Goal: Task Accomplishment & Management: Manage account settings

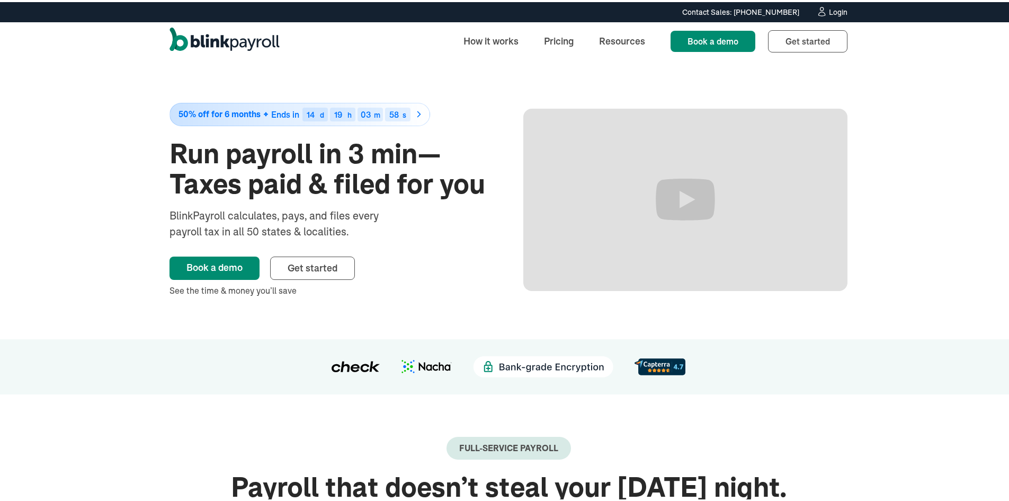
click at [831, 8] on div "Login" at bounding box center [838, 9] width 19 height 7
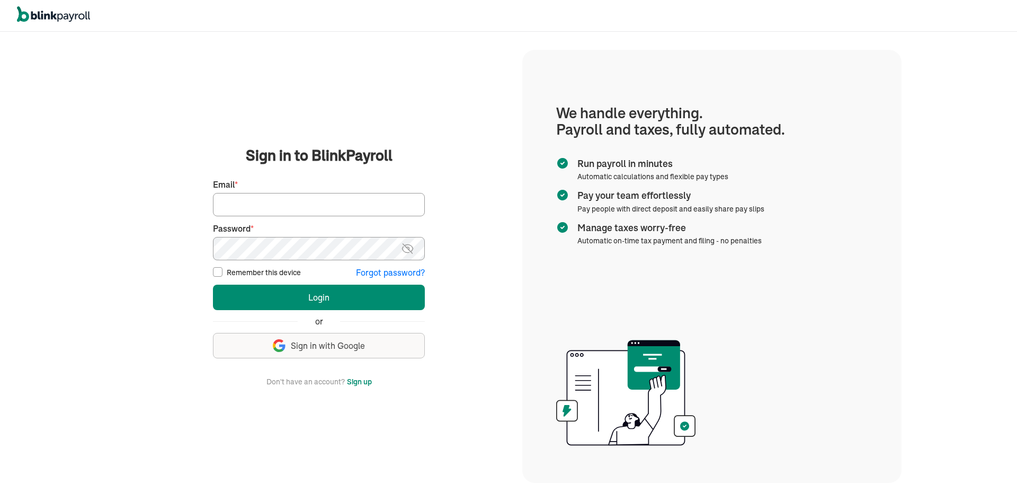
click at [282, 205] on input "Email *" at bounding box center [319, 204] width 212 height 23
paste input "branko+testBlinkyProd1@blinkpayroll.com"
type input "branko+testBlinkyProd1@blinkpayroll.com"
click at [213, 284] on button "Login" at bounding box center [319, 296] width 212 height 25
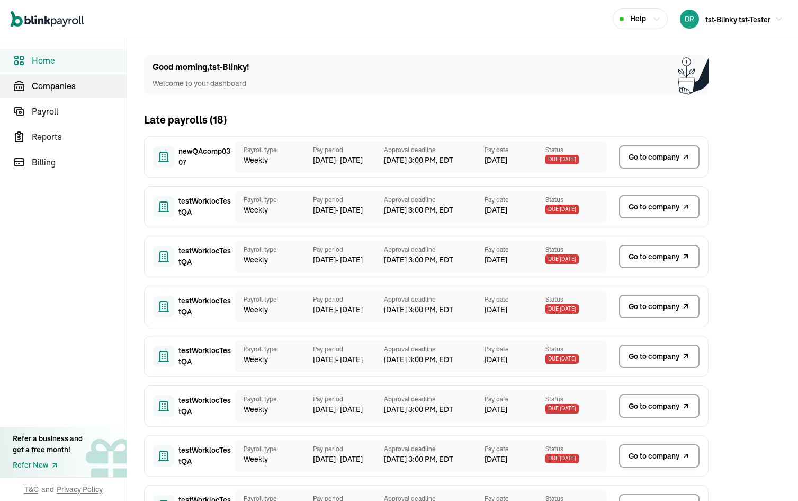
click at [73, 93] on link "Companies" at bounding box center [63, 85] width 127 height 23
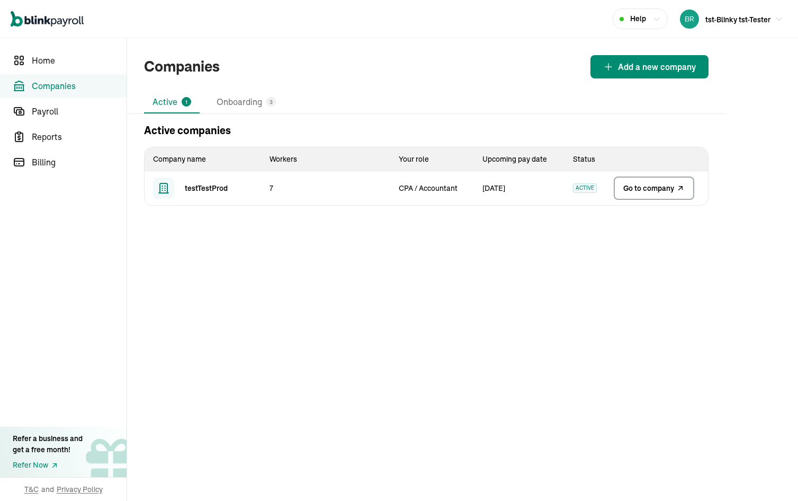
click at [669, 188] on span "Go to company" at bounding box center [648, 188] width 51 height 11
click at [86, 119] on link "Payroll" at bounding box center [63, 111] width 127 height 23
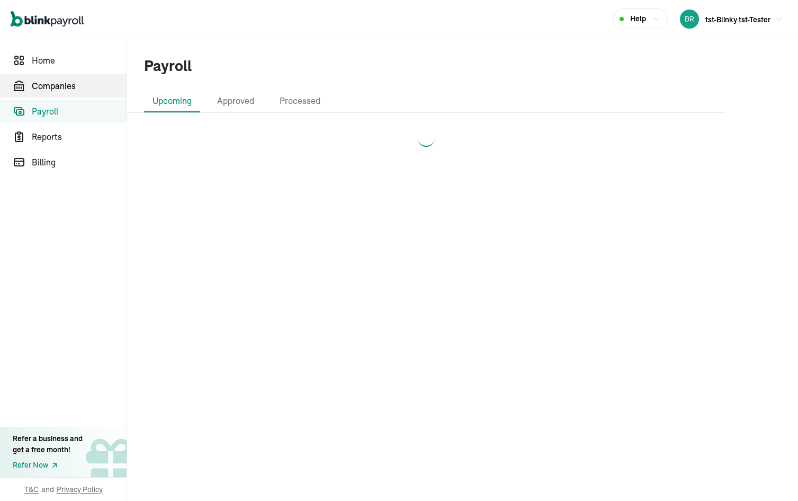
click at [86, 87] on span "Companies" at bounding box center [79, 85] width 95 height 13
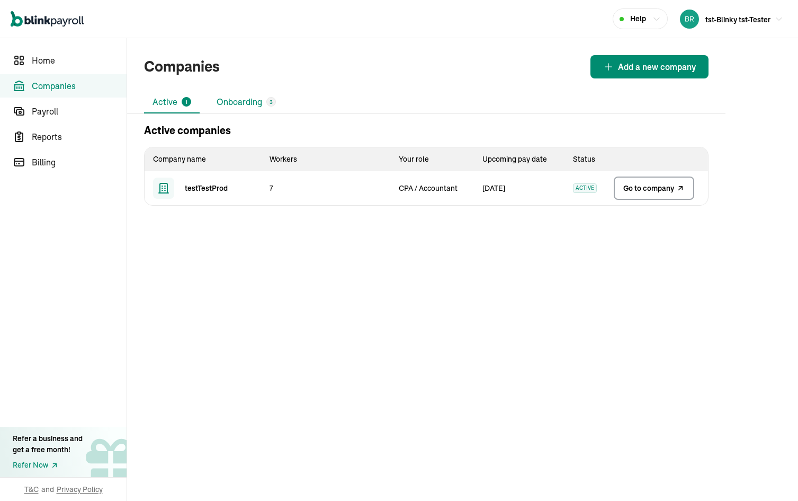
click at [257, 99] on li "Onboarding 3" at bounding box center [246, 102] width 76 height 22
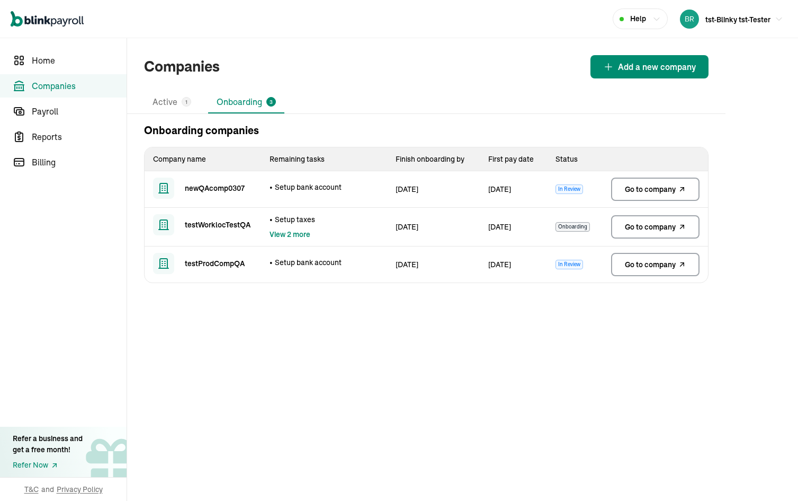
click at [658, 189] on span "Go to company" at bounding box center [650, 189] width 51 height 11
click at [718, 8] on button "tst-Blinky tst-Tester" at bounding box center [732, 18] width 112 height 23
click at [605, 68] on icon "button" at bounding box center [608, 66] width 11 height 11
click at [730, 31] on div "Open main menu Help tst-Blinky tst-Tester" at bounding box center [399, 19] width 798 height 38
click at [729, 23] on span "tst-Blinky tst-Tester" at bounding box center [737, 20] width 65 height 10
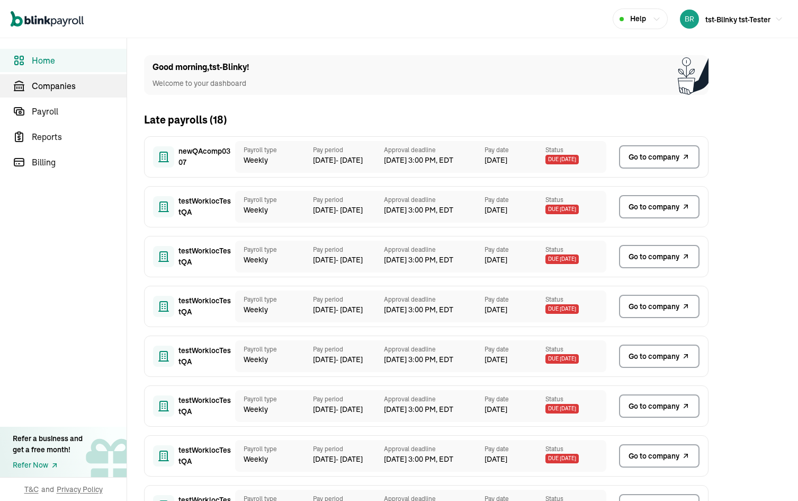
click at [73, 93] on link "Companies" at bounding box center [63, 85] width 127 height 23
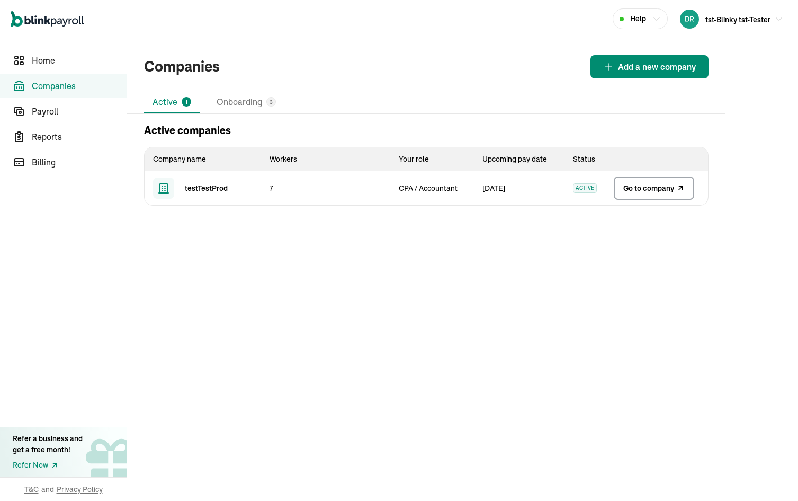
click at [669, 188] on span "Go to company" at bounding box center [648, 188] width 51 height 11
click at [86, 119] on link "Payroll" at bounding box center [63, 111] width 127 height 23
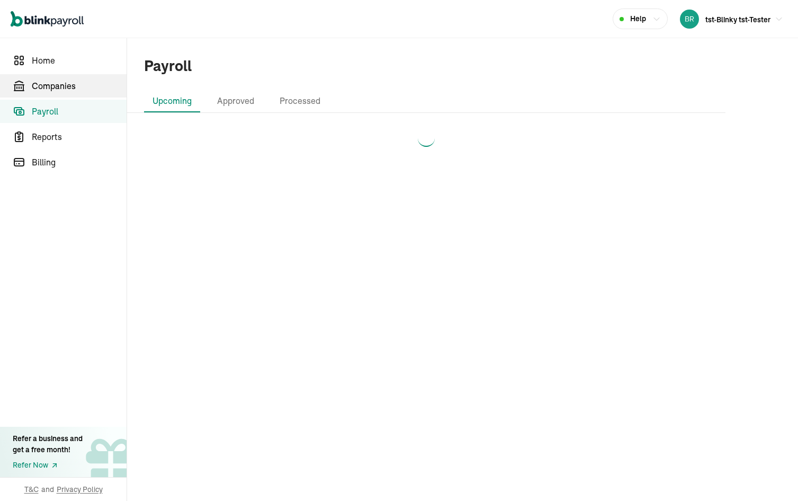
click at [86, 87] on span "Companies" at bounding box center [79, 85] width 95 height 13
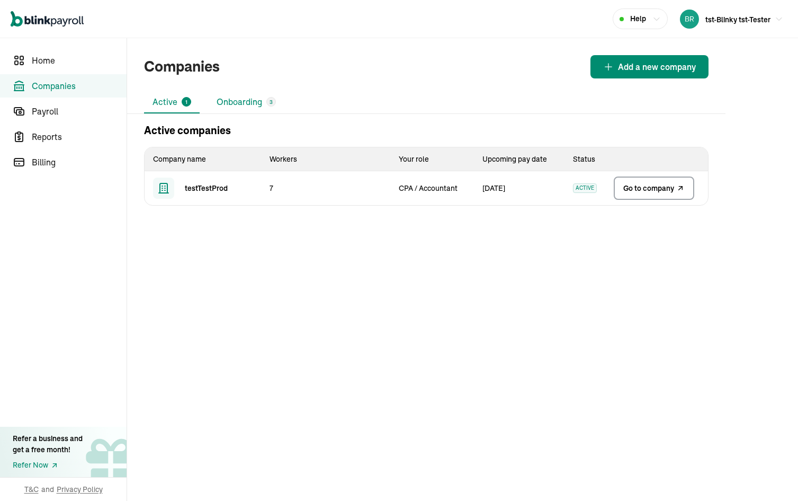
click at [257, 99] on li "Onboarding 3" at bounding box center [246, 102] width 76 height 22
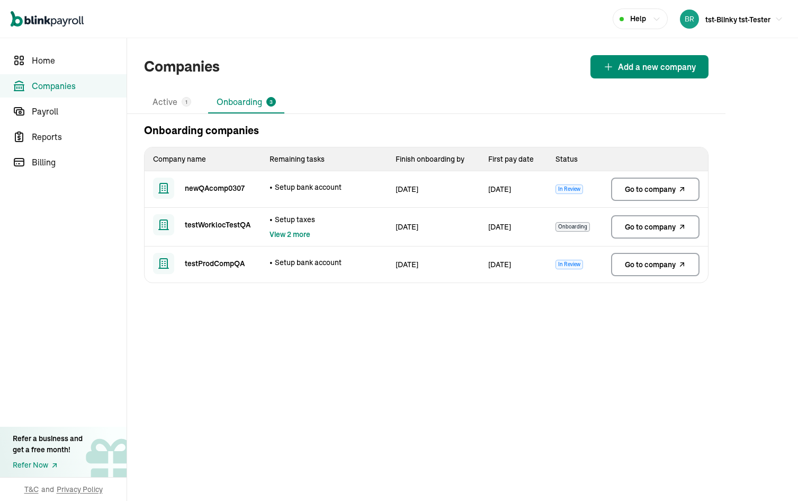
click at [658, 189] on span "Go to company" at bounding box center [650, 189] width 51 height 11
click at [718, 8] on button "tst-Blinky tst-Tester" at bounding box center [732, 18] width 112 height 23
click at [605, 68] on icon "button" at bounding box center [608, 66] width 11 height 11
click at [730, 31] on div "Open main menu Help tst-Blinky tst-Tester" at bounding box center [399, 19] width 798 height 38
click at [729, 23] on span "tst-Blinky tst-Tester" at bounding box center [737, 20] width 65 height 10
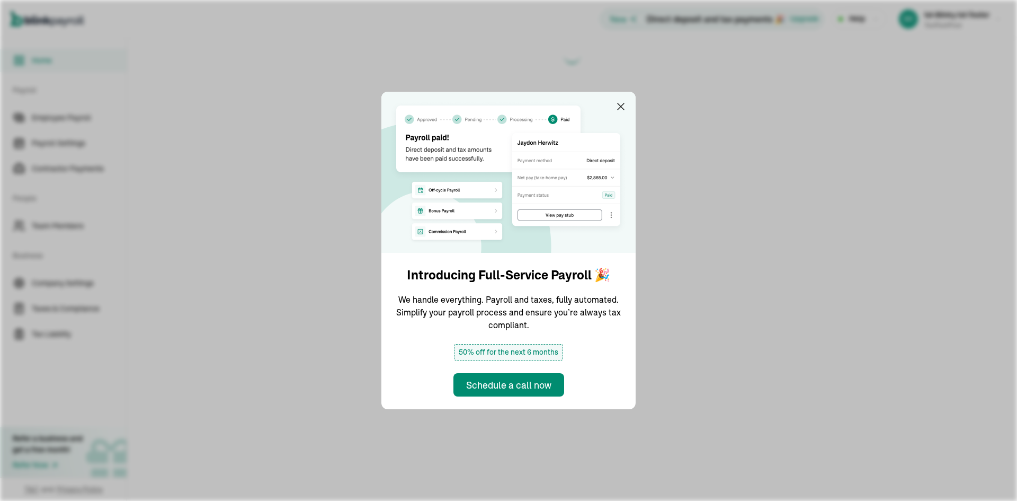
drag, startPoint x: 624, startPoint y: 230, endPoint x: 662, endPoint y: 177, distance: 65.3
click at [662, 177] on div "Introducing Full-Service Payroll 🎉 We handle everything. Payroll and taxes, ful…" at bounding box center [508, 250] width 1017 height 501
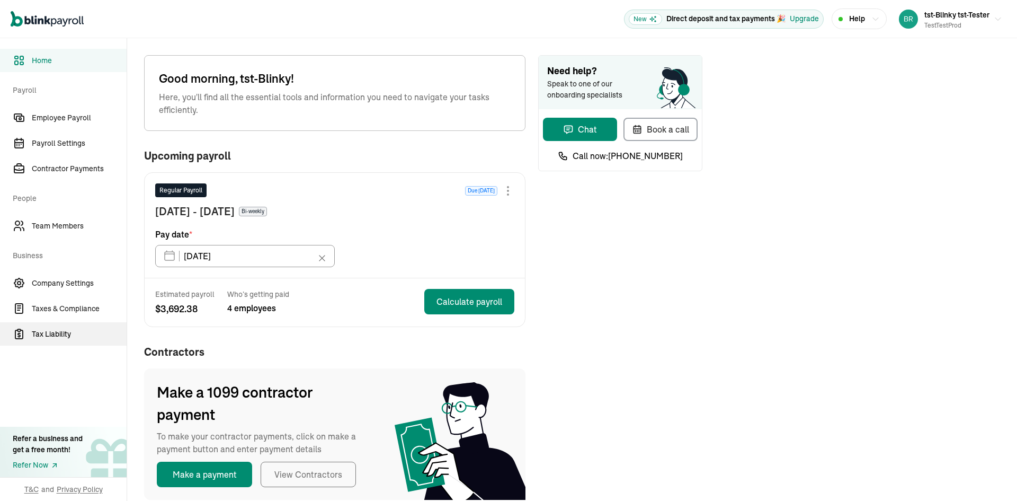
click at [68, 339] on span "Tax Liability" at bounding box center [79, 333] width 95 height 11
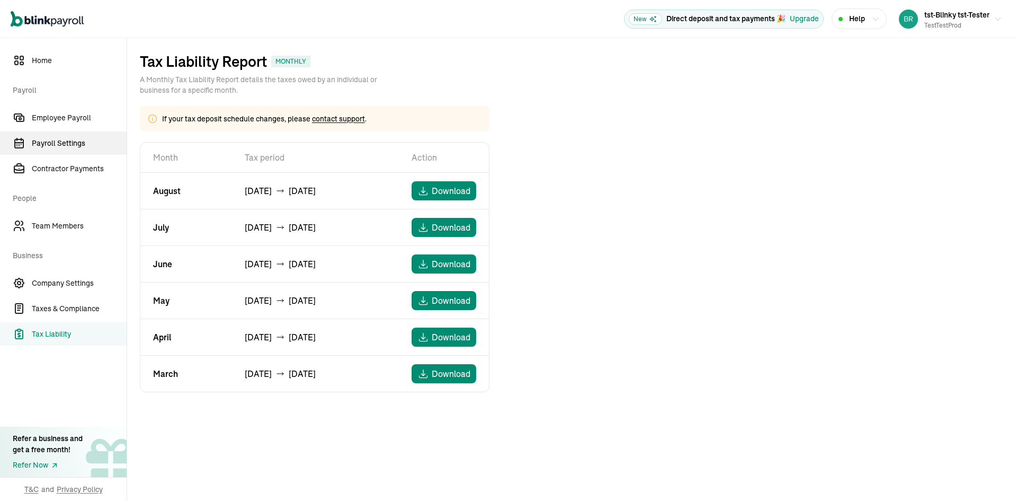
click at [62, 149] on link "Payroll Settings" at bounding box center [63, 142] width 127 height 23
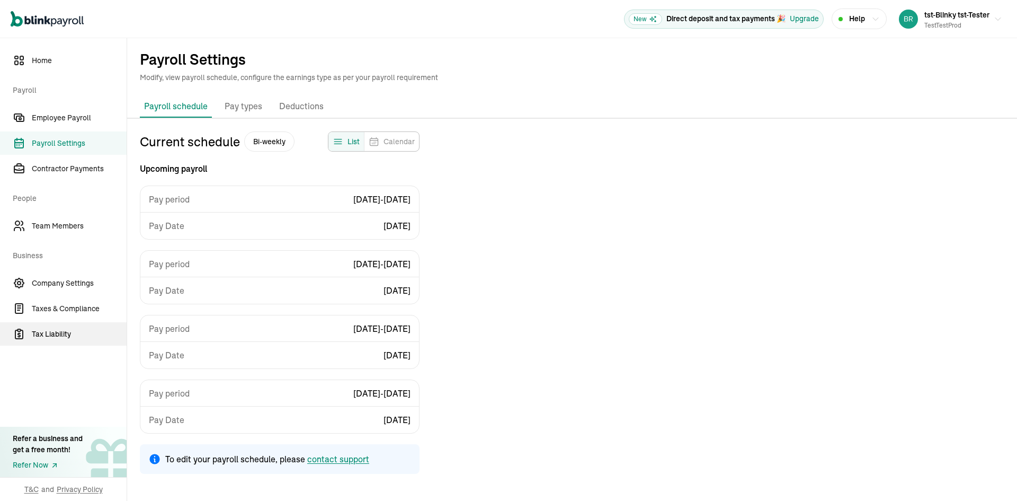
click at [59, 333] on span "Tax Liability" at bounding box center [79, 333] width 95 height 11
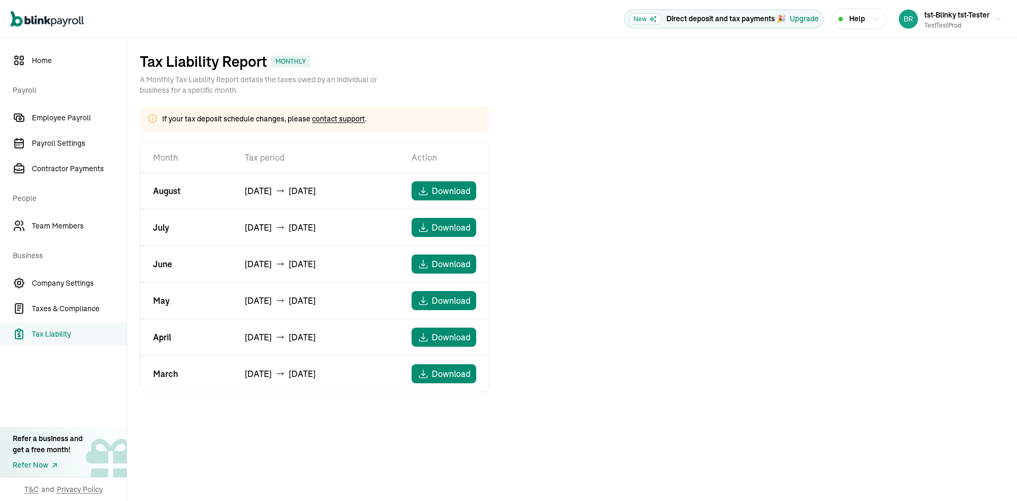
click at [337, 120] on link "contact support" at bounding box center [338, 119] width 53 height 10
click at [83, 278] on span "Company Settings" at bounding box center [79, 283] width 95 height 11
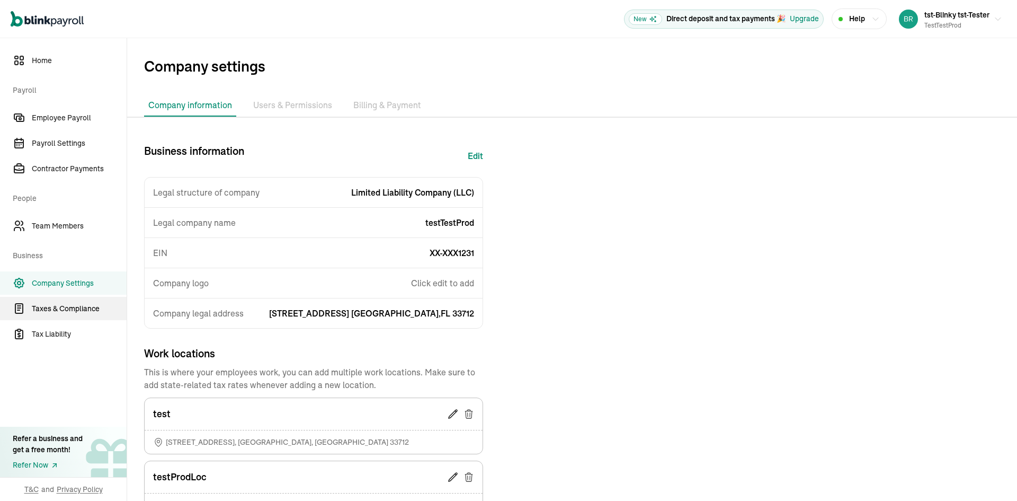
click at [103, 315] on link "Taxes & Compliance" at bounding box center [63, 308] width 127 height 23
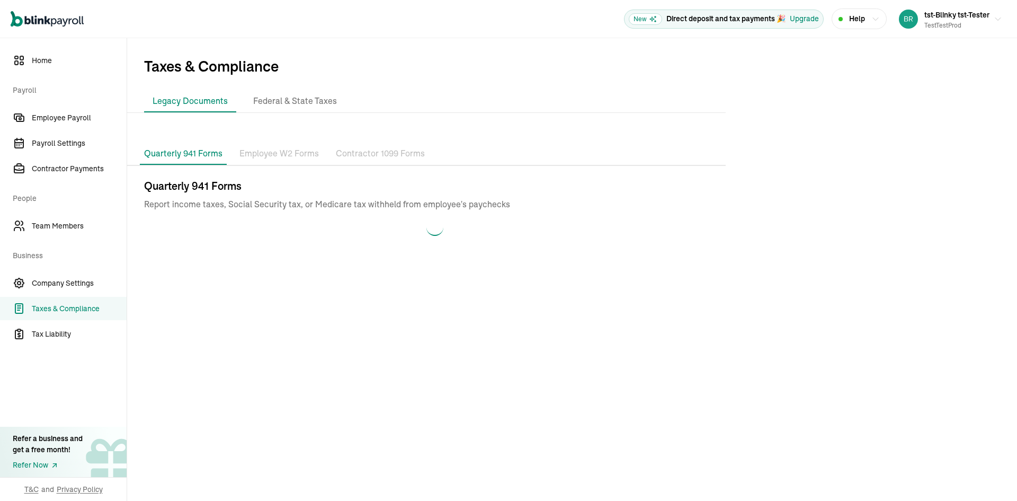
click at [99, 311] on span "Taxes & Compliance" at bounding box center [79, 308] width 95 height 11
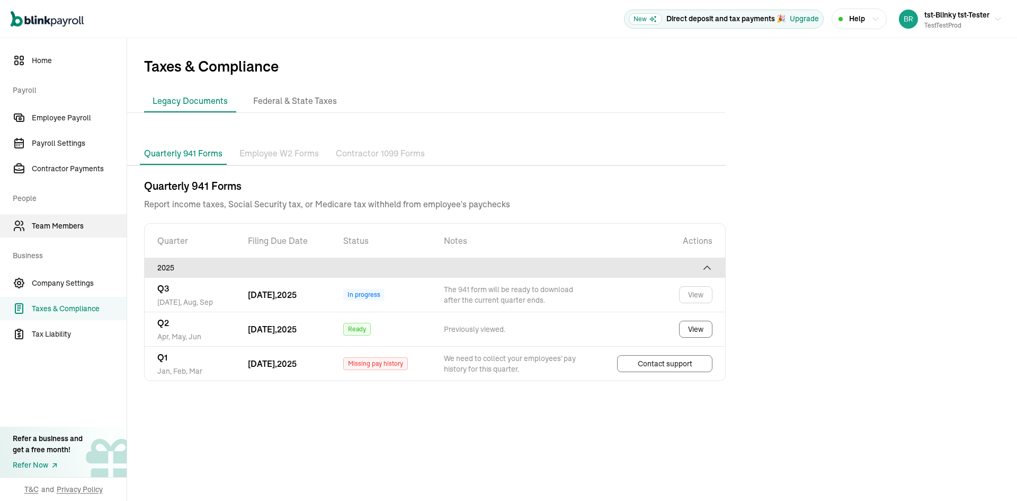
click at [76, 227] on span "Team Members" at bounding box center [79, 225] width 95 height 11
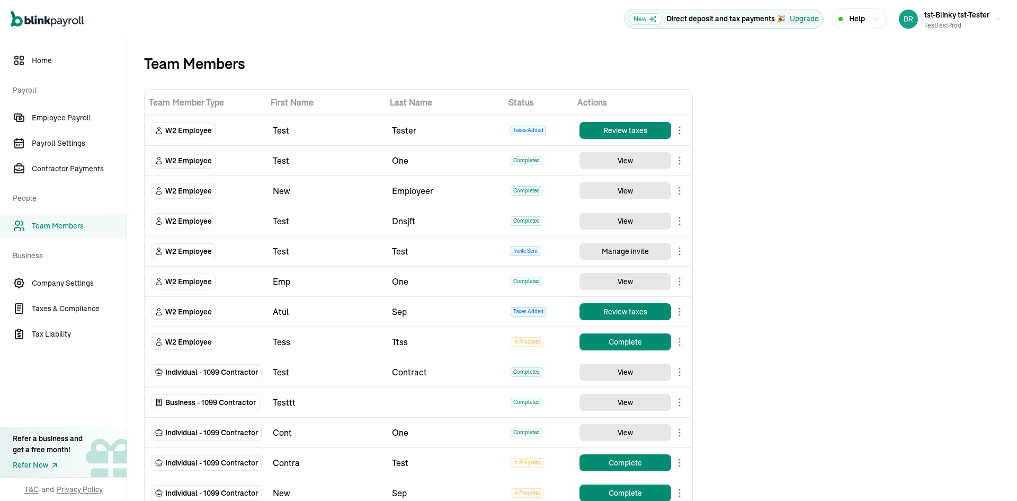
click at [74, 219] on link "Team Members" at bounding box center [63, 225] width 127 height 23
click at [73, 156] on nav "Home Payroll Employee Payroll Payroll Settings Contractor Payments People Team …" at bounding box center [63, 269] width 127 height 462
click at [72, 162] on link "Contractor Payments" at bounding box center [63, 168] width 127 height 23
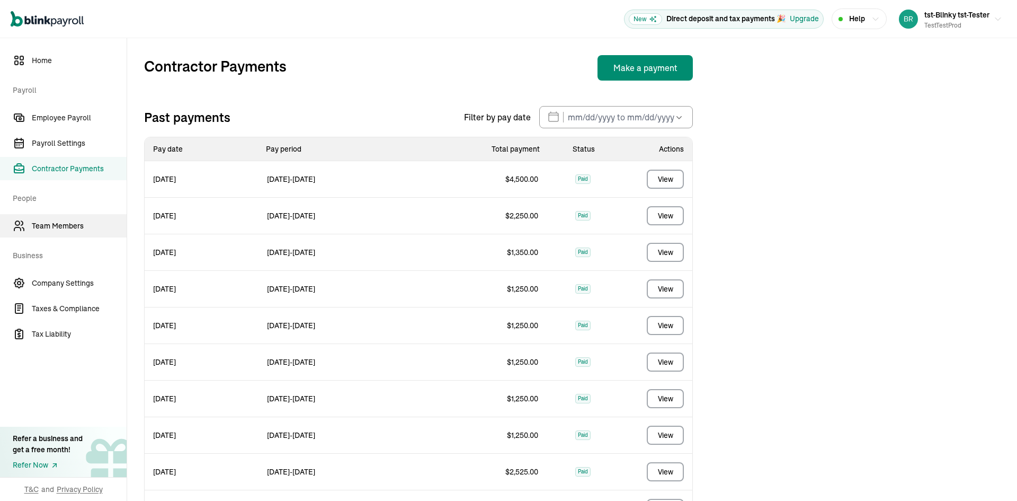
click at [51, 232] on link "Team Members" at bounding box center [63, 225] width 127 height 23
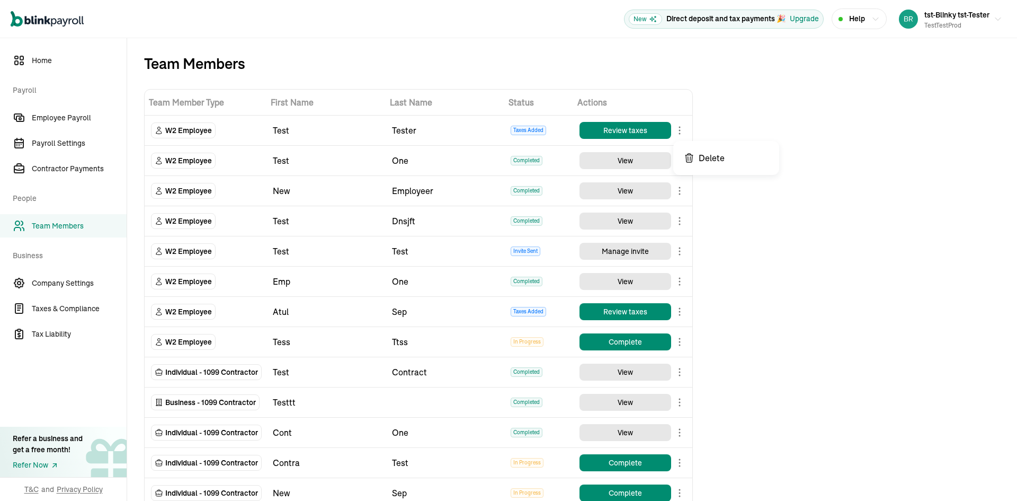
click at [681, 127] on body "Open main menu New Direct deposit and tax payments 🎉 Upgrade Help tst-Blinky ts…" at bounding box center [508, 250] width 1017 height 501
click at [62, 138] on span "Payroll Settings" at bounding box center [79, 143] width 95 height 11
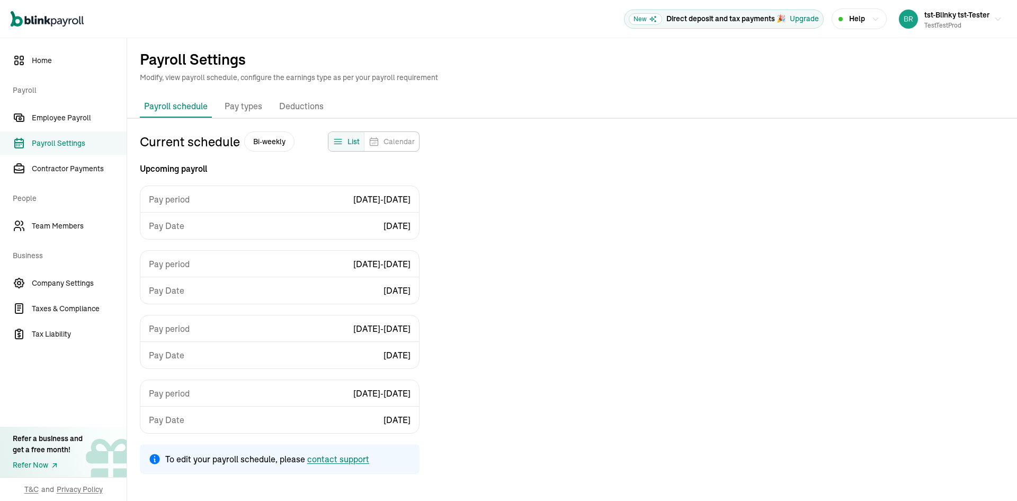
click at [240, 114] on li "Pay types" at bounding box center [243, 106] width 46 height 22
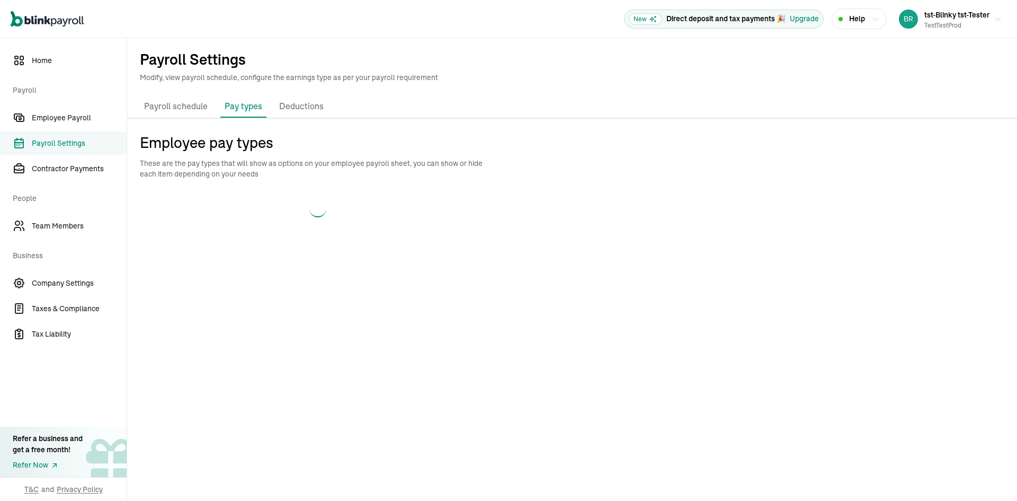
click at [288, 111] on p "Deductions" at bounding box center [301, 107] width 44 height 14
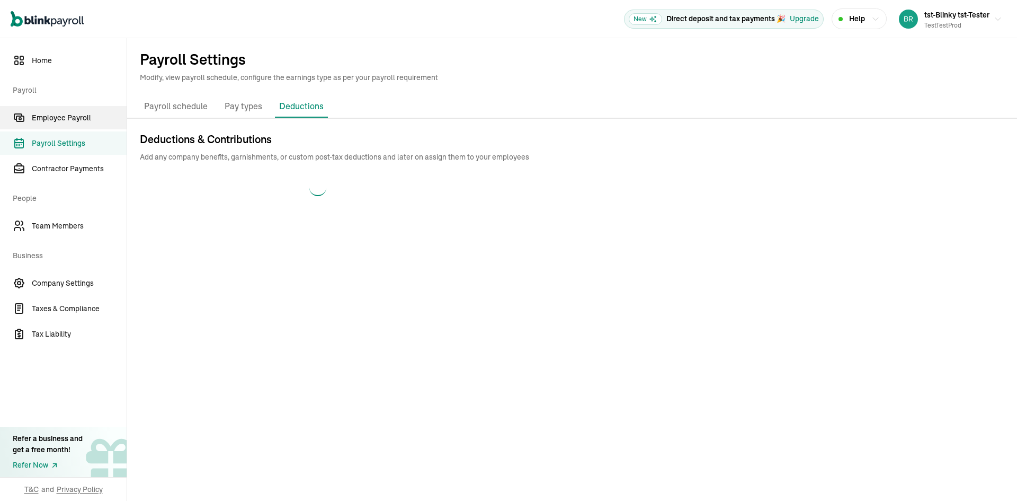
click at [58, 109] on link "Employee Payroll" at bounding box center [63, 117] width 127 height 23
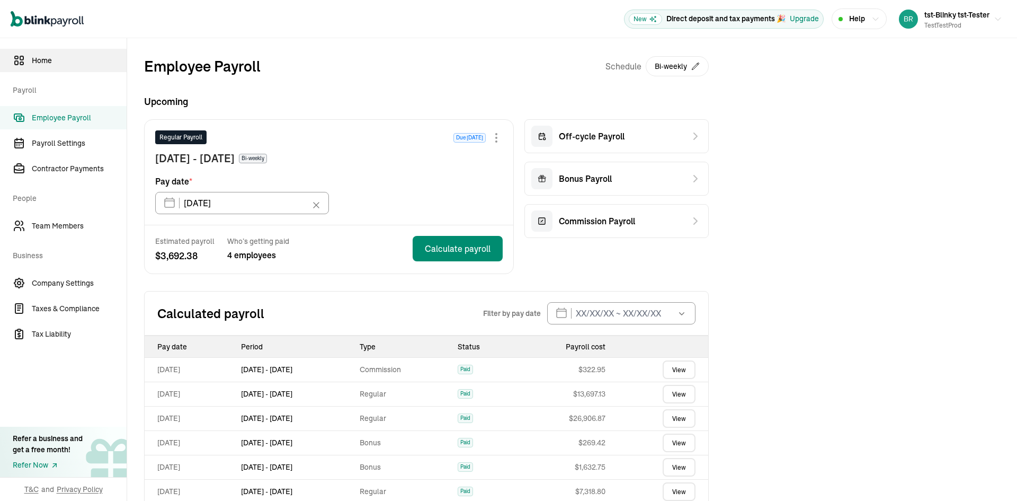
click at [68, 63] on span "Home" at bounding box center [79, 60] width 95 height 11
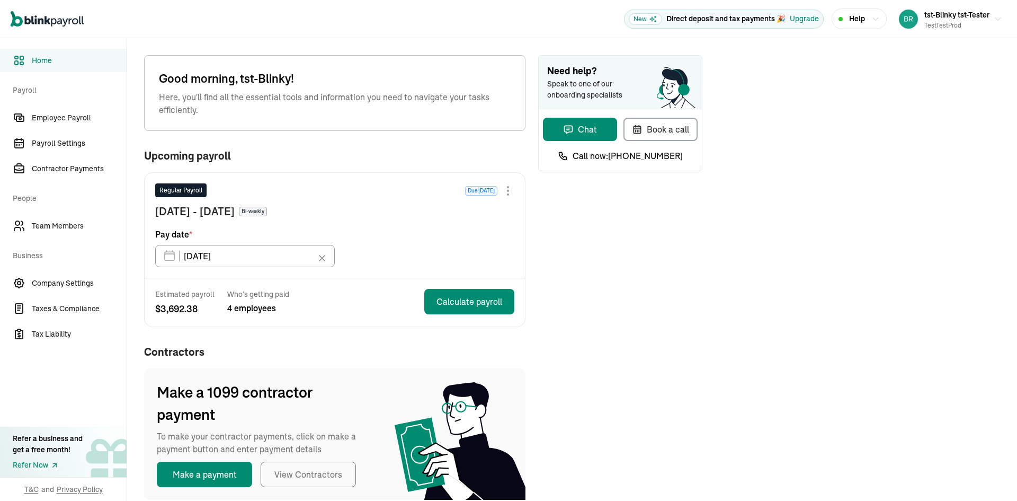
click at [509, 186] on div at bounding box center [508, 190] width 13 height 13
click at [720, 256] on div "Good morning, tst-Blinky! Here, you'll find all the essential tools and informa…" at bounding box center [426, 409] width 598 height 743
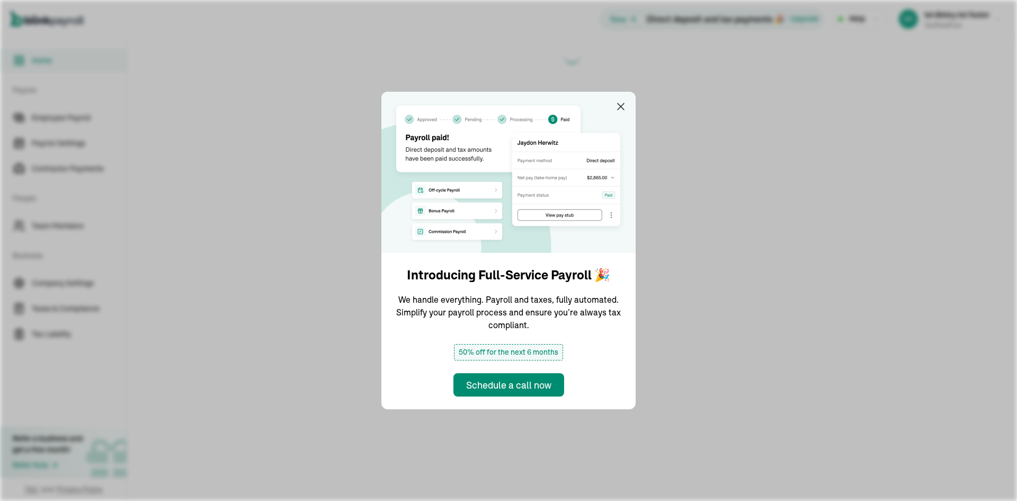
drag, startPoint x: 624, startPoint y: 230, endPoint x: 662, endPoint y: 177, distance: 65.3
click at [662, 177] on div "Introducing Full-Service Payroll 🎉 We handle everything. Payroll and taxes, ful…" at bounding box center [508, 250] width 1017 height 501
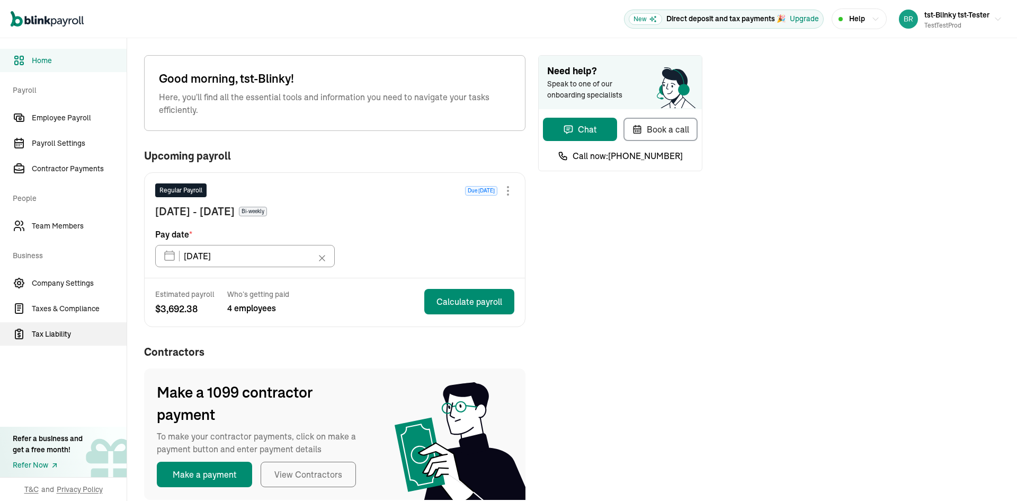
click at [68, 339] on span "Tax Liability" at bounding box center [79, 333] width 95 height 11
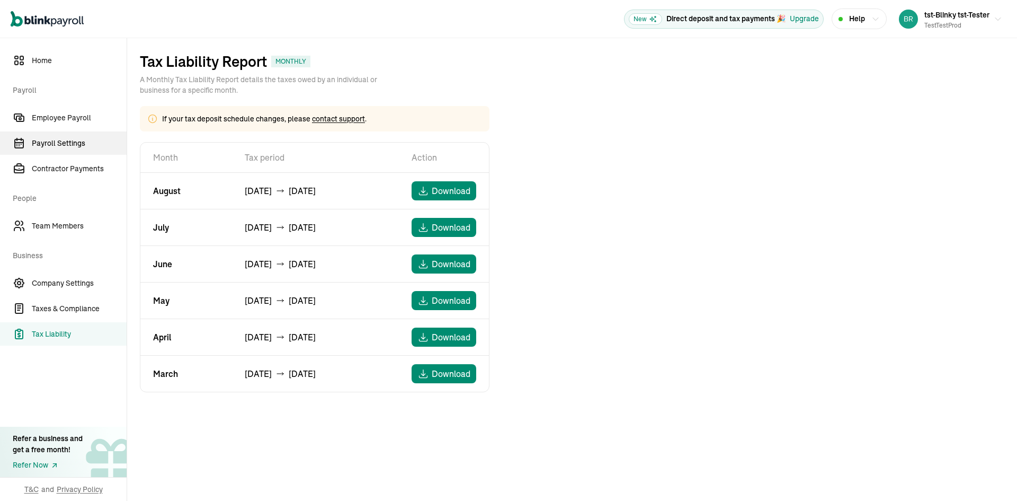
click at [62, 149] on link "Payroll Settings" at bounding box center [63, 142] width 127 height 23
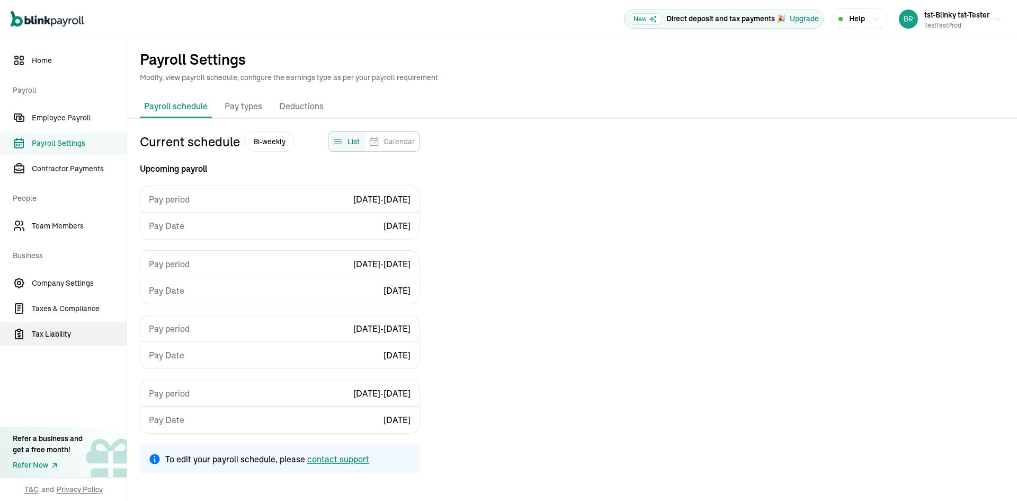
click at [59, 333] on span "Tax Liability" at bounding box center [79, 333] width 95 height 11
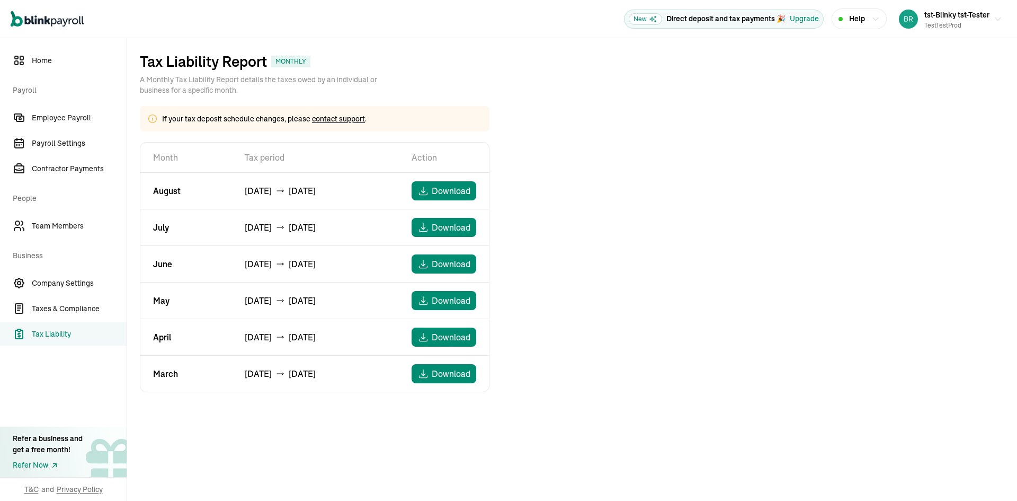
click at [337, 120] on link "contact support" at bounding box center [338, 119] width 53 height 10
click at [83, 278] on span "Company Settings" at bounding box center [79, 283] width 95 height 11
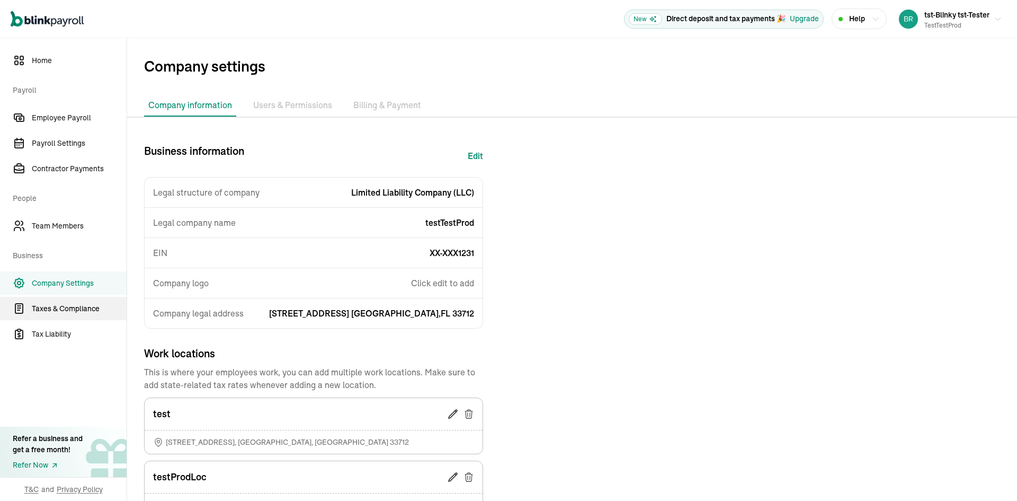
click at [103, 315] on link "Taxes & Compliance" at bounding box center [63, 308] width 127 height 23
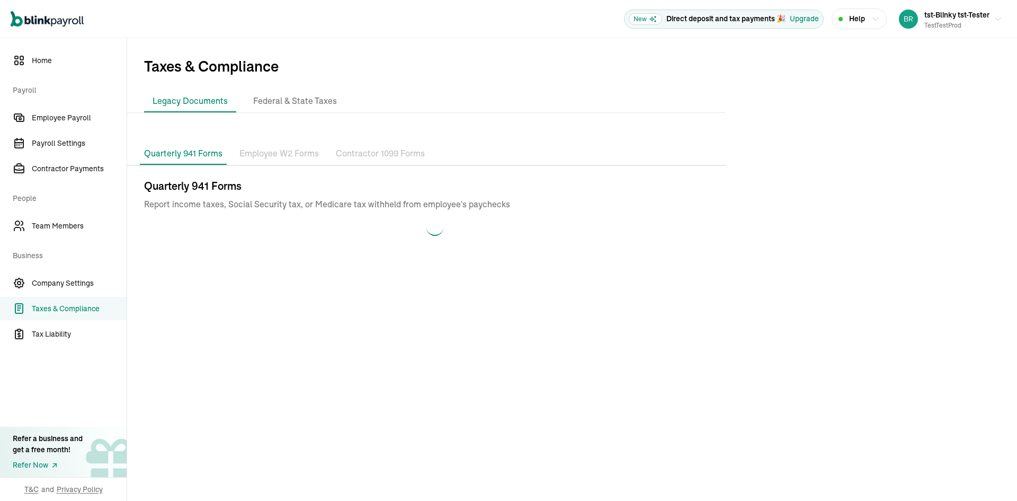
click at [99, 311] on span "Taxes & Compliance" at bounding box center [79, 308] width 95 height 11
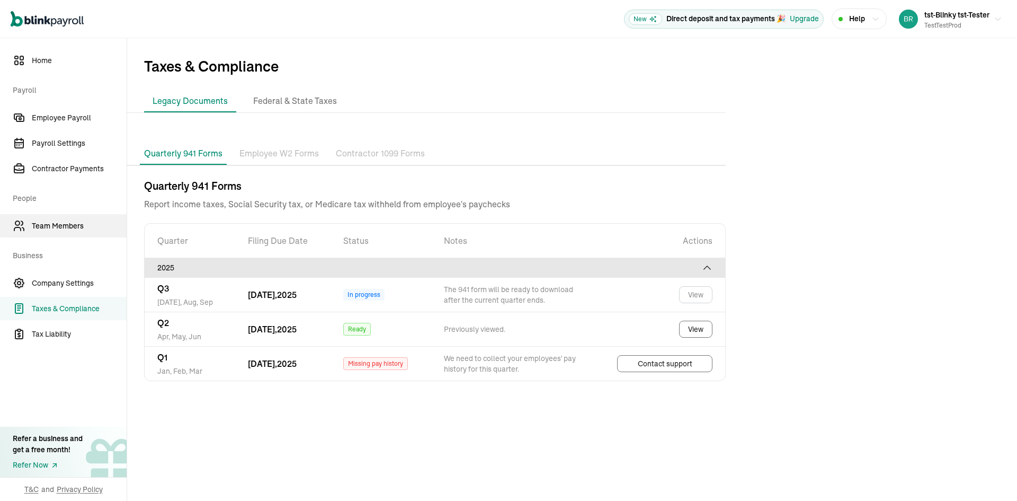
click at [76, 227] on span "Team Members" at bounding box center [79, 225] width 95 height 11
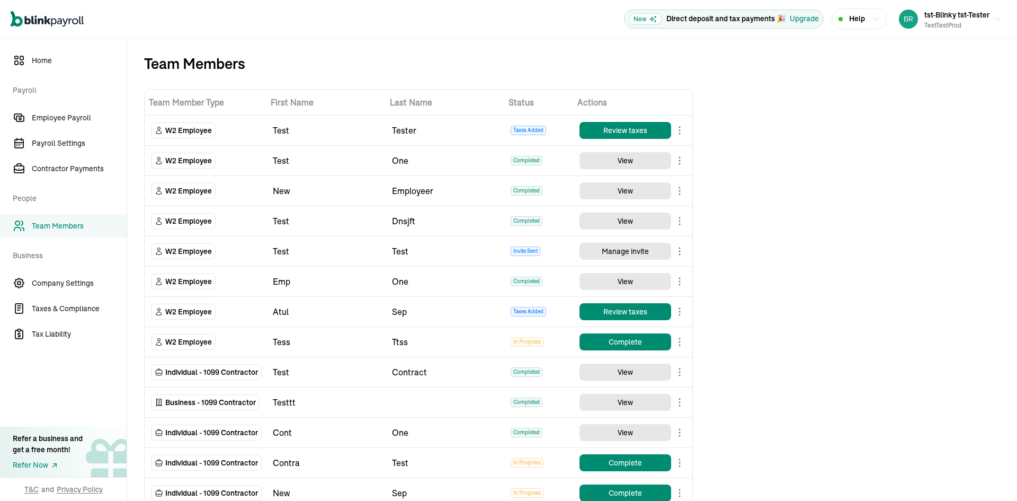
click at [74, 219] on link "Team Members" at bounding box center [63, 225] width 127 height 23
click at [73, 156] on nav "Home Payroll Employee Payroll Payroll Settings Contractor Payments People Team …" at bounding box center [63, 269] width 127 height 462
click at [72, 162] on link "Contractor Payments" at bounding box center [63, 168] width 127 height 23
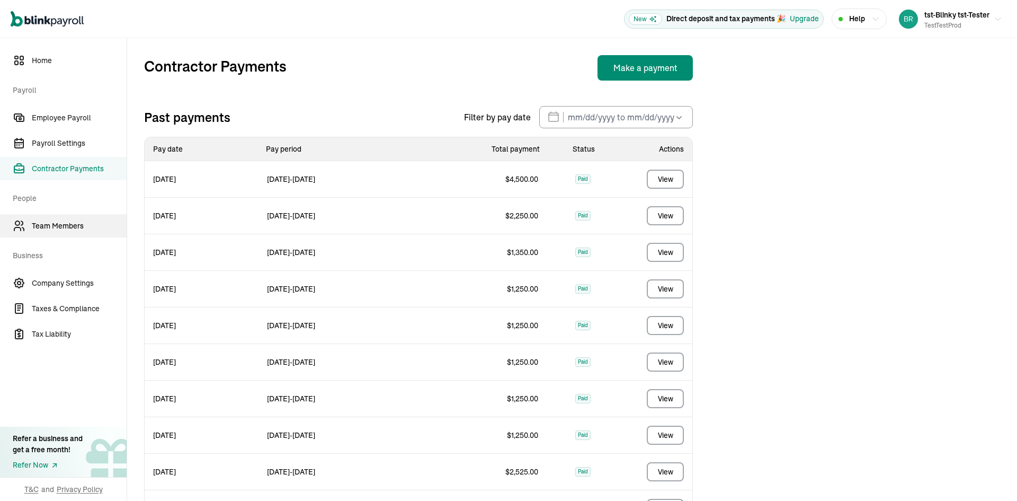
click at [51, 232] on link "Team Members" at bounding box center [63, 225] width 127 height 23
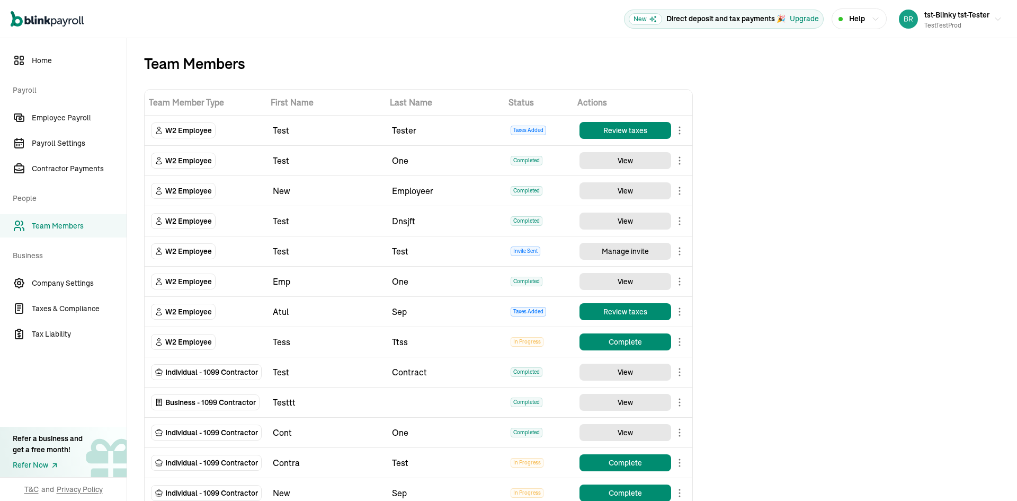
click at [681, 127] on body "Open main menu New Direct deposit and tax payments 🎉 Upgrade Help tst-Blinky ts…" at bounding box center [508, 250] width 1017 height 501
click at [62, 138] on span "Payroll Settings" at bounding box center [79, 143] width 95 height 11
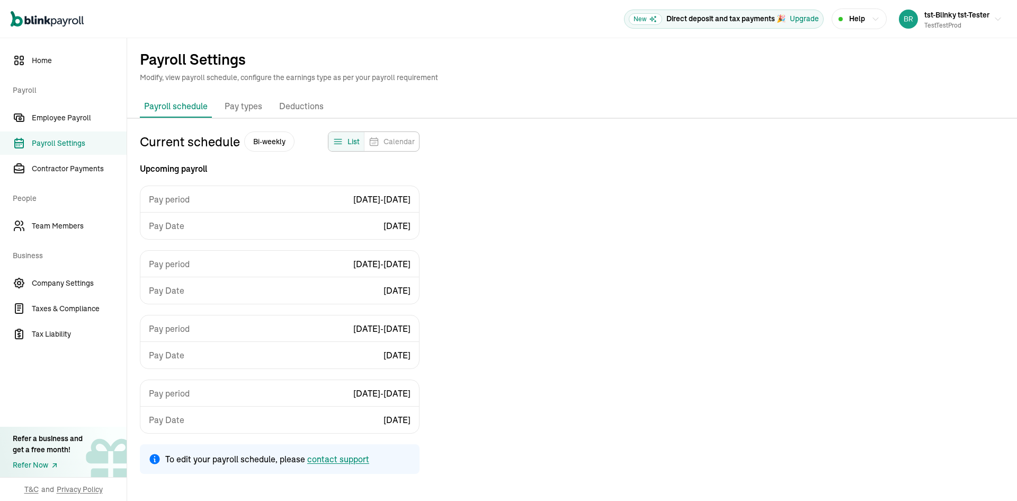
click at [240, 114] on li "Pay types" at bounding box center [243, 106] width 46 height 22
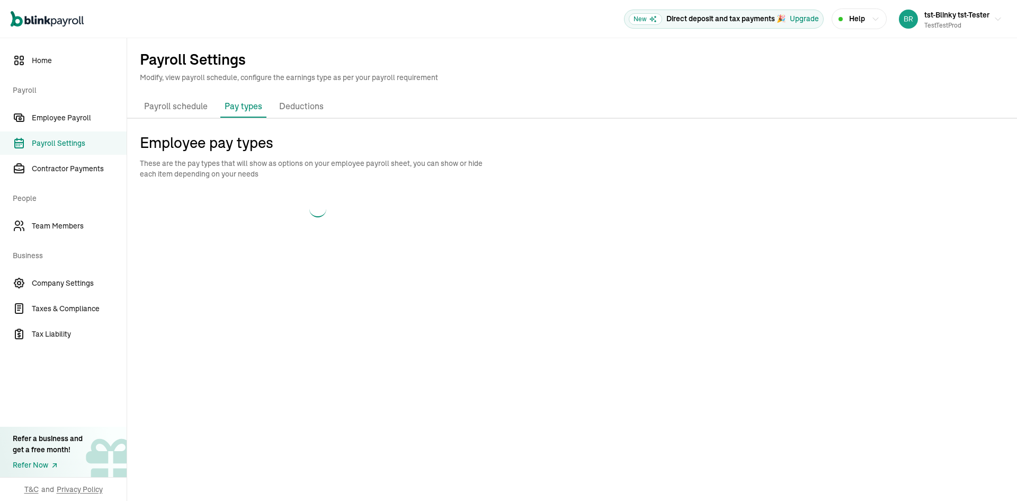
click at [288, 111] on p "Deductions" at bounding box center [301, 107] width 44 height 14
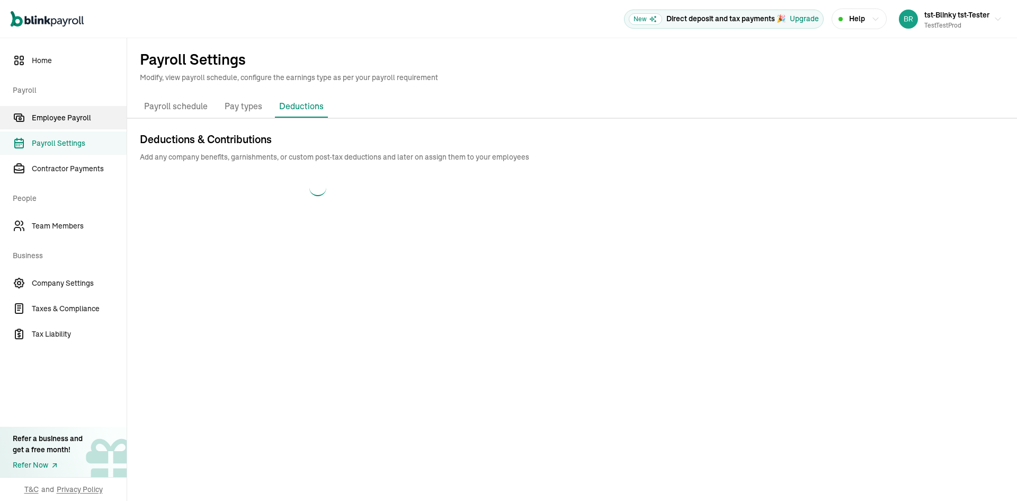
click at [58, 109] on link "Employee Payroll" at bounding box center [63, 117] width 127 height 23
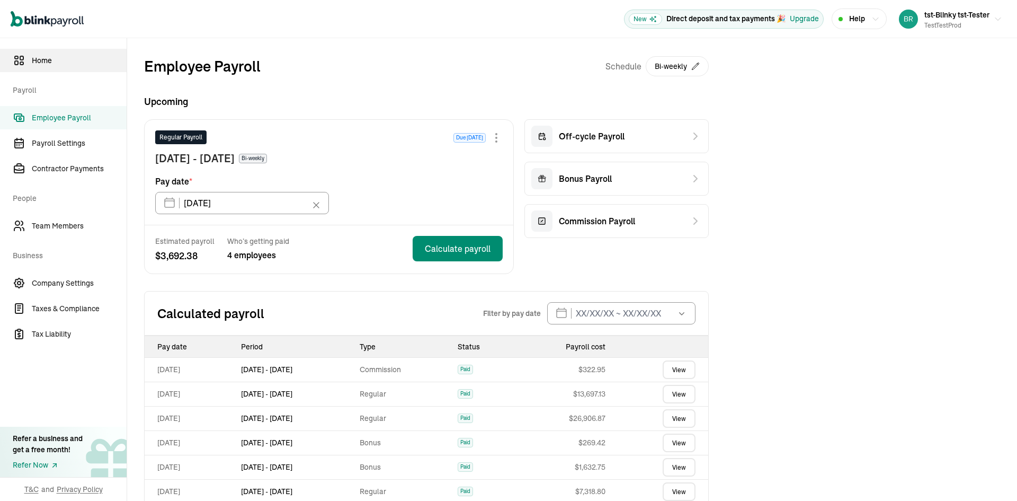
click at [68, 63] on span "Home" at bounding box center [79, 60] width 95 height 11
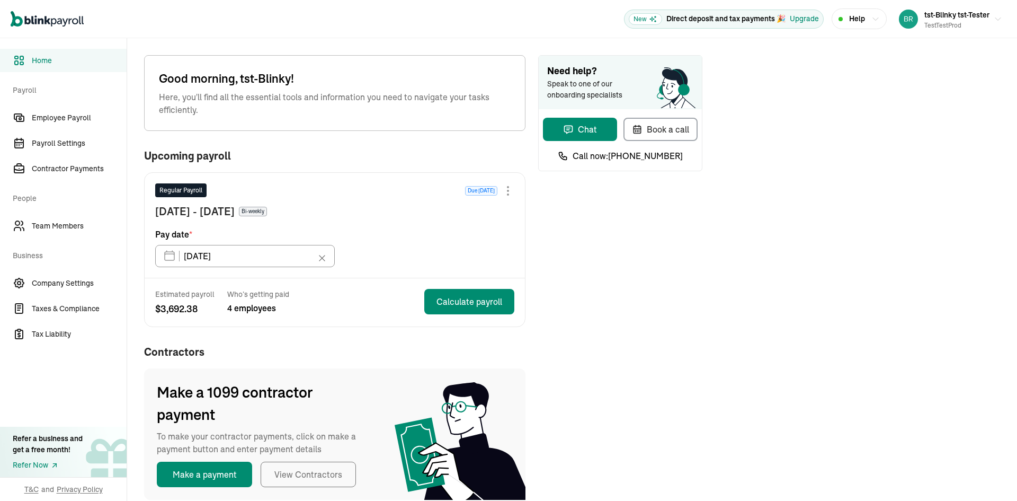
click at [509, 186] on div at bounding box center [508, 190] width 13 height 13
click at [720, 256] on div "Good morning, tst-Blinky! Here, you'll find all the essential tools and informa…" at bounding box center [426, 409] width 598 height 743
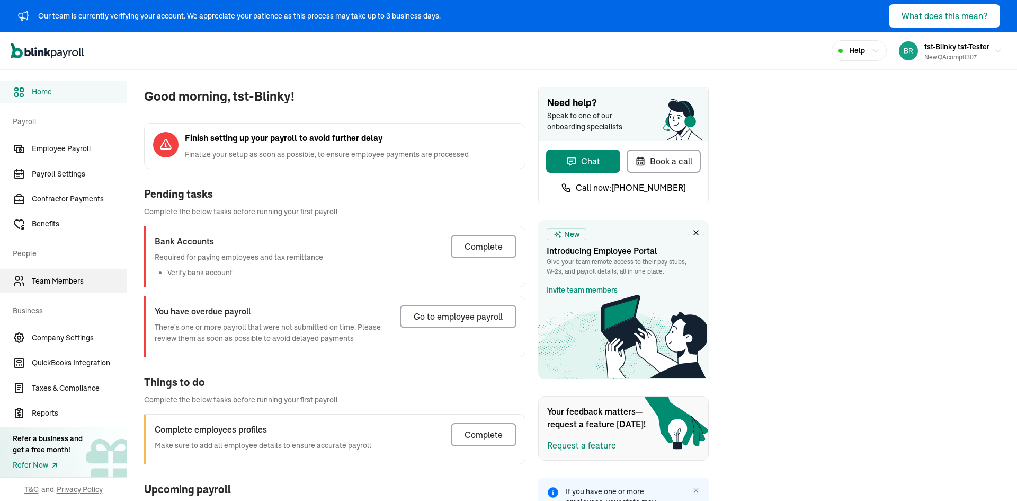
click at [82, 283] on span "Team Members" at bounding box center [79, 280] width 95 height 11
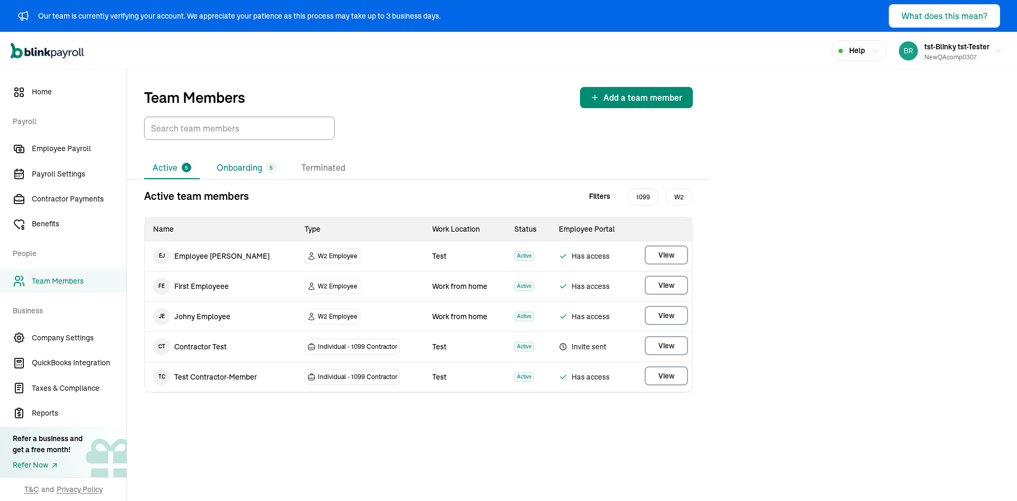
click at [232, 167] on li "Onboarding 5" at bounding box center [246, 168] width 76 height 22
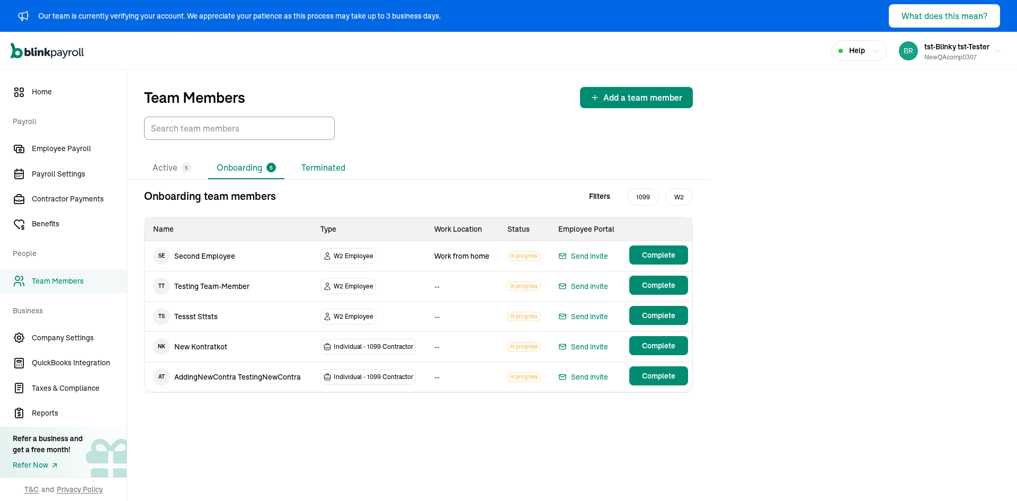
click at [305, 170] on li "Terminated" at bounding box center [323, 168] width 61 height 22
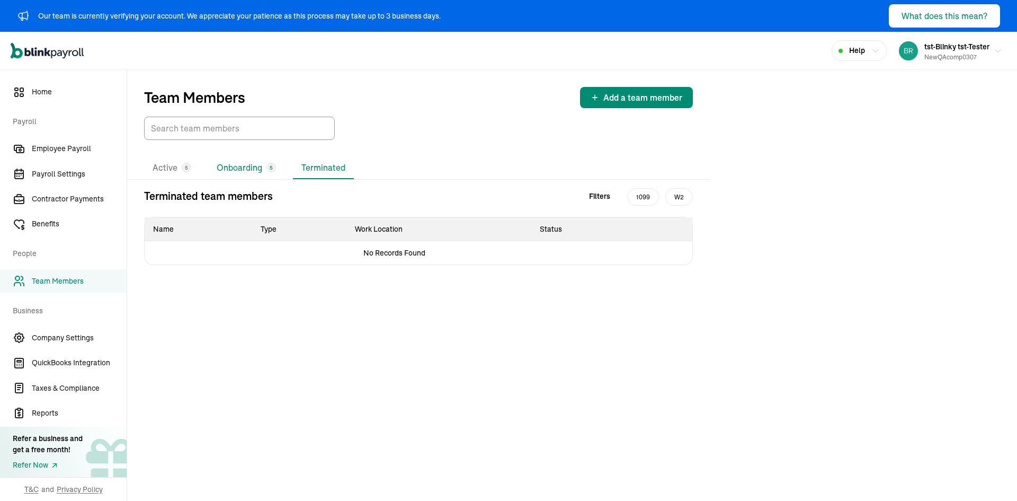
click at [245, 172] on li "Onboarding 5" at bounding box center [246, 168] width 76 height 22
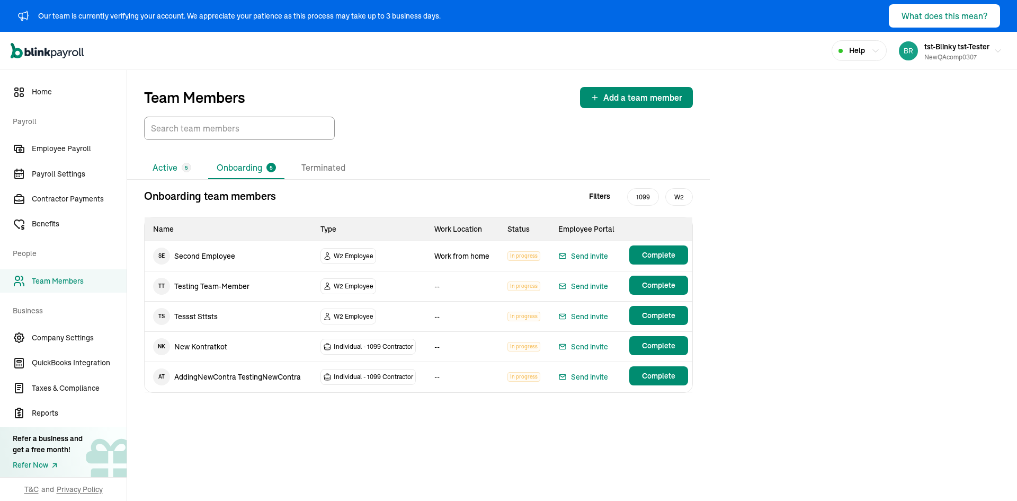
click at [194, 158] on li "Active 5" at bounding box center [172, 168] width 56 height 22
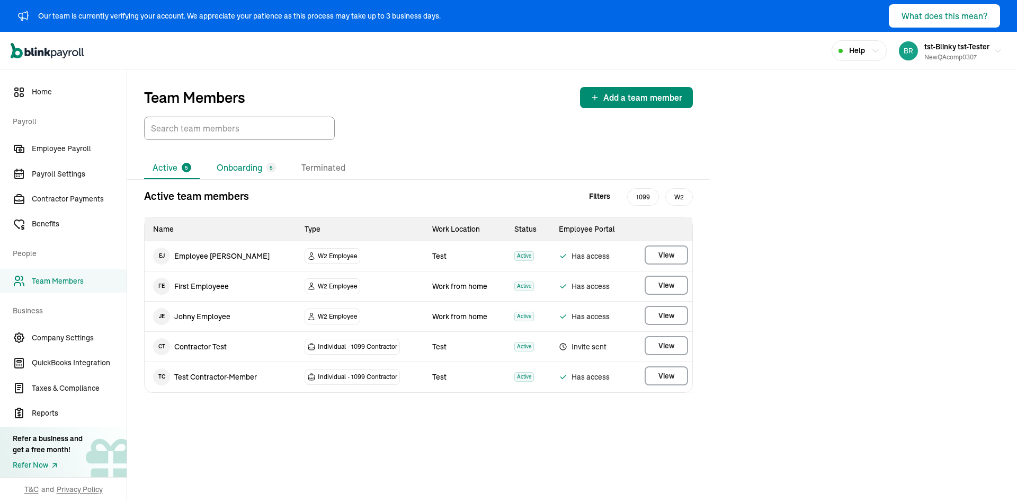
click at [254, 168] on li "Onboarding 5" at bounding box center [246, 168] width 76 height 22
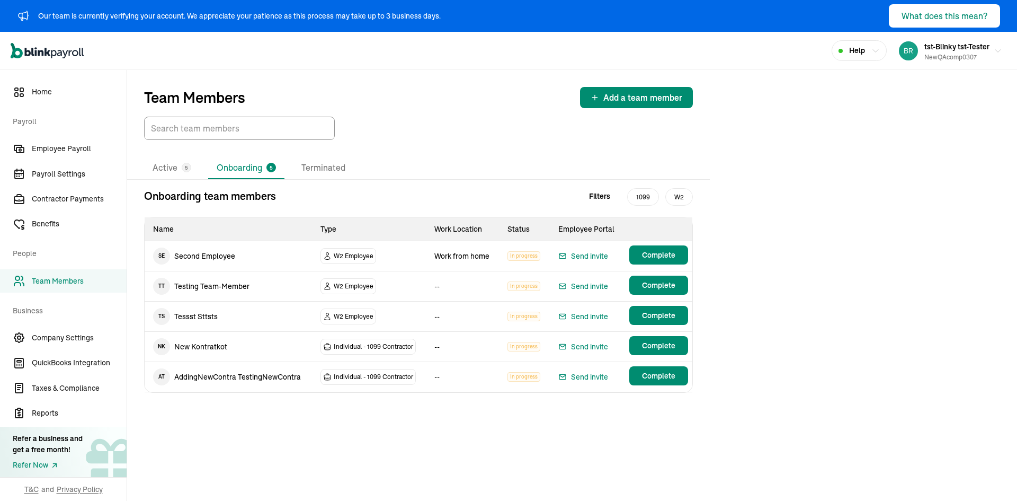
click at [37, 460] on div "Refer Now" at bounding box center [48, 464] width 70 height 11
click at [68, 143] on span "Employee Payroll" at bounding box center [79, 148] width 95 height 11
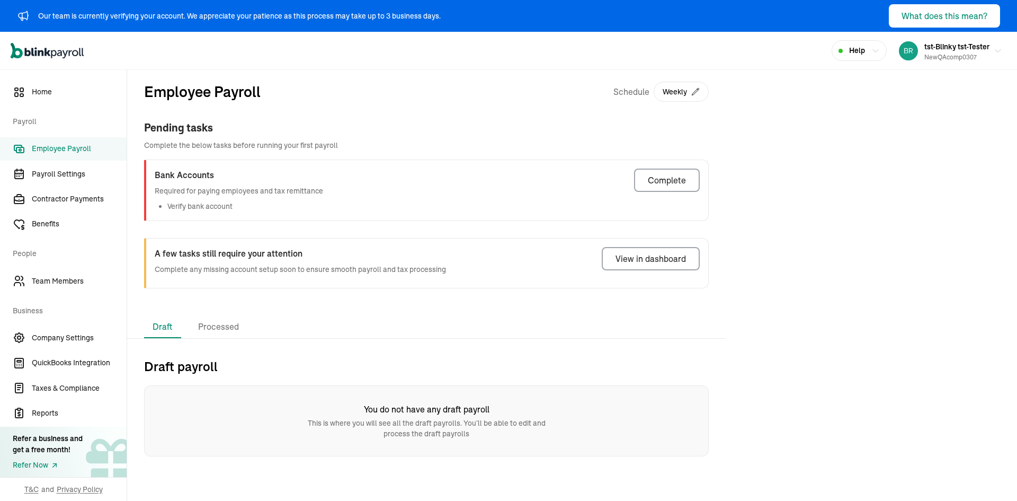
click at [683, 94] on button "Weekly" at bounding box center [681, 92] width 55 height 20
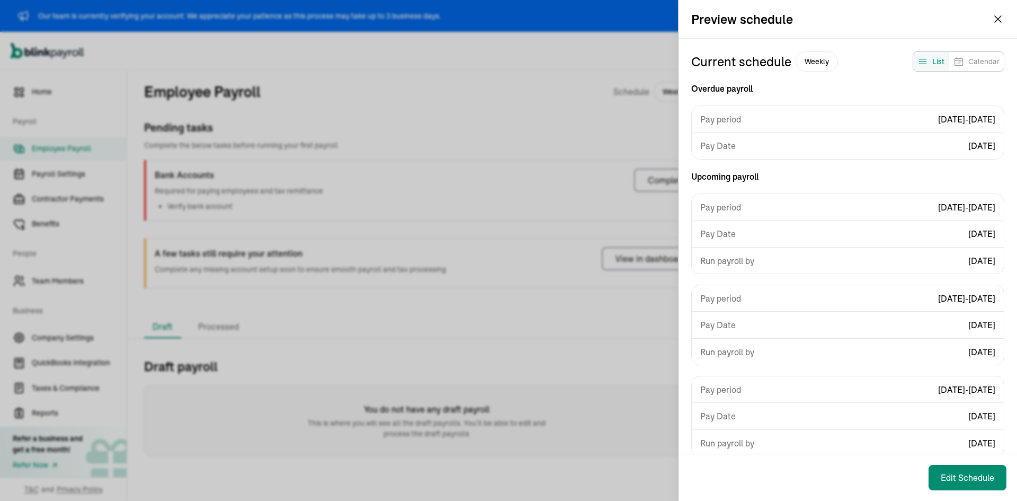
click at [998, 26] on div "Preview schedule" at bounding box center [847, 19] width 338 height 38
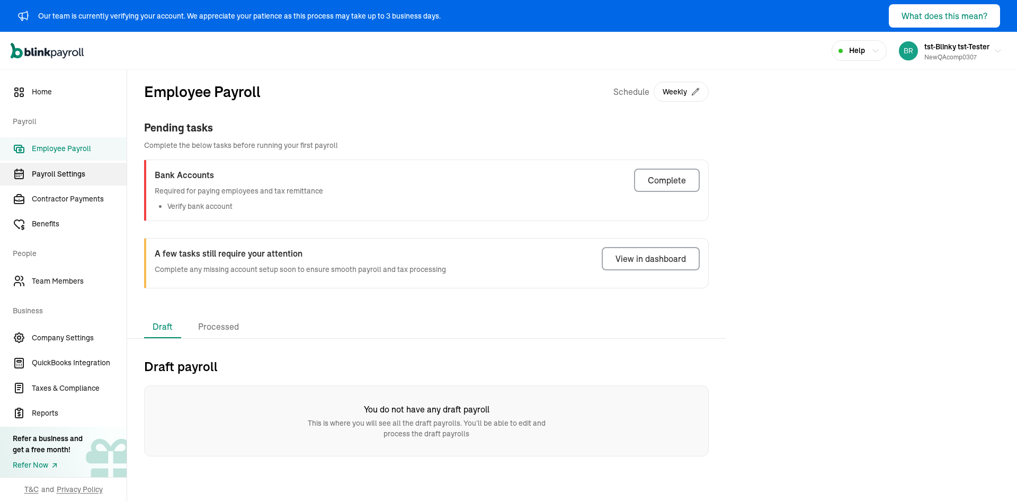
click at [86, 174] on span "Payroll Settings" at bounding box center [79, 173] width 95 height 11
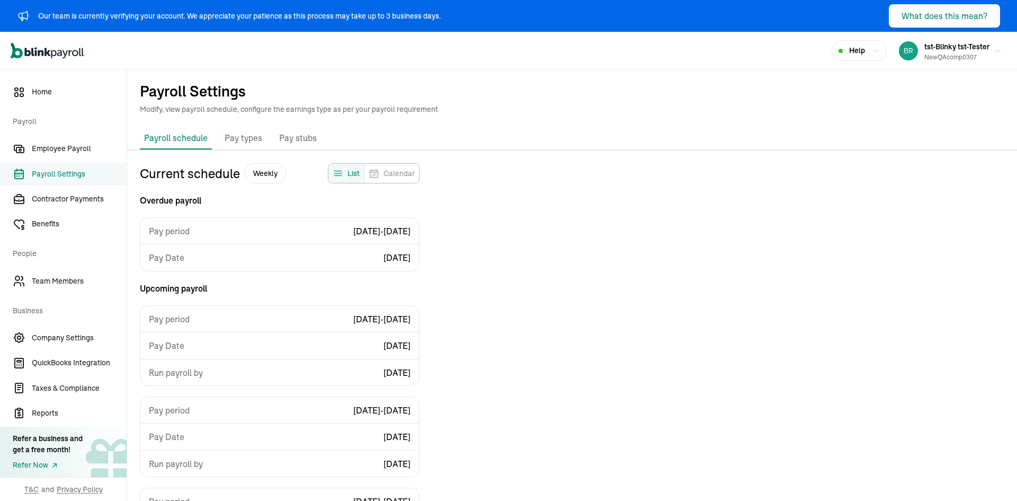
scroll to position [127, 0]
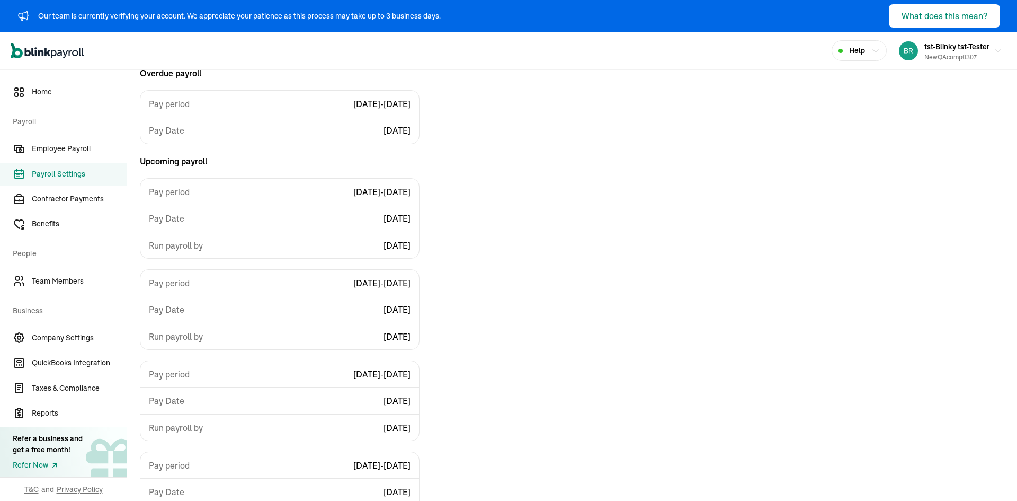
click at [73, 185] on link "Payroll Settings" at bounding box center [63, 174] width 127 height 23
click at [73, 195] on span "Contractor Payments" at bounding box center [79, 198] width 95 height 11
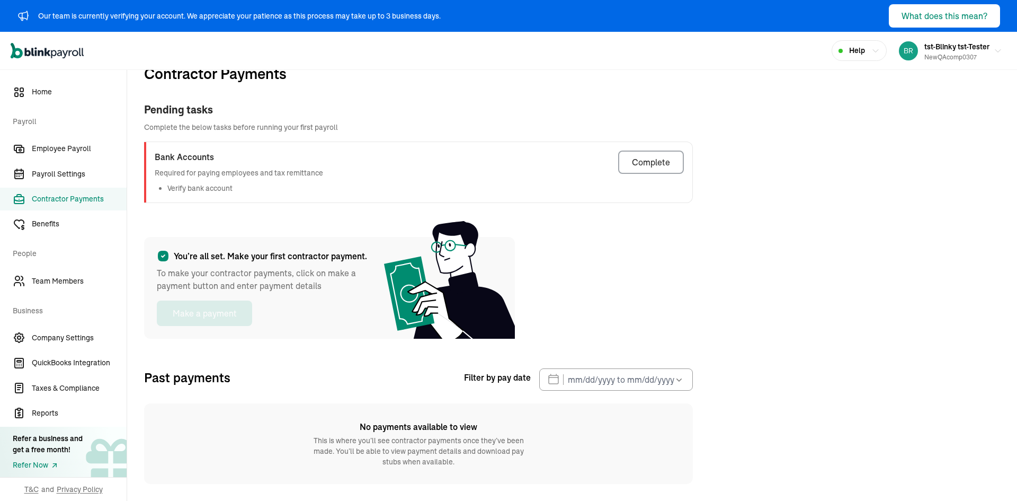
scroll to position [24, 0]
click at [60, 219] on span "Benefits" at bounding box center [79, 223] width 95 height 11
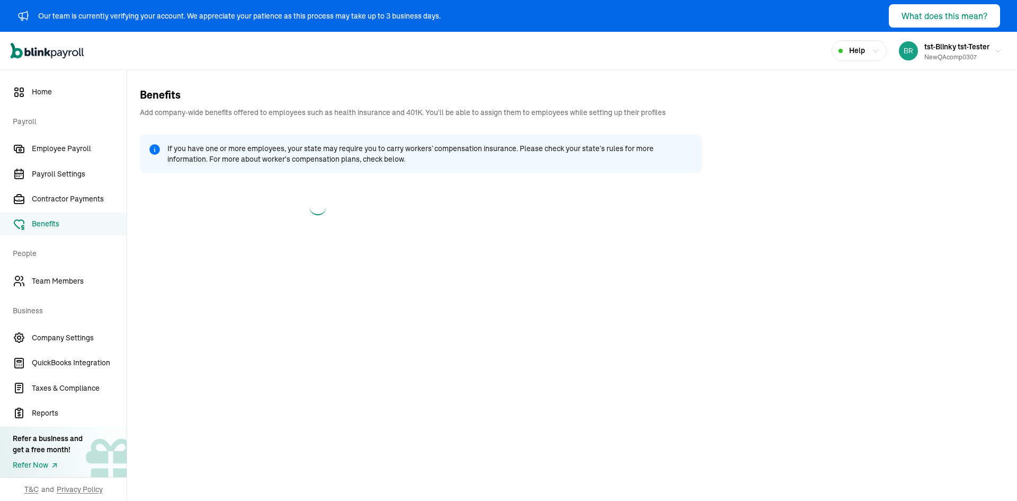
click at [60, 219] on span "Benefits" at bounding box center [79, 223] width 95 height 11
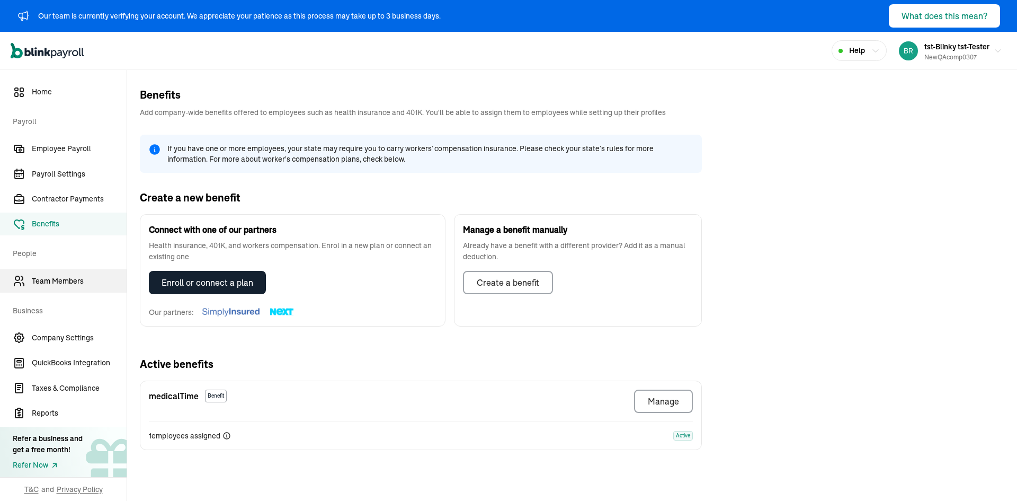
click at [60, 278] on span "Team Members" at bounding box center [79, 280] width 95 height 11
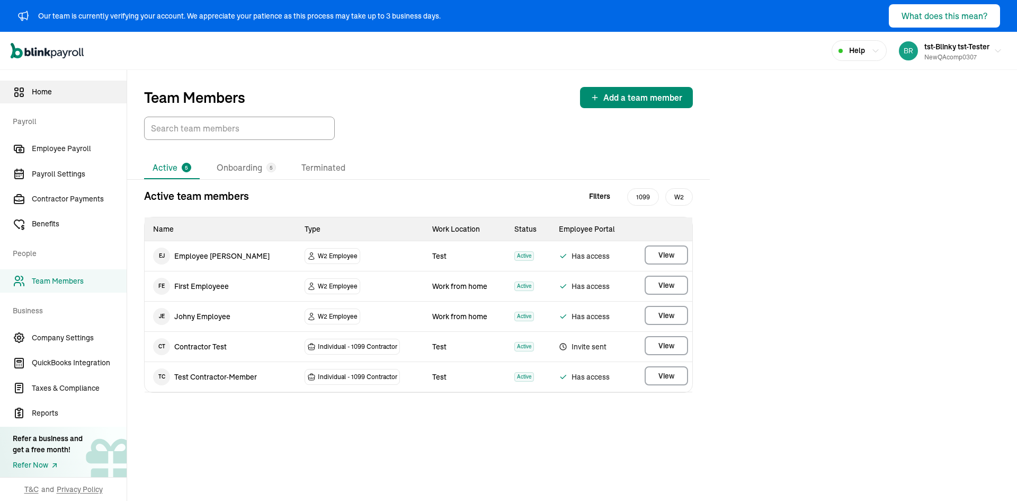
click at [69, 93] on span "Home" at bounding box center [79, 91] width 95 height 11
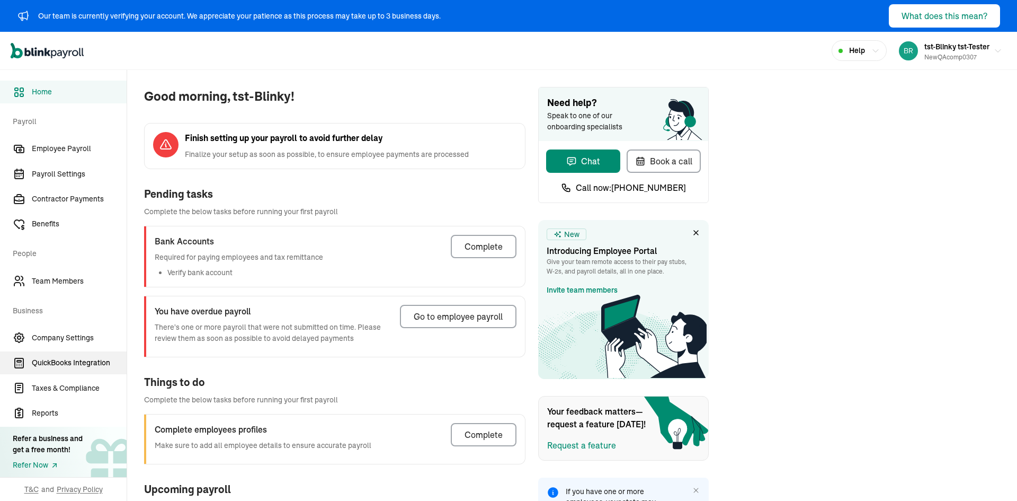
click at [67, 362] on span "QuickBooks Integration" at bounding box center [79, 362] width 95 height 11
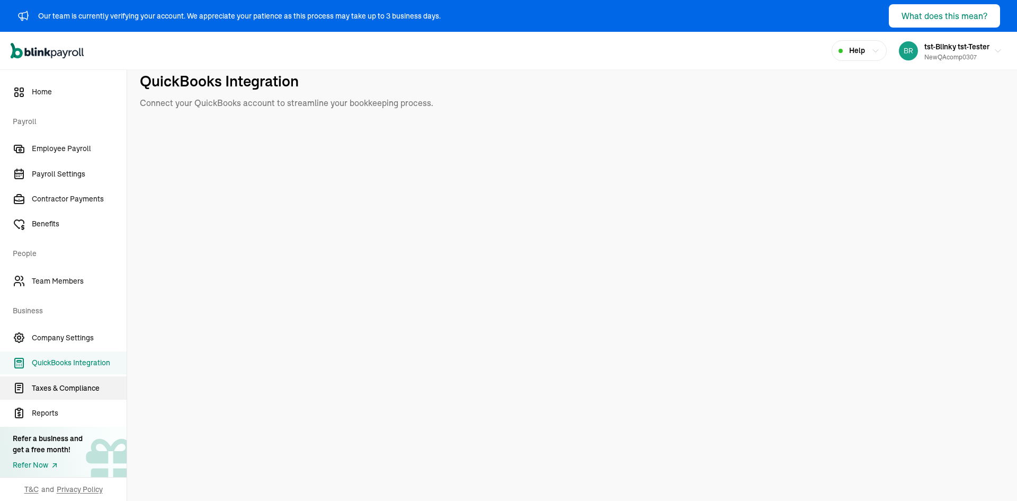
click at [94, 382] on span "Taxes & Compliance" at bounding box center [79, 387] width 95 height 11
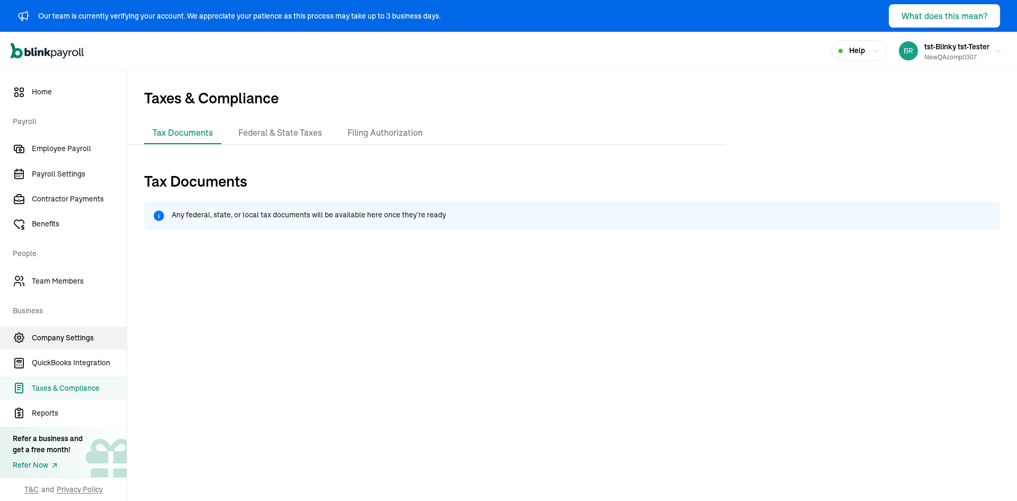
click at [55, 339] on span "Company Settings" at bounding box center [79, 337] width 95 height 11
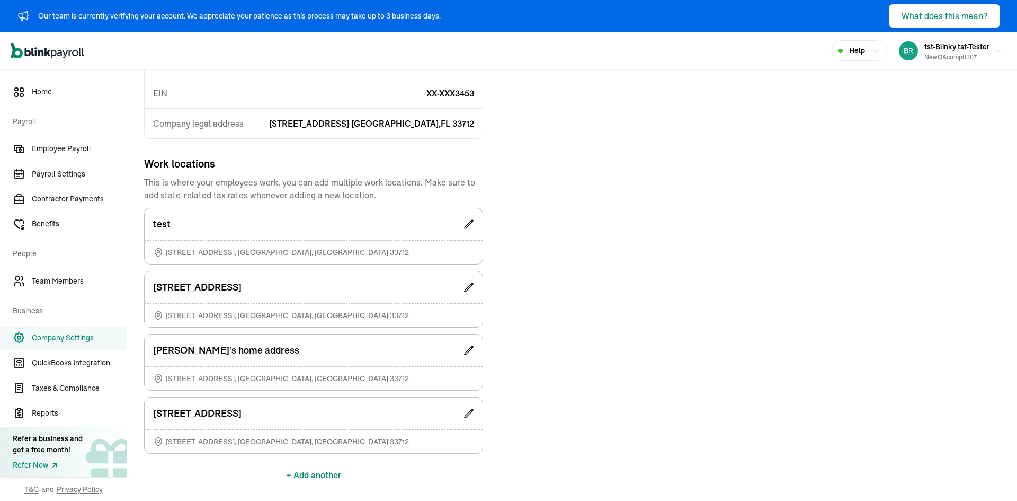
scroll to position [125, 0]
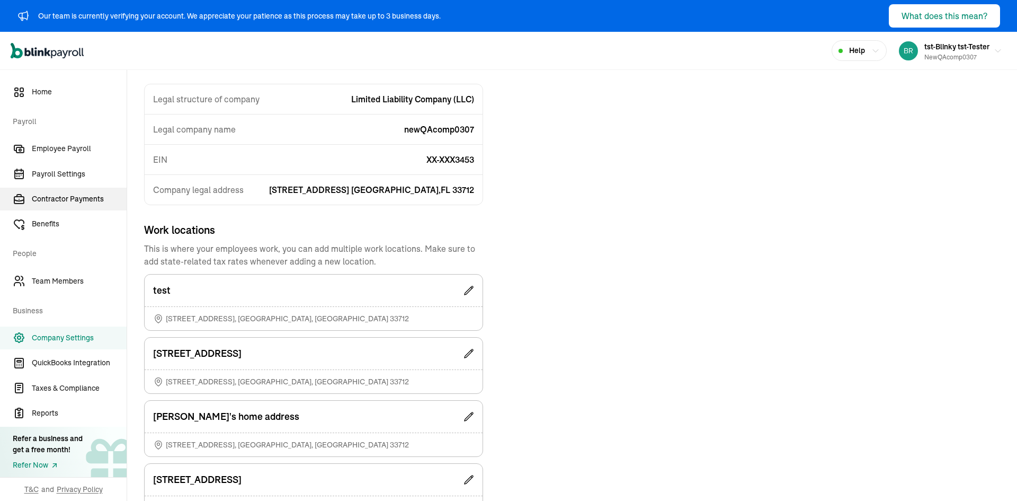
click at [58, 198] on span "Contractor Payments" at bounding box center [79, 198] width 95 height 11
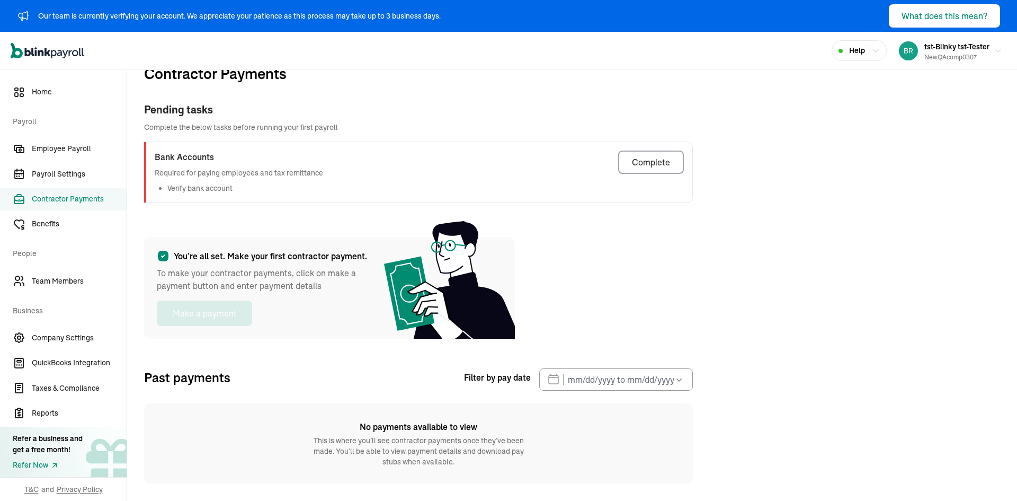
scroll to position [24, 0]
click at [76, 154] on span "Employee Payroll" at bounding box center [79, 148] width 95 height 11
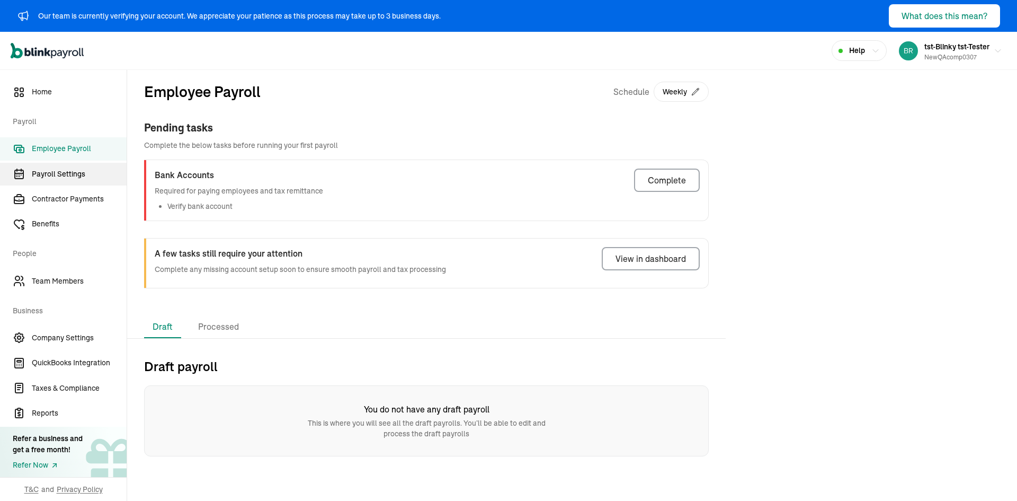
click at [70, 181] on link "Payroll Settings" at bounding box center [63, 174] width 127 height 23
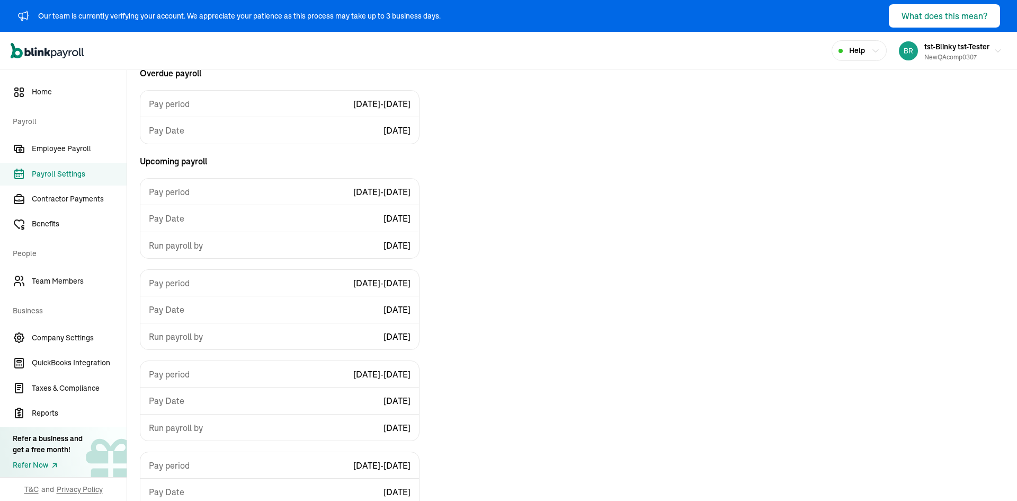
scroll to position [205, 0]
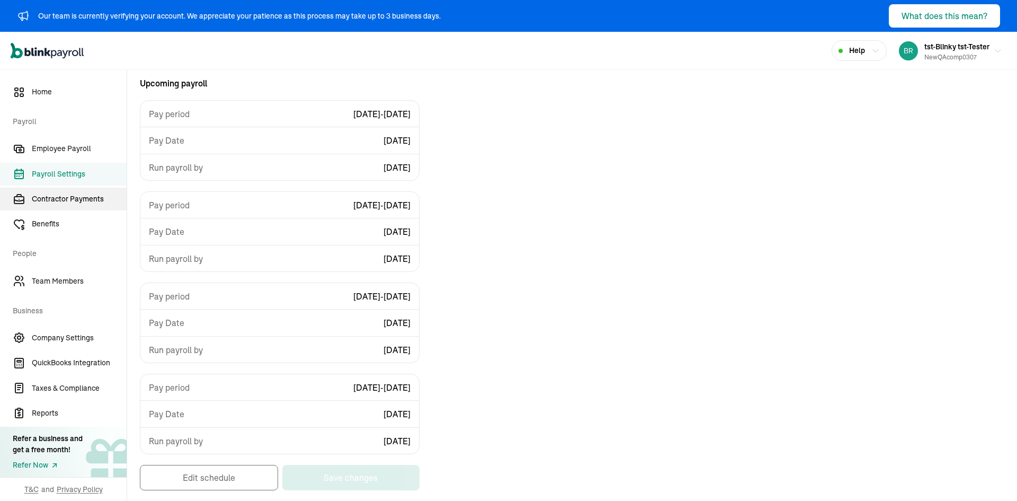
click at [78, 205] on link "Contractor Payments" at bounding box center [63, 198] width 127 height 23
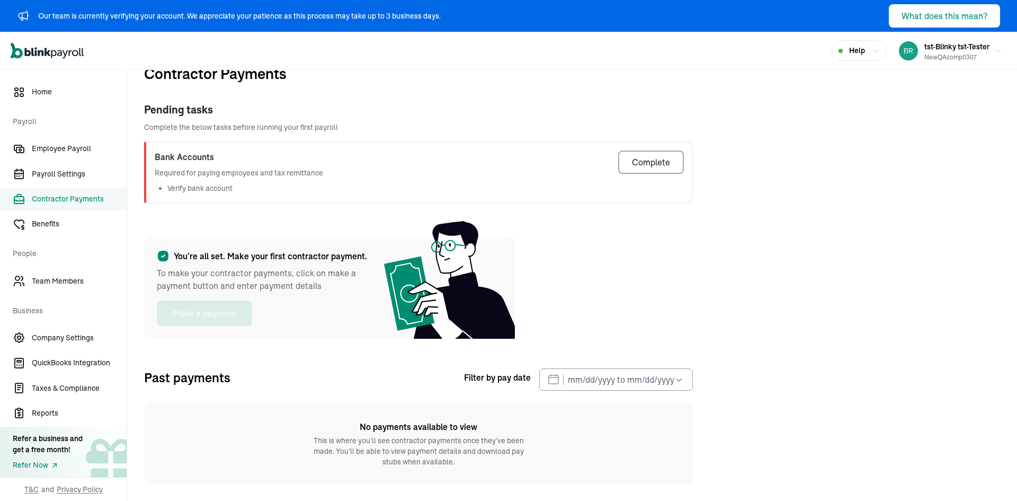
scroll to position [24, 0]
click at [74, 225] on span "Benefits" at bounding box center [79, 223] width 95 height 11
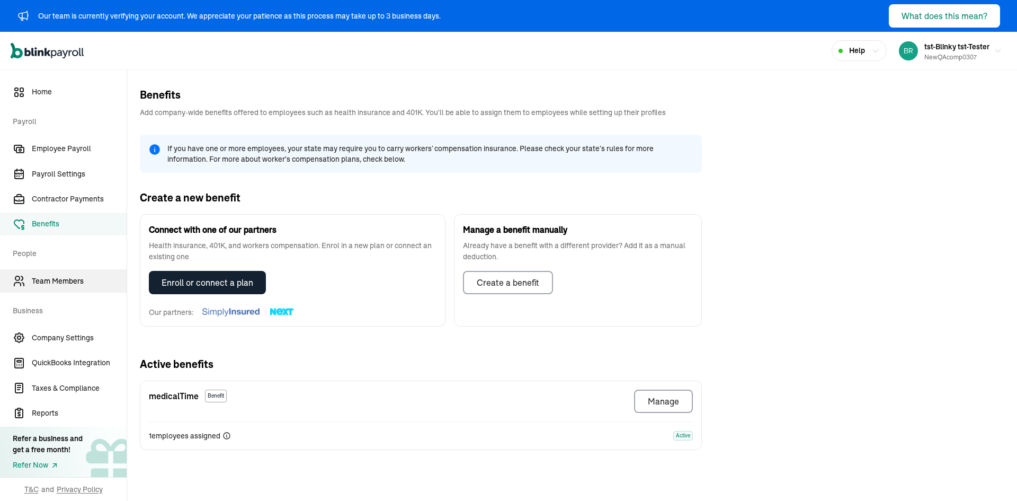
click at [58, 276] on span "Team Members" at bounding box center [79, 280] width 95 height 11
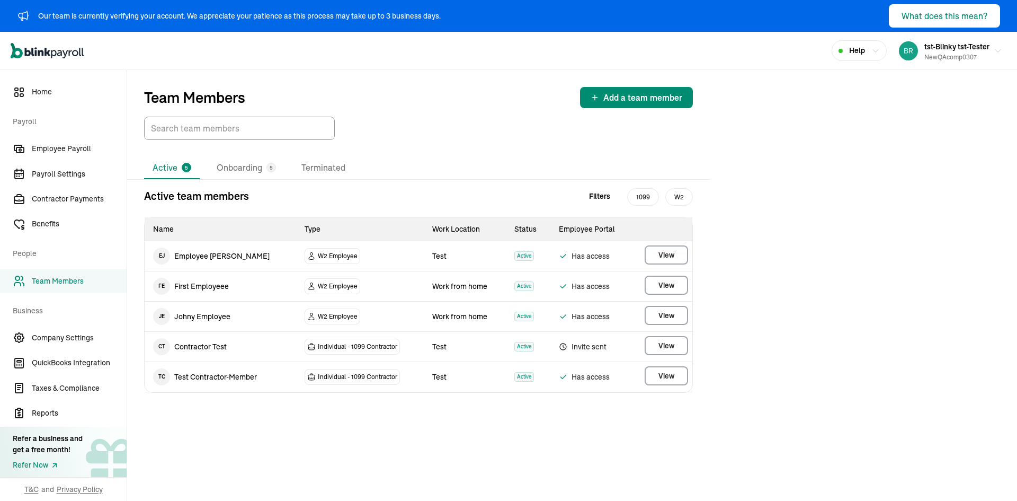
click at [645, 198] on span "1099" at bounding box center [643, 196] width 32 height 17
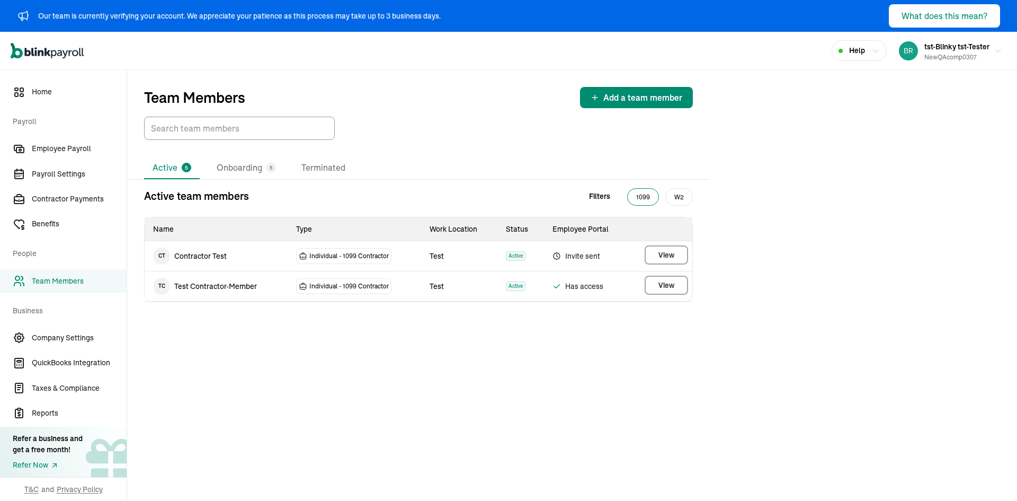
click at [675, 197] on span "W2" at bounding box center [679, 196] width 28 height 17
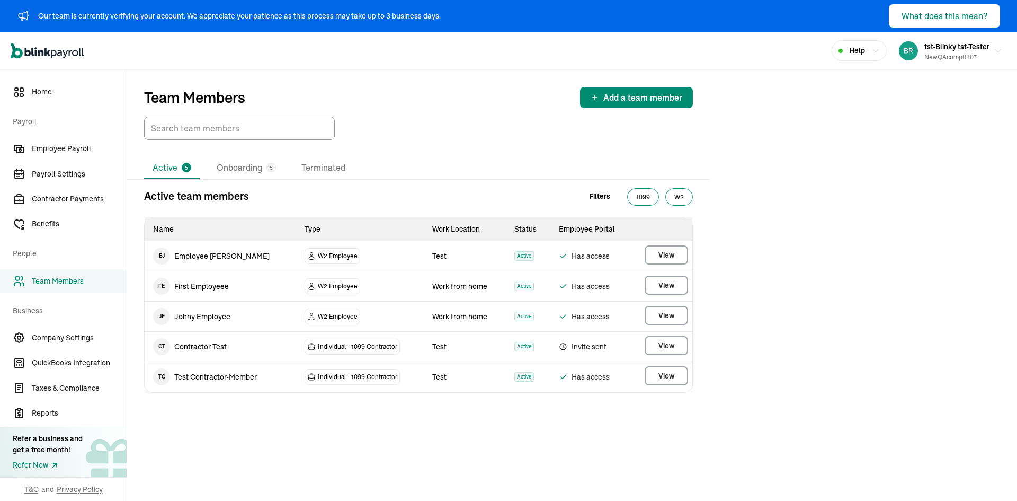
click at [668, 195] on span "W2" at bounding box center [679, 196] width 28 height 17
click at [654, 196] on span "1099" at bounding box center [643, 196] width 32 height 17
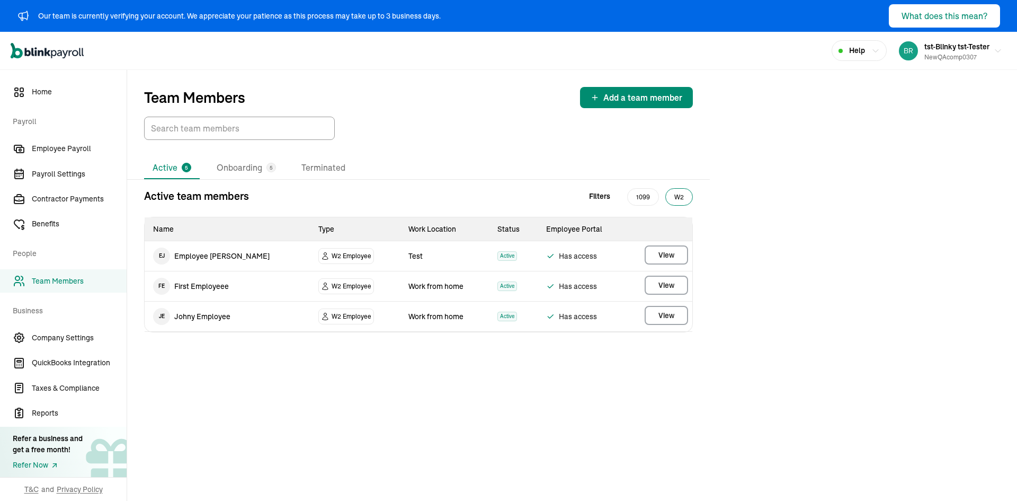
click at [738, 186] on div "Team Members Add a team member Active 5 Onboarding 5 Terminated Active team mem…" at bounding box center [572, 285] width 890 height 431
click at [698, 193] on div "Active team members Filters 1099 W2 Name Type Work Location Status Employee Por…" at bounding box center [418, 260] width 583 height 144
click at [693, 194] on div "Active team members Filters 1099 W2 Name Type Work Location Status Employee Por…" at bounding box center [418, 260] width 583 height 144
click at [682, 195] on span "W2" at bounding box center [679, 196] width 28 height 17
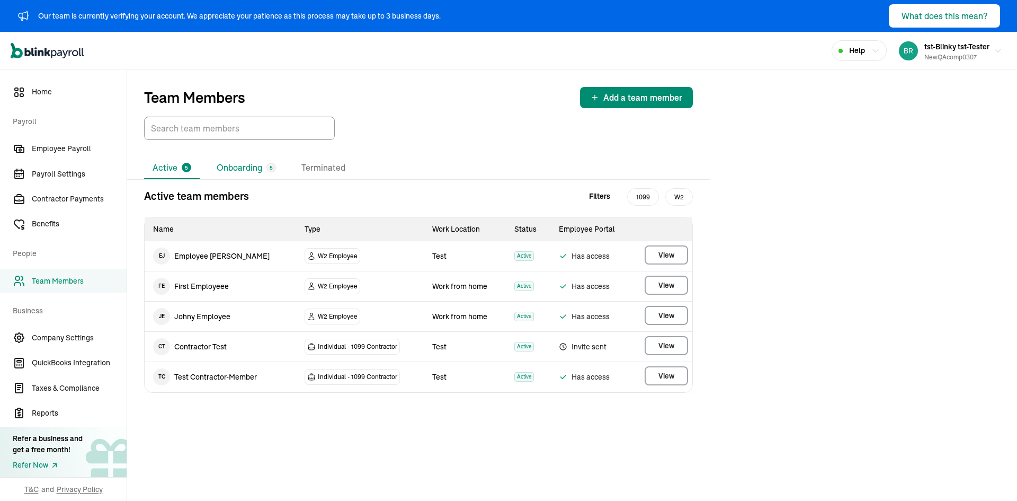
click at [245, 171] on li "Onboarding 5" at bounding box center [246, 168] width 76 height 22
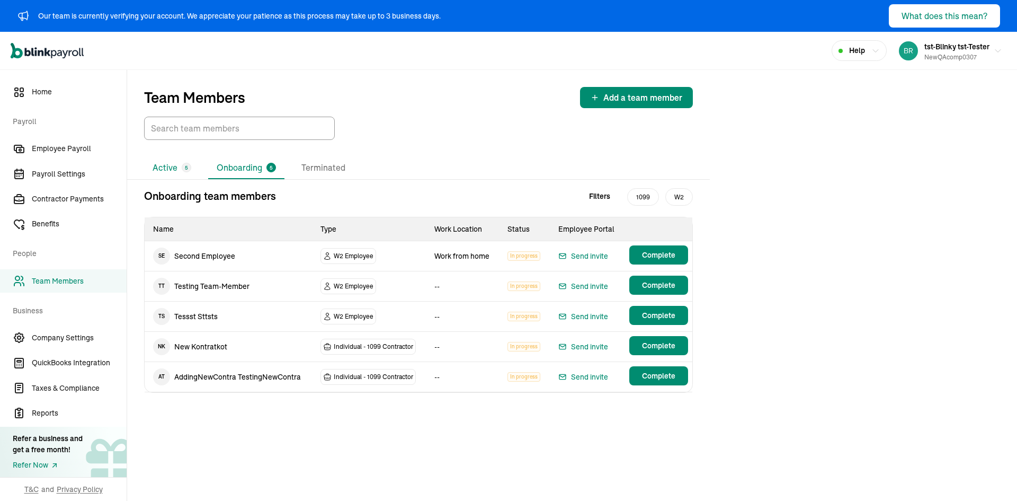
click at [178, 174] on li "Active 5" at bounding box center [172, 168] width 56 height 22
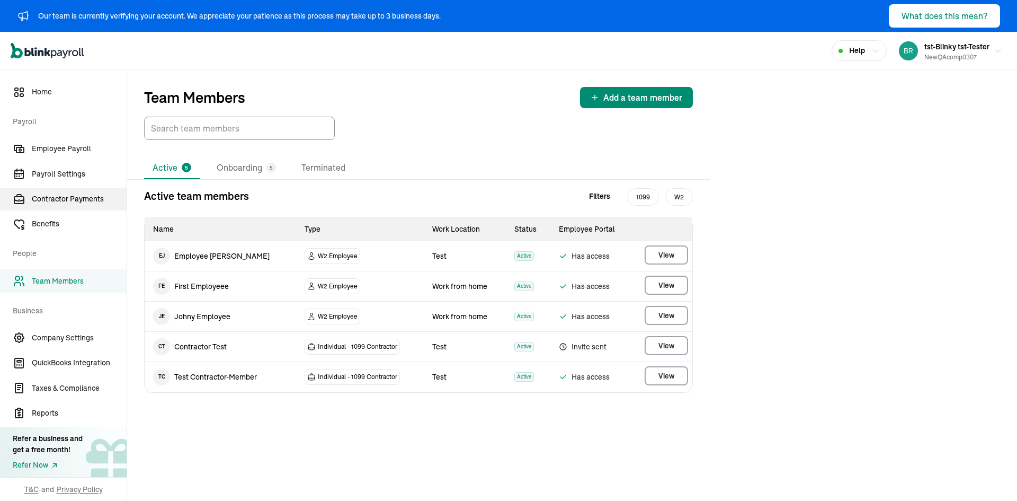
click at [67, 190] on link "Contractor Payments" at bounding box center [63, 198] width 127 height 23
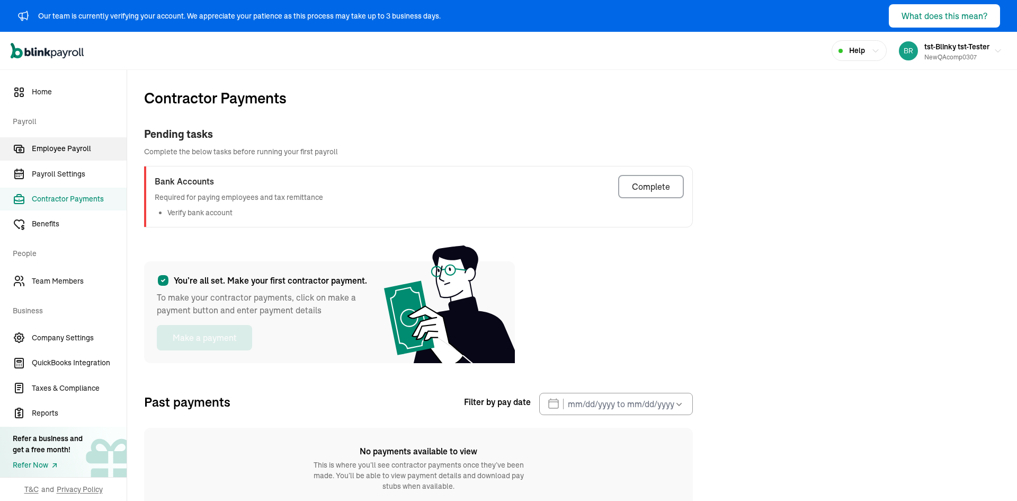
click at [72, 153] on span "Employee Payroll" at bounding box center [79, 148] width 95 height 11
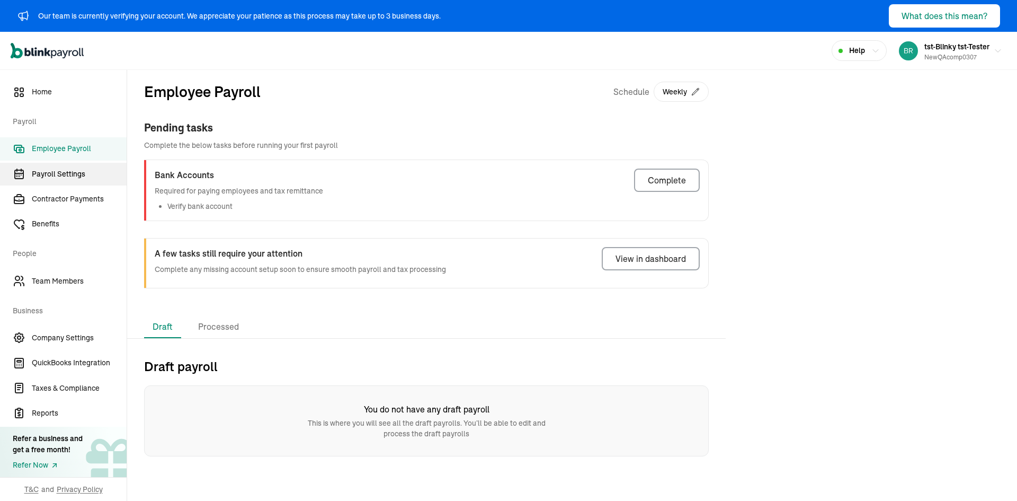
click at [70, 173] on span "Payroll Settings" at bounding box center [79, 173] width 95 height 11
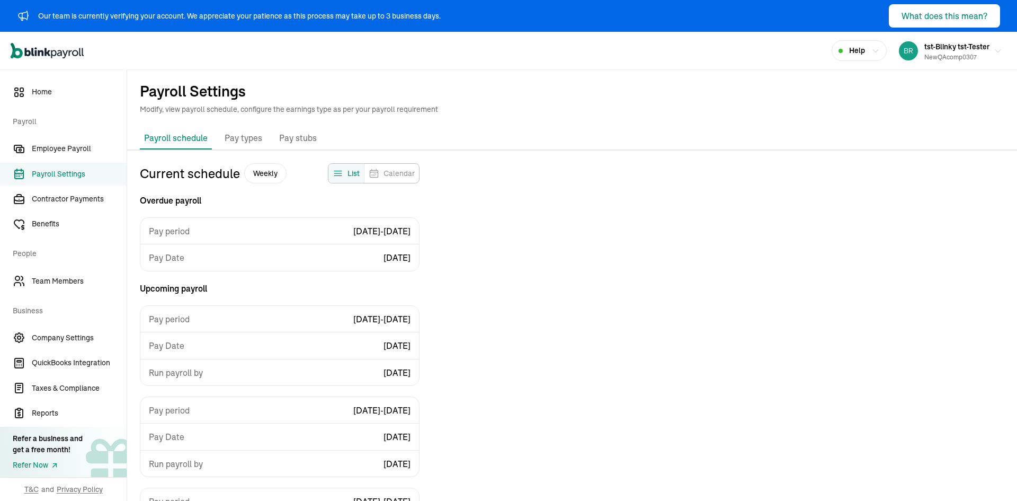
scroll to position [127, 0]
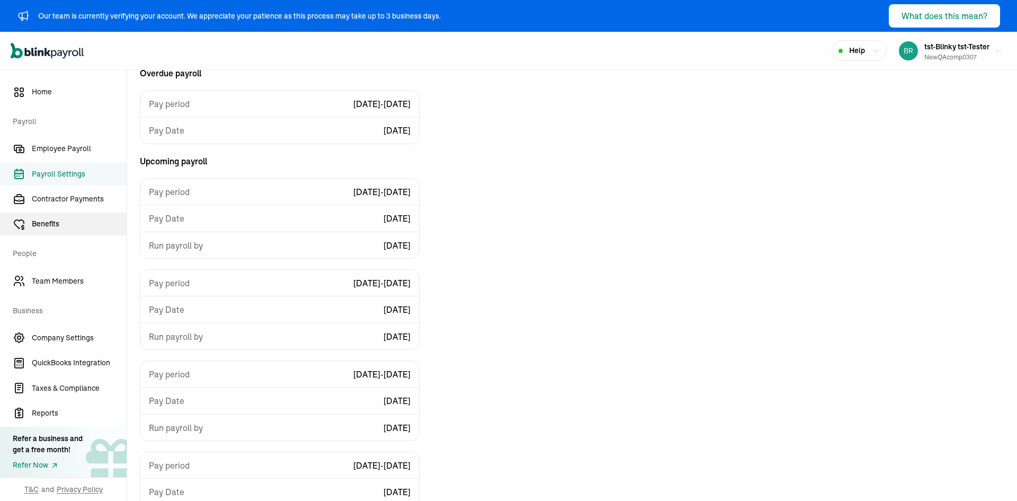
click at [47, 226] on span "Benefits" at bounding box center [79, 223] width 95 height 11
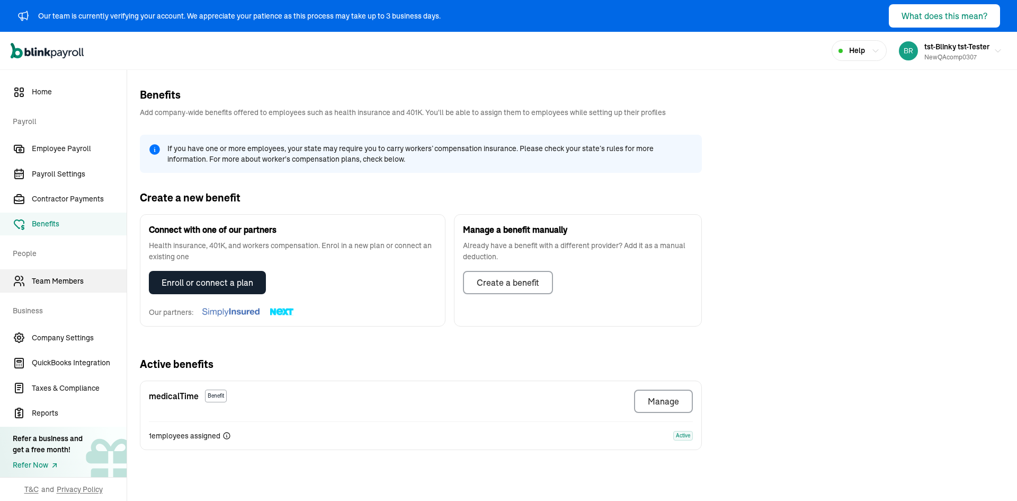
click at [78, 274] on link "Team Members" at bounding box center [63, 280] width 127 height 23
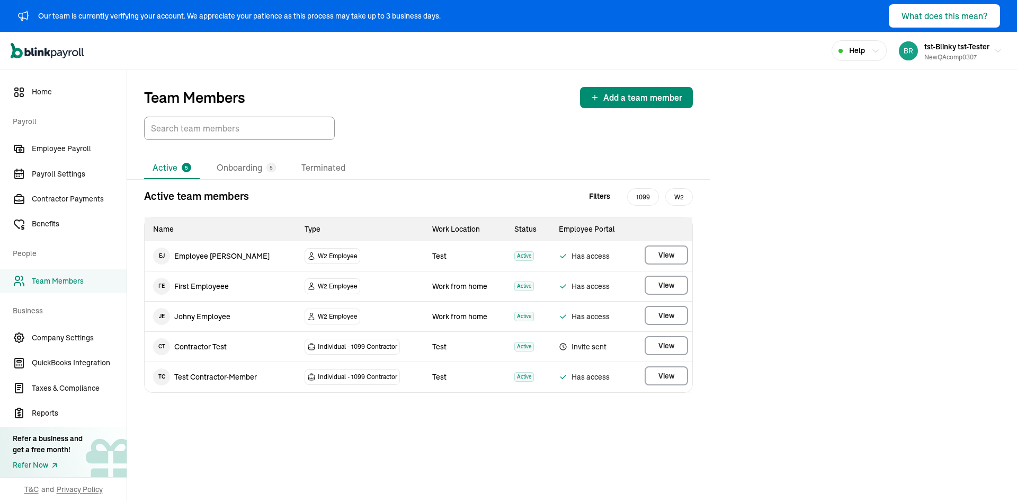
click at [666, 274] on td "View" at bounding box center [662, 285] width 59 height 28
click at [673, 262] on button "View" at bounding box center [666, 254] width 43 height 19
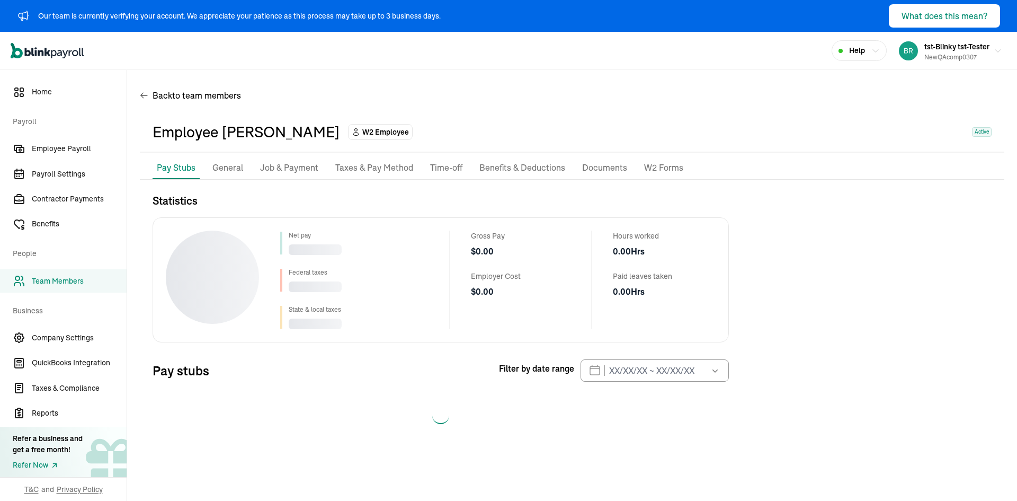
select select "2025"
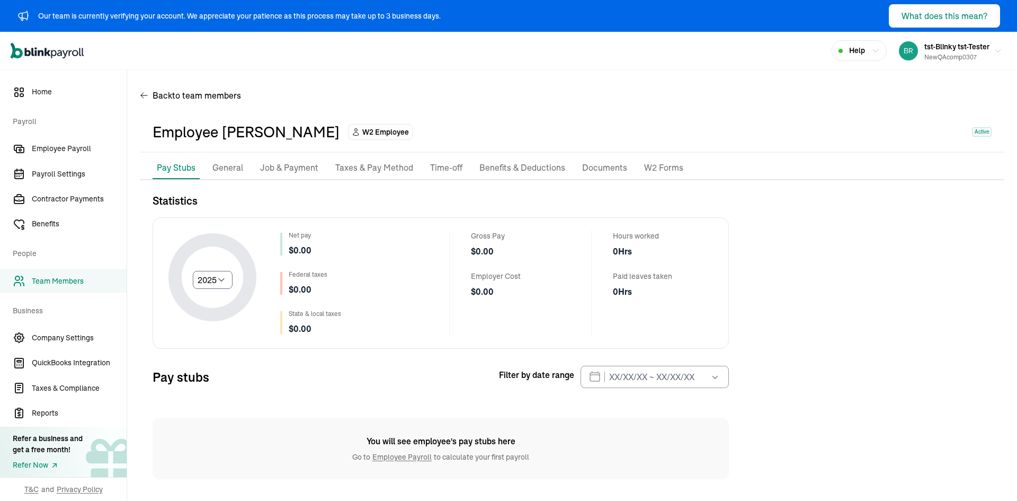
click at [388, 159] on li "Taxes & Pay Method" at bounding box center [374, 168] width 86 height 22
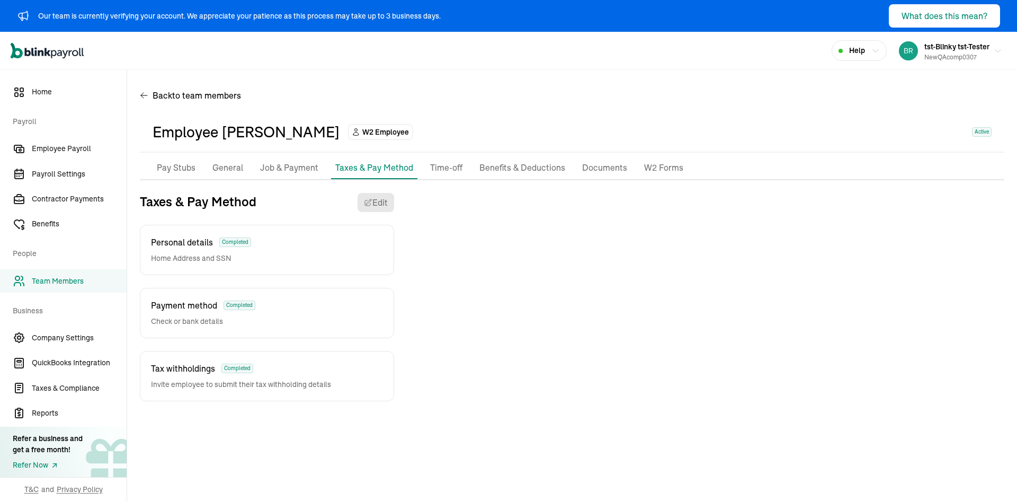
click at [267, 162] on p "Job & Payment" at bounding box center [289, 168] width 58 height 14
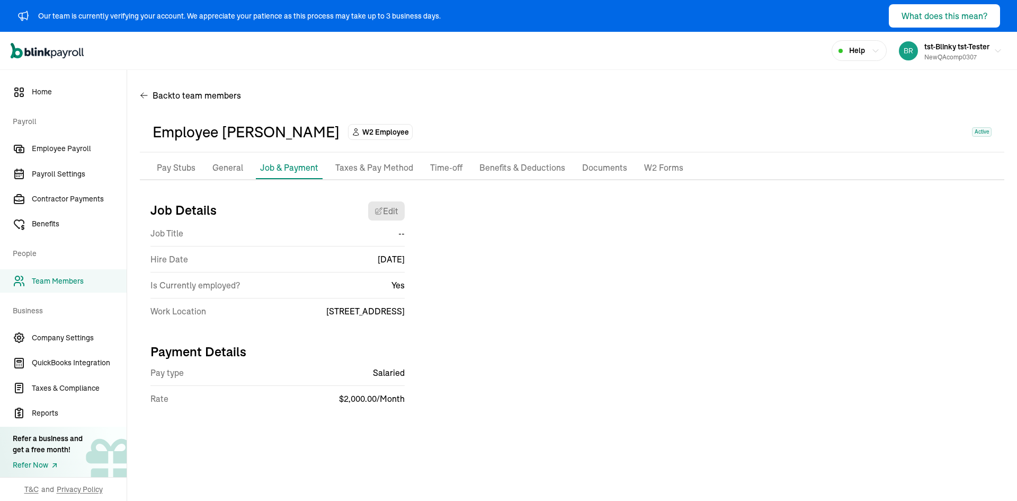
click at [226, 162] on p "General" at bounding box center [227, 168] width 31 height 14
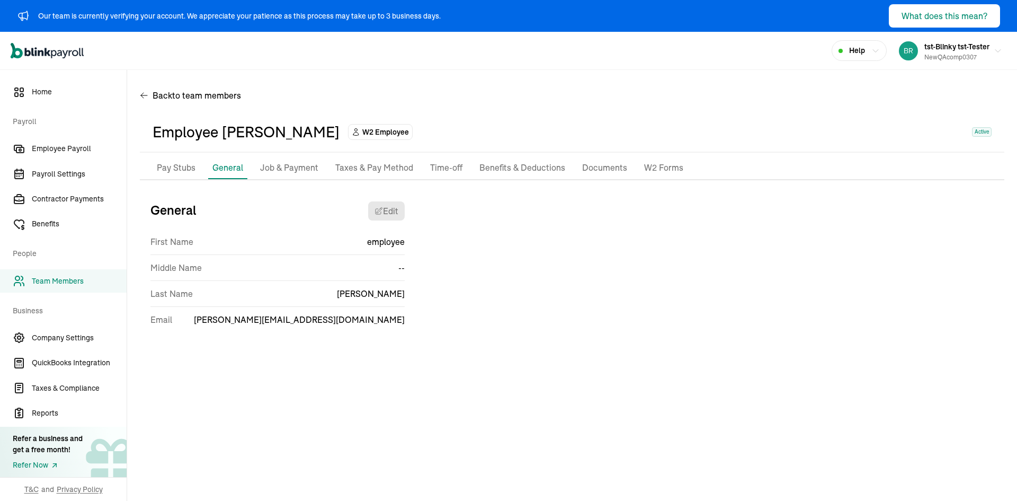
click at [179, 164] on p "Pay Stubs" at bounding box center [176, 168] width 39 height 14
select select "2025"
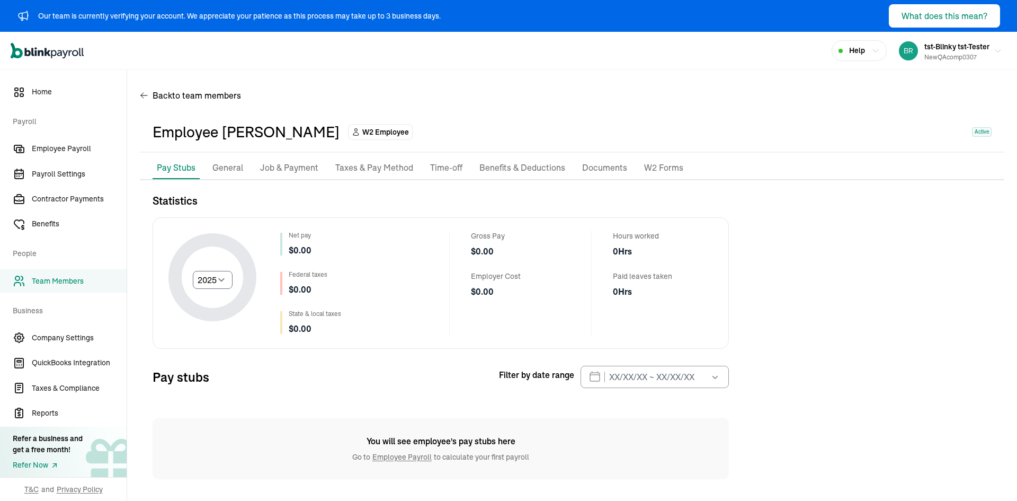
scroll to position [2, 0]
click at [225, 160] on p "General" at bounding box center [227, 166] width 31 height 14
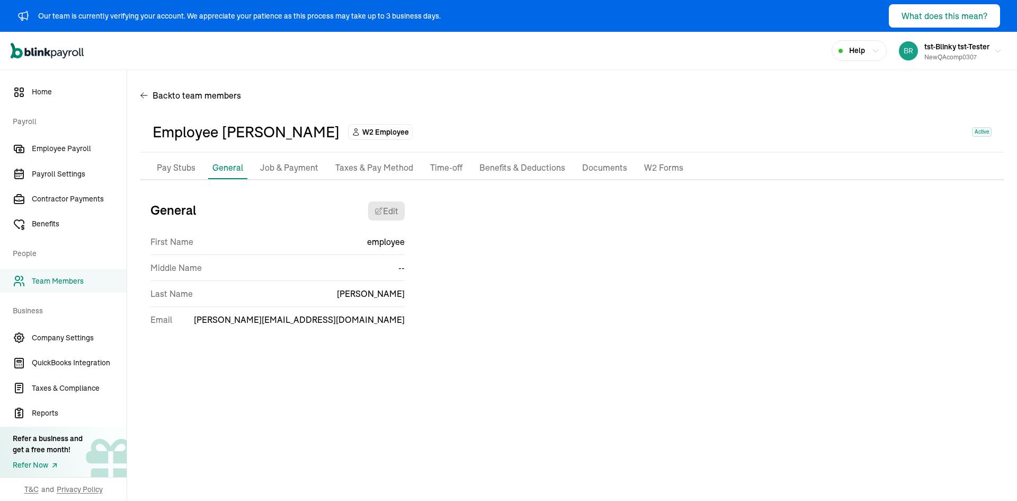
scroll to position [0, 0]
click at [166, 160] on li "Pay Stubs" at bounding box center [176, 168] width 47 height 22
select select "2025"
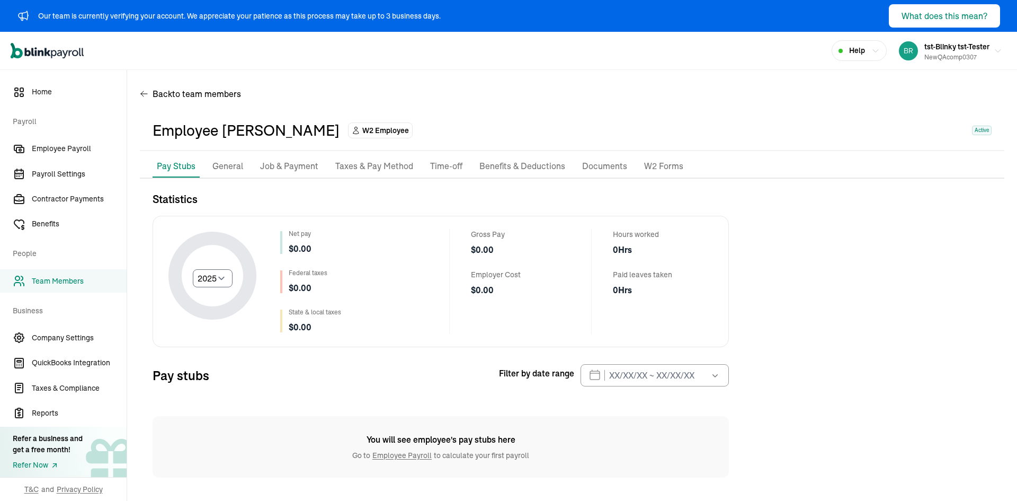
scroll to position [0, 0]
click at [209, 165] on li "General" at bounding box center [227, 168] width 39 height 22
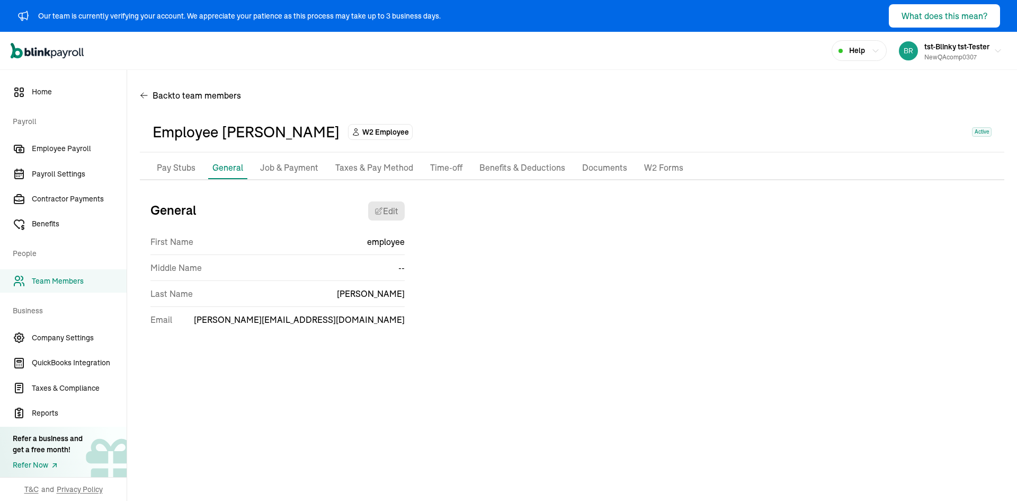
click at [378, 199] on div "General Edit First Name employee Middle Name -- Last Name jackson Email branko+…" at bounding box center [272, 268] width 265 height 150
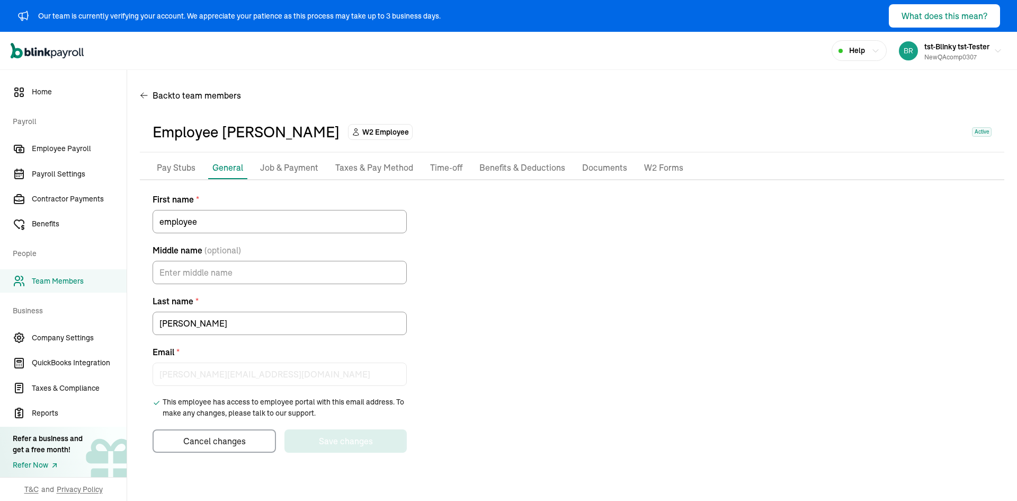
click at [455, 166] on p "Time-off" at bounding box center [446, 168] width 32 height 14
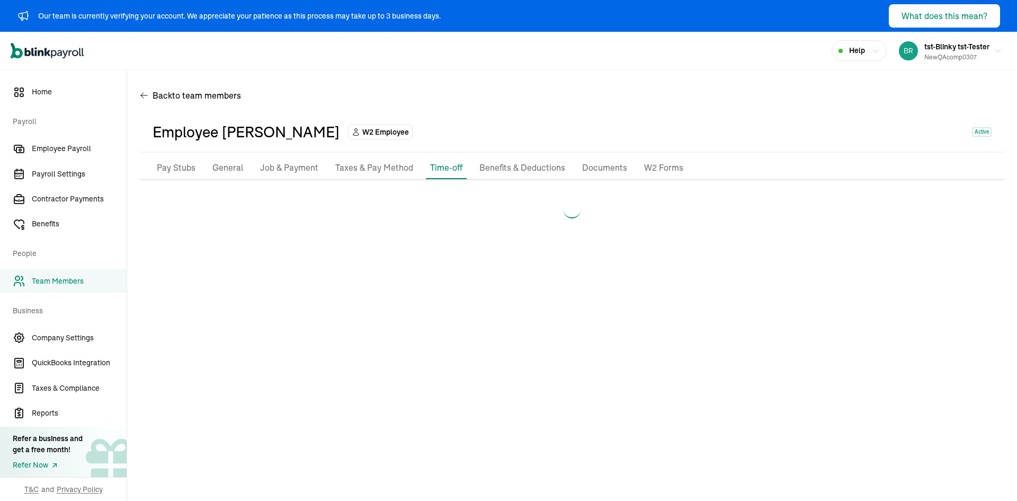
click at [372, 166] on p "Taxes & Pay Method" at bounding box center [374, 168] width 78 height 14
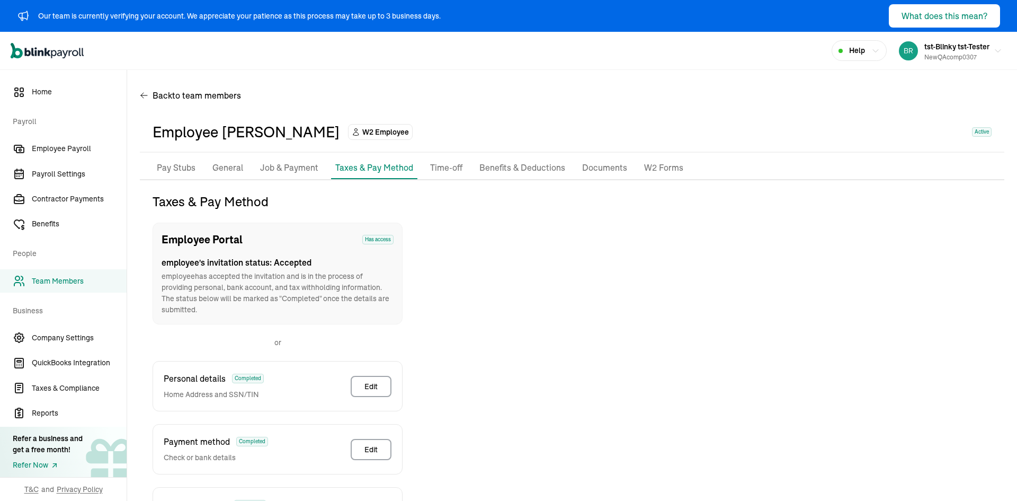
click at [67, 211] on nav "Home Payroll Employee Payroll Payroll Settings Contractor Payments Benefits Peo…" at bounding box center [63, 285] width 127 height 431
click at [67, 221] on span "Benefits" at bounding box center [79, 223] width 95 height 11
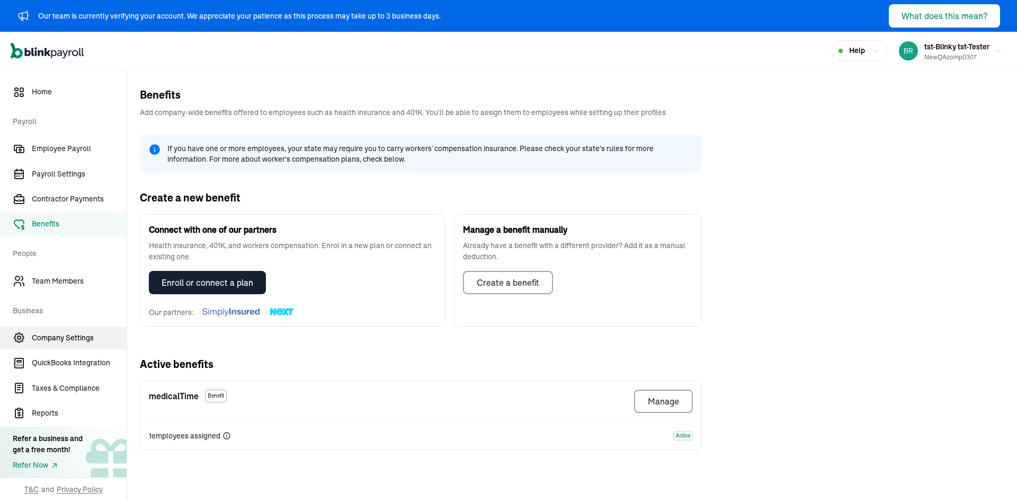
click at [87, 348] on link "Company Settings" at bounding box center [63, 337] width 127 height 23
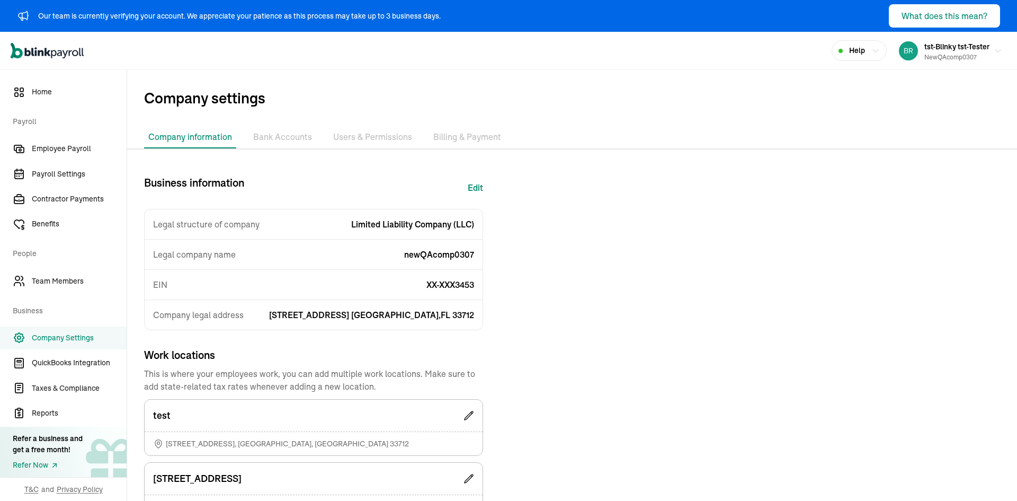
click at [275, 133] on li "Bank Accounts" at bounding box center [282, 137] width 67 height 22
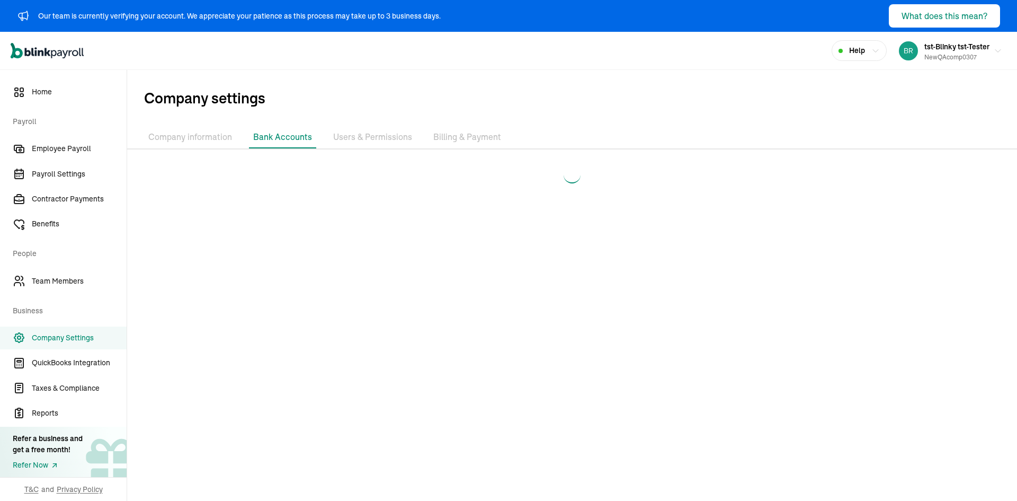
click at [347, 141] on li "Users & Permissions" at bounding box center [372, 137] width 87 height 22
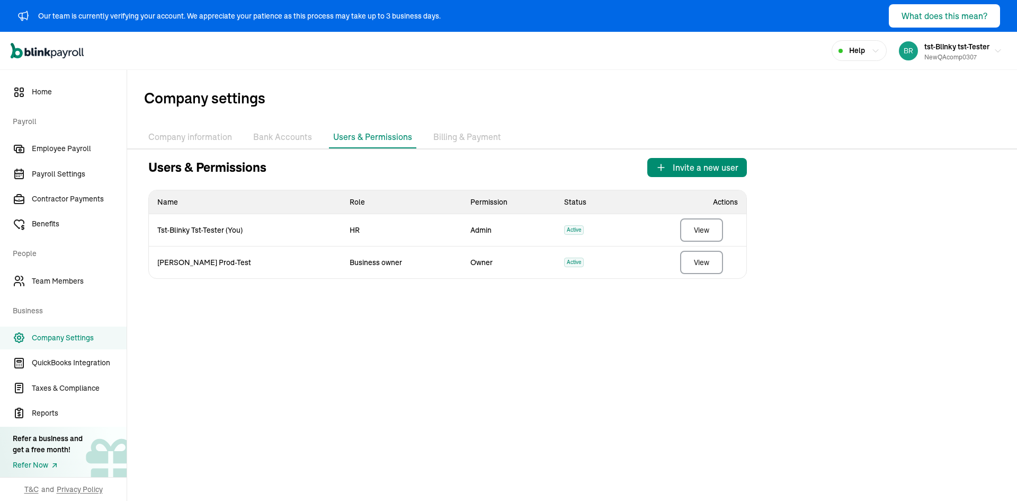
click at [443, 136] on li "Billing & Payment" at bounding box center [467, 137] width 76 height 22
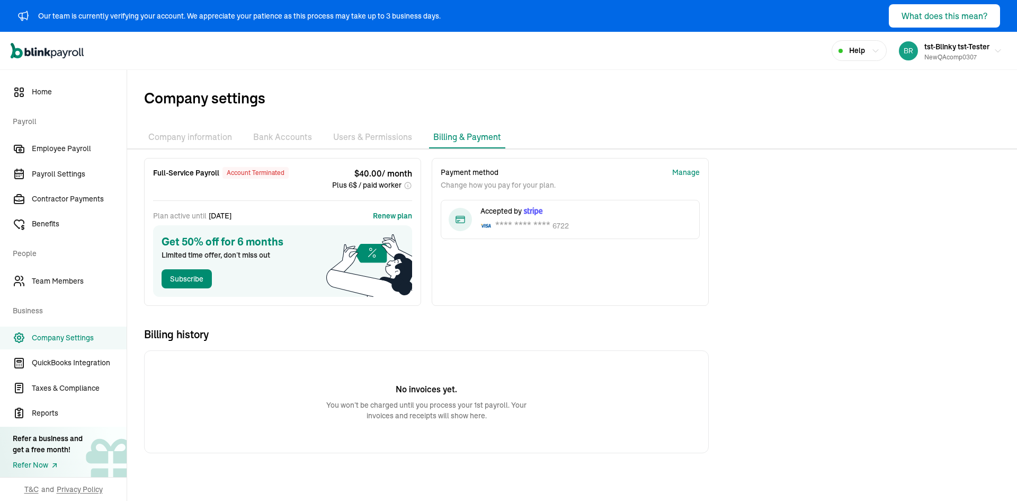
drag, startPoint x: 415, startPoint y: 173, endPoint x: 274, endPoint y: 156, distance: 142.4
click at [274, 156] on div "Company information Bank Accounts Users & Permissions Billing & Payment Full-Se…" at bounding box center [572, 298] width 890 height 344
click at [283, 175] on div "Account terminated" at bounding box center [255, 173] width 66 height 12
click at [689, 173] on div "Manage" at bounding box center [686, 172] width 28 height 11
click at [172, 285] on button "Subscribe" at bounding box center [187, 278] width 50 height 19
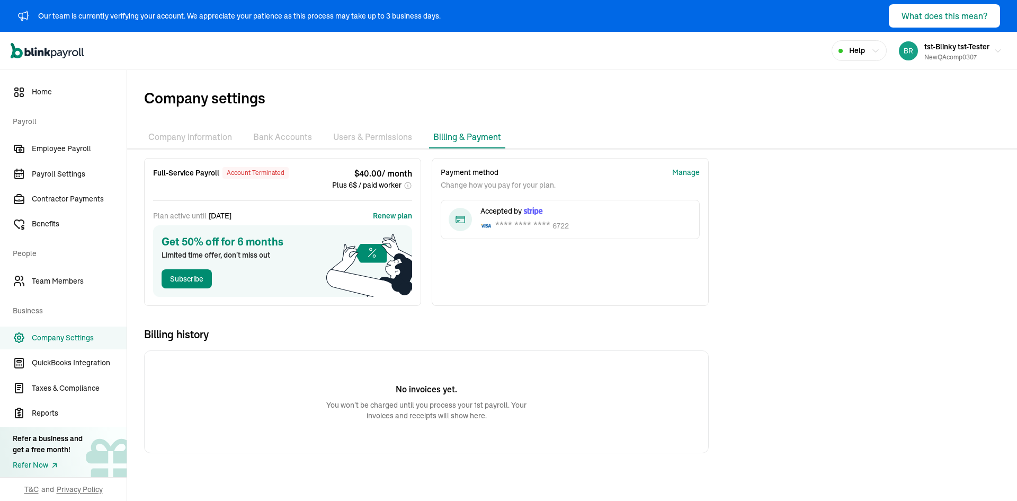
click at [383, 217] on button "Renew plan" at bounding box center [392, 215] width 39 height 11
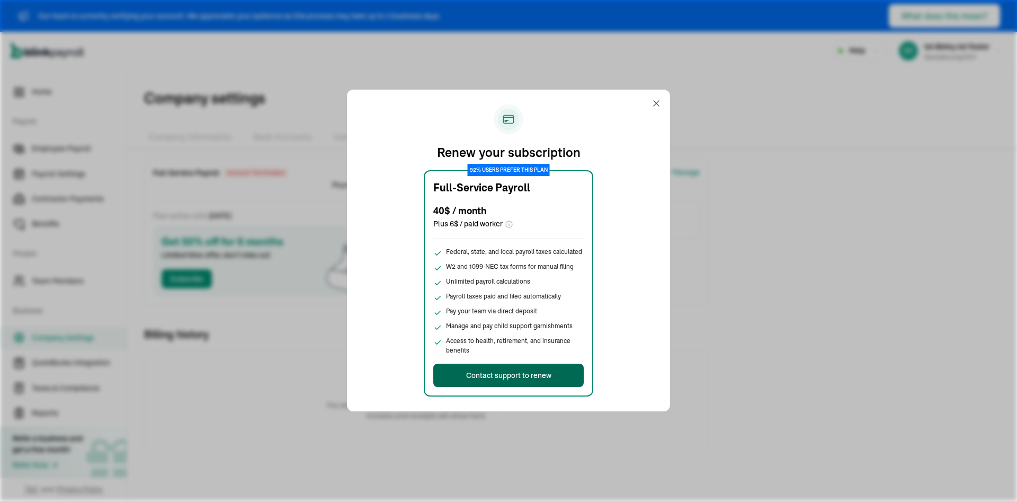
click at [483, 378] on div "Contact support to renew" at bounding box center [508, 375] width 85 height 11
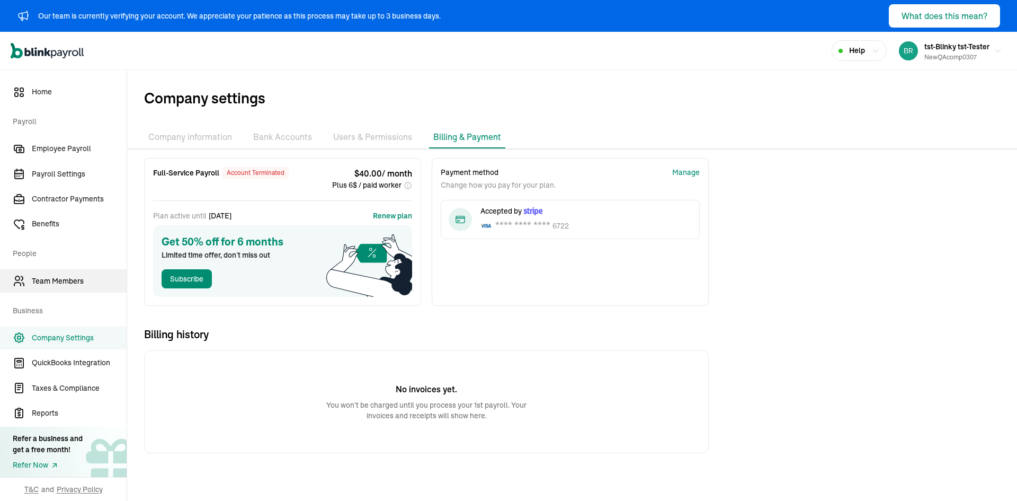
click at [72, 276] on span "Team Members" at bounding box center [79, 280] width 95 height 11
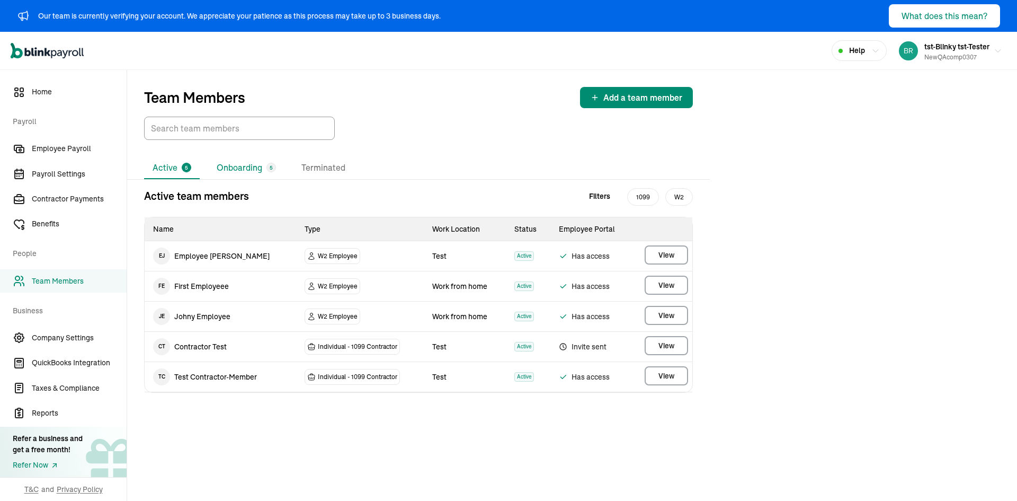
click at [246, 164] on li "Onboarding 5" at bounding box center [246, 168] width 76 height 22
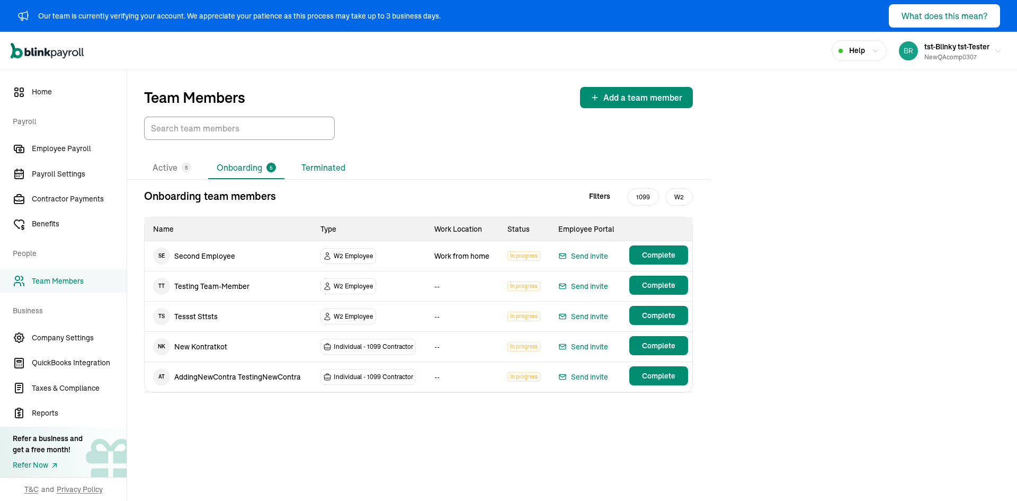
click at [336, 162] on li "Terminated" at bounding box center [323, 168] width 61 height 22
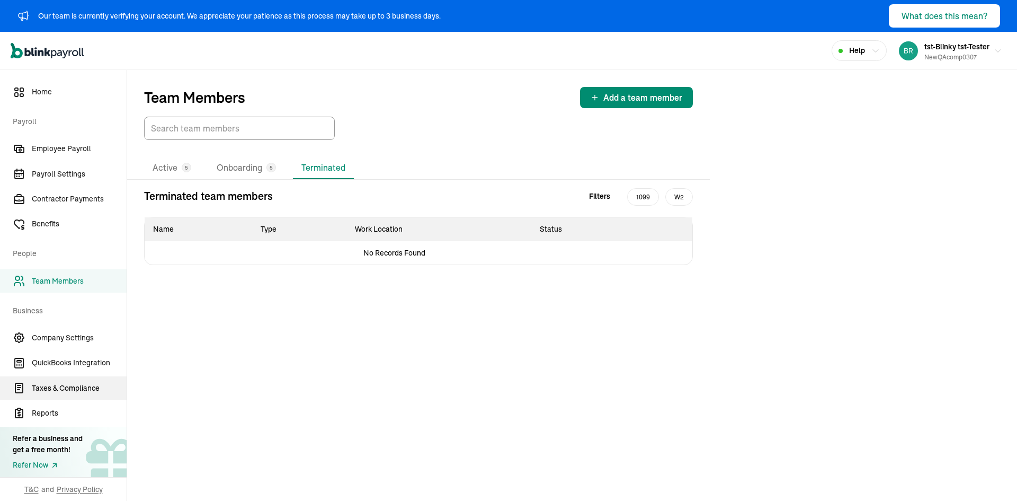
click at [78, 388] on span "Taxes & Compliance" at bounding box center [79, 387] width 95 height 11
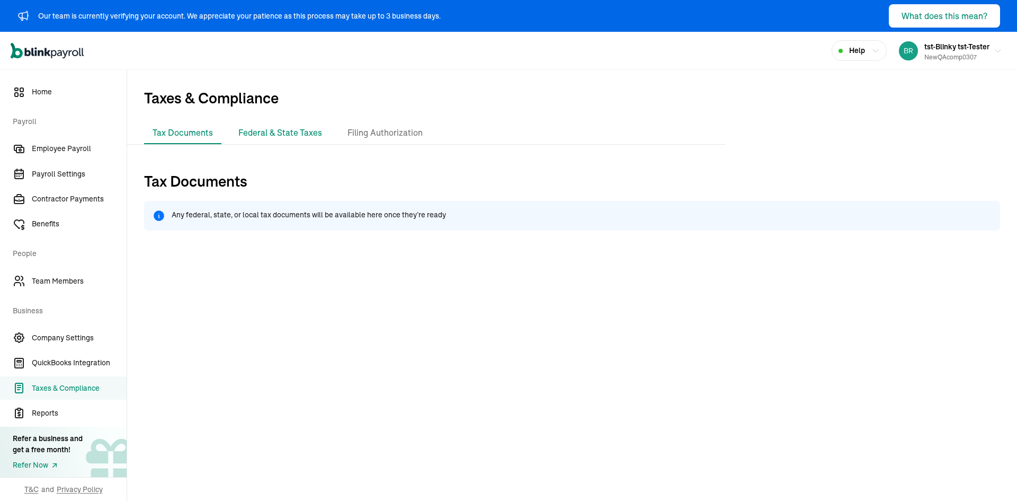
click at [260, 123] on li "Federal & State Taxes" at bounding box center [280, 133] width 101 height 22
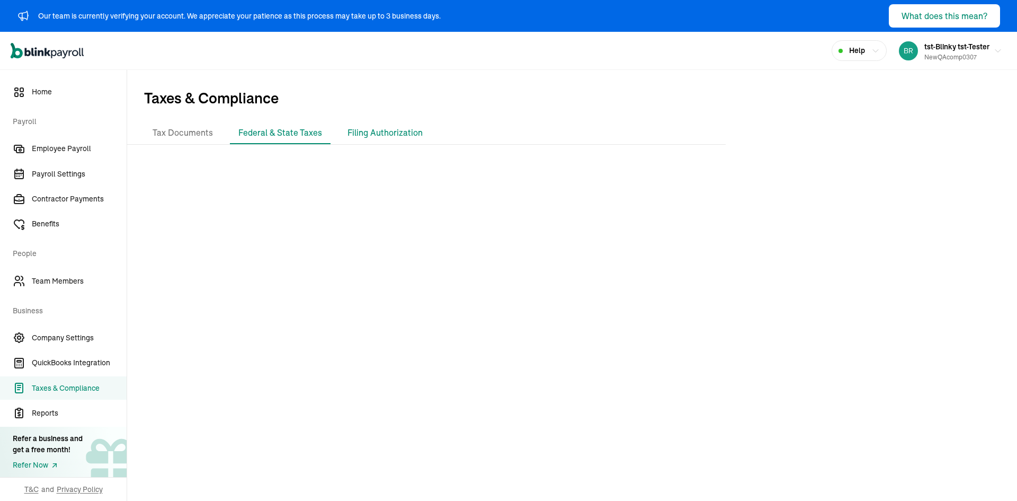
click at [388, 126] on li "Filing Authorization" at bounding box center [385, 133] width 92 height 22
click at [187, 135] on li "Tax Documents" at bounding box center [182, 133] width 77 height 22
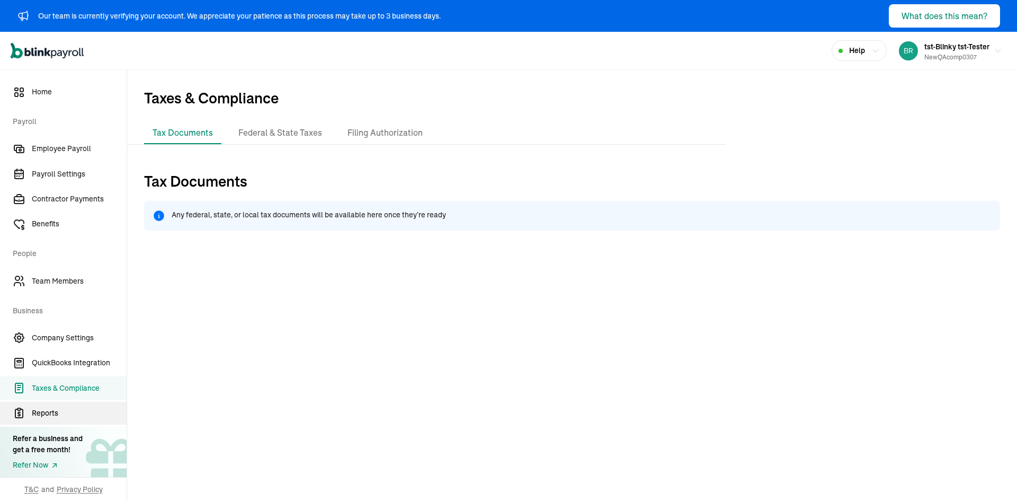
click at [55, 410] on span "Reports" at bounding box center [79, 412] width 95 height 11
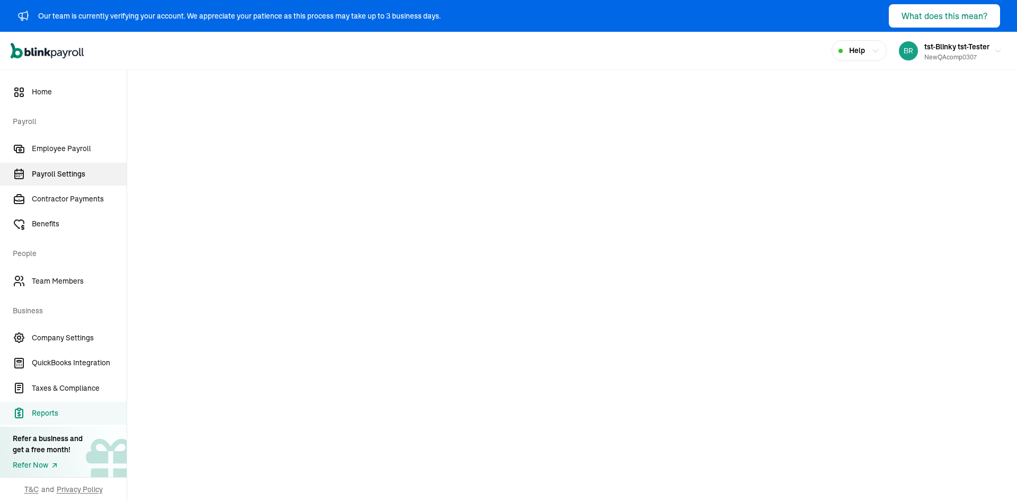
click at [74, 177] on span "Payroll Settings" at bounding box center [79, 173] width 95 height 11
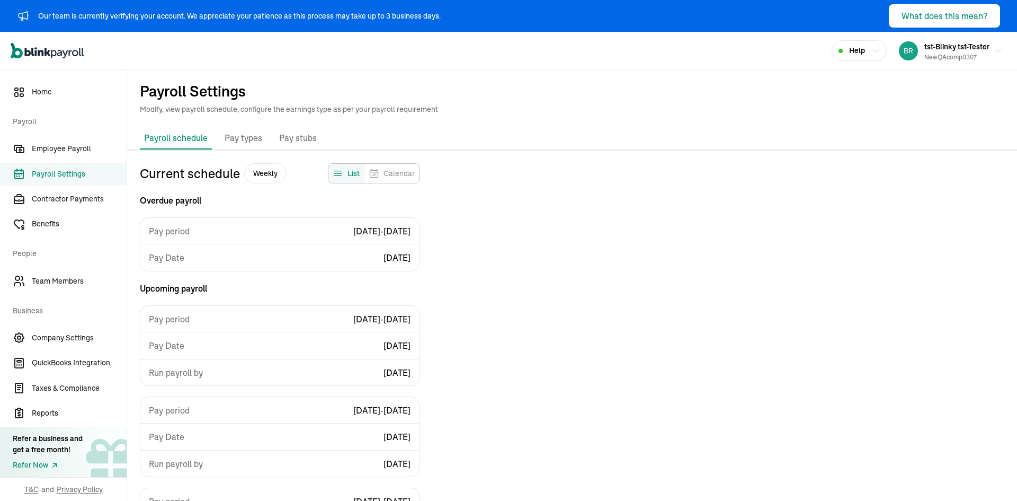
click at [403, 176] on span "Calendar" at bounding box center [398, 173] width 31 height 11
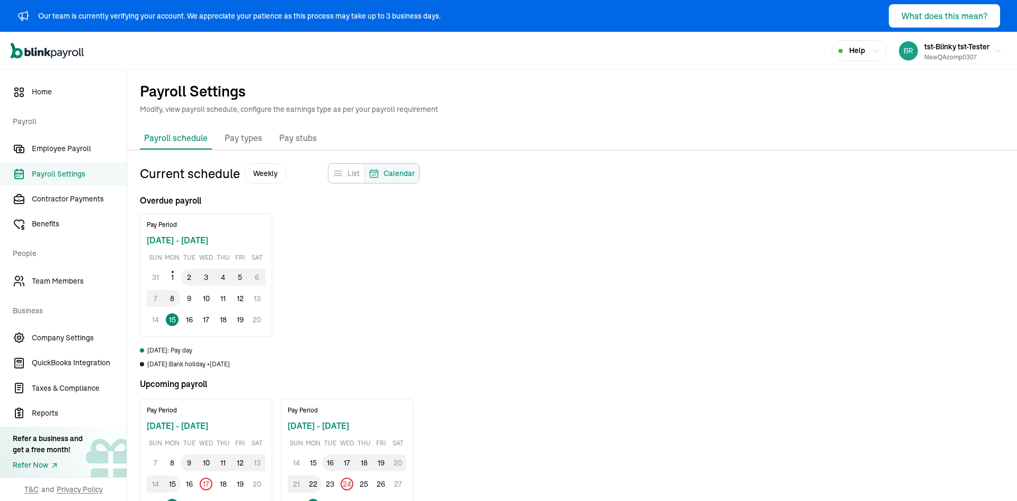
click at [238, 140] on p "Pay types" at bounding box center [244, 138] width 38 height 14
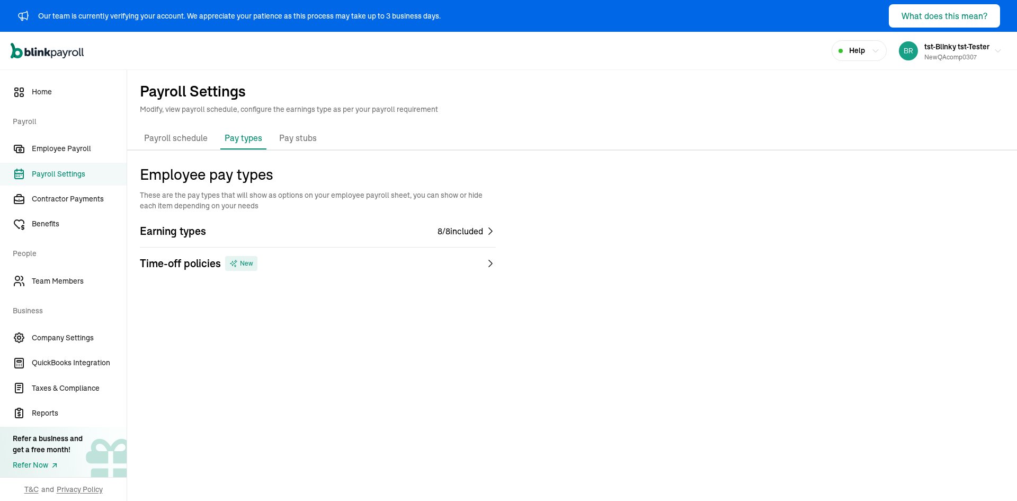
click at [305, 147] on li "Pay stubs" at bounding box center [298, 138] width 46 height 22
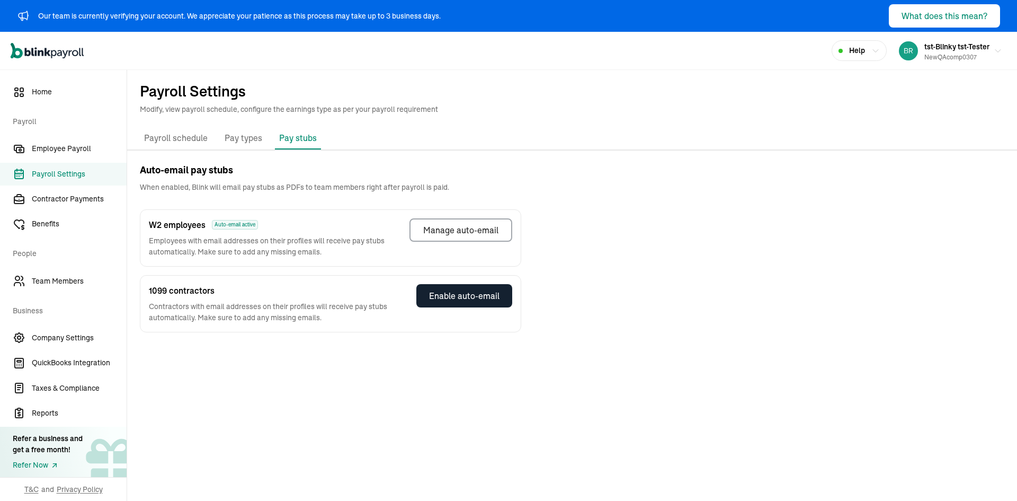
click at [57, 133] on span "Payroll" at bounding box center [67, 120] width 108 height 30
click at [66, 141] on link "Employee Payroll" at bounding box center [63, 148] width 127 height 23
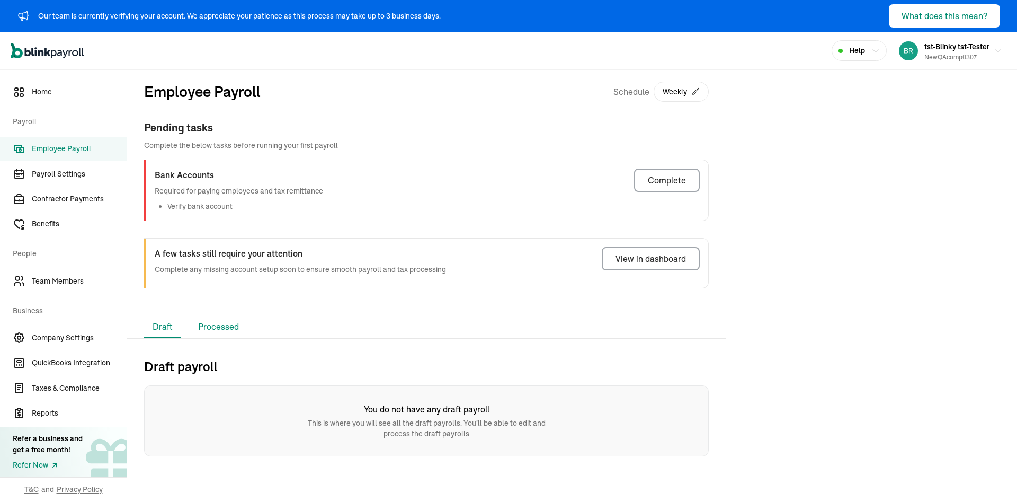
click at [229, 322] on li "Processed" at bounding box center [219, 327] width 58 height 22
click at [168, 328] on li "Draft" at bounding box center [162, 327] width 37 height 22
click at [60, 104] on nav "Home Payroll Employee Payroll Payroll Settings Contractor Payments Benefits Peo…" at bounding box center [63, 285] width 127 height 431
click at [58, 93] on span "Home" at bounding box center [79, 91] width 95 height 11
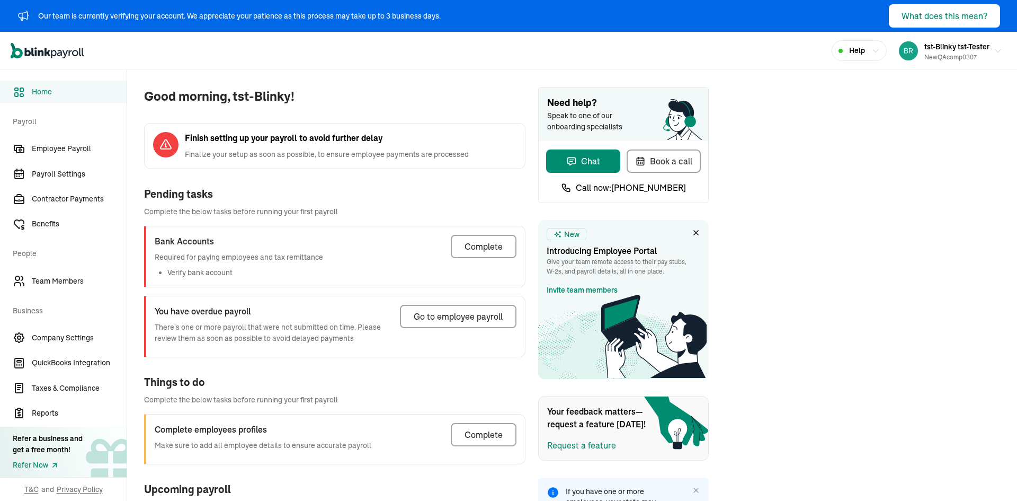
click at [580, 288] on link "Invite team members" at bounding box center [582, 289] width 71 height 11
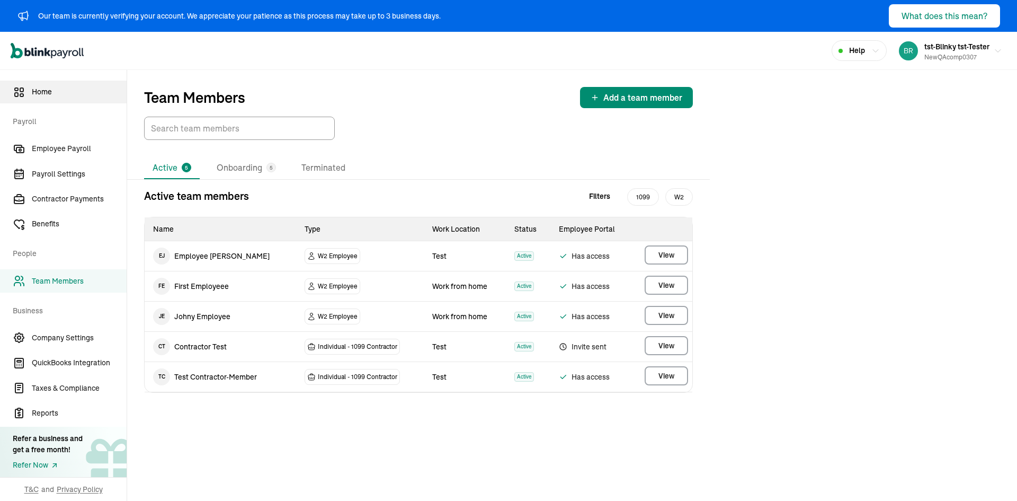
click at [49, 87] on span "Home" at bounding box center [79, 91] width 95 height 11
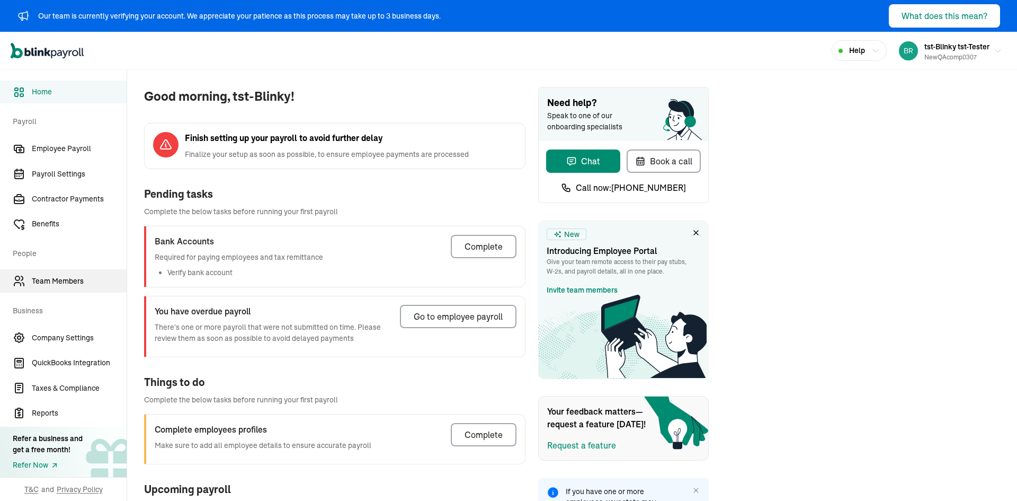
click at [82, 283] on span "Team Members" at bounding box center [79, 280] width 95 height 11
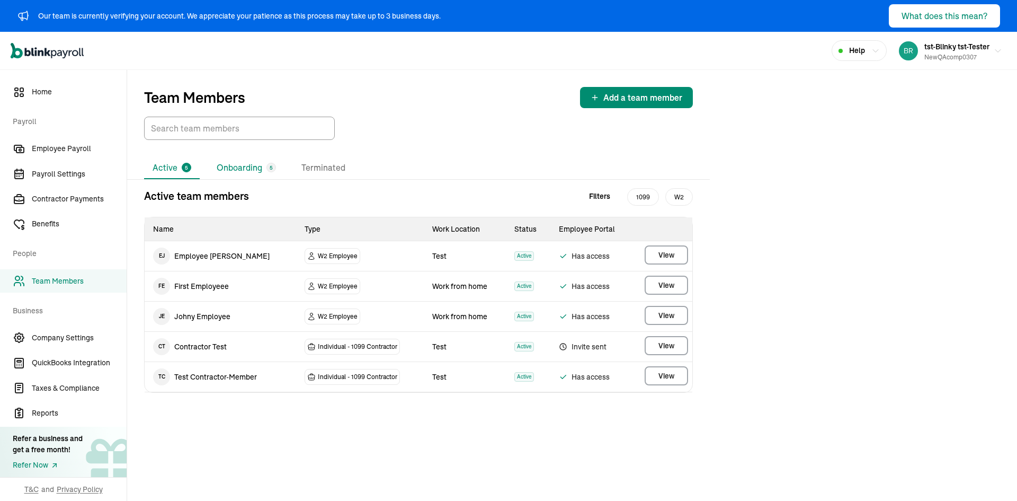
click at [232, 167] on li "Onboarding 5" at bounding box center [246, 168] width 76 height 22
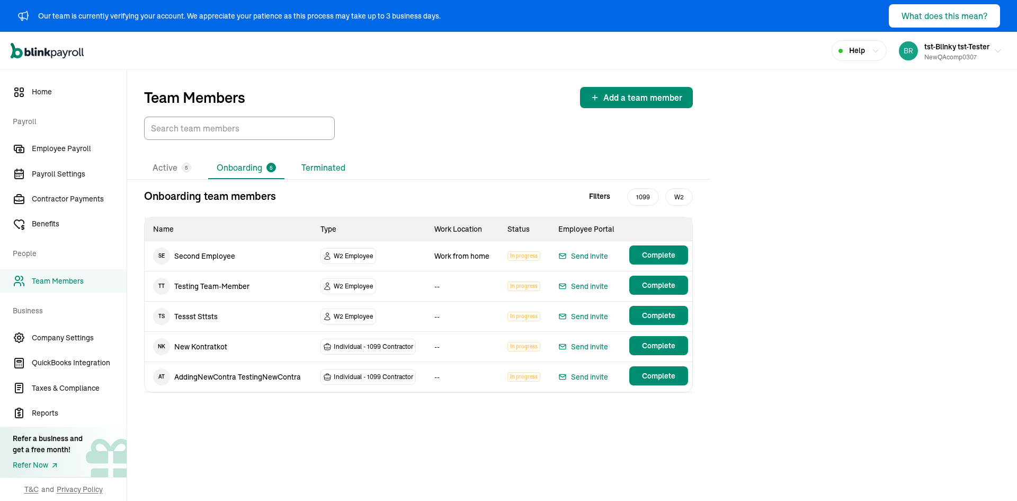
click at [305, 170] on li "Terminated" at bounding box center [323, 168] width 61 height 22
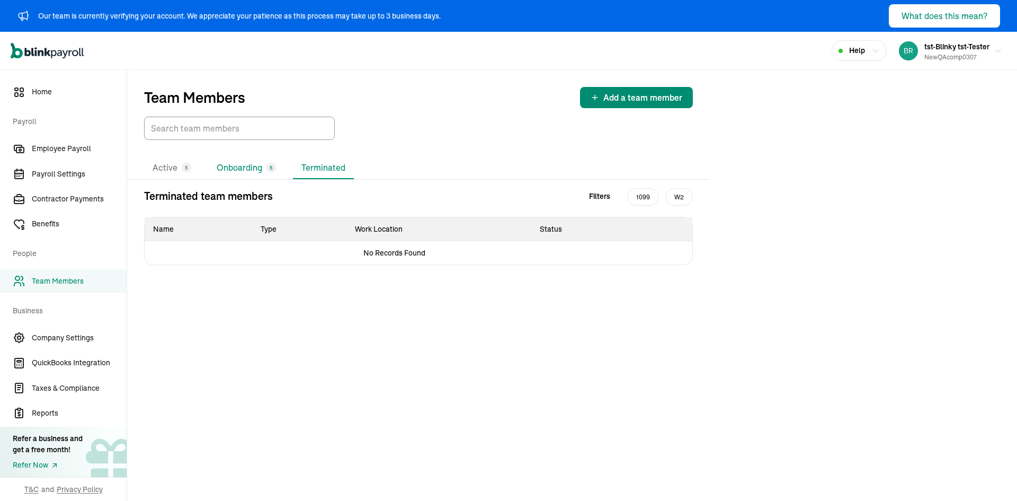
click at [245, 172] on li "Onboarding 5" at bounding box center [246, 168] width 76 height 22
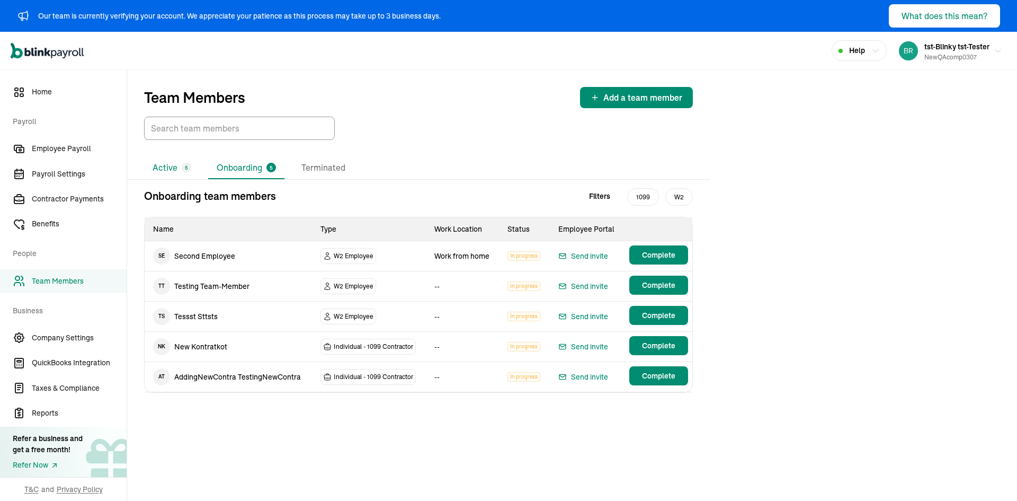
click at [194, 158] on li "Active 5" at bounding box center [172, 168] width 56 height 22
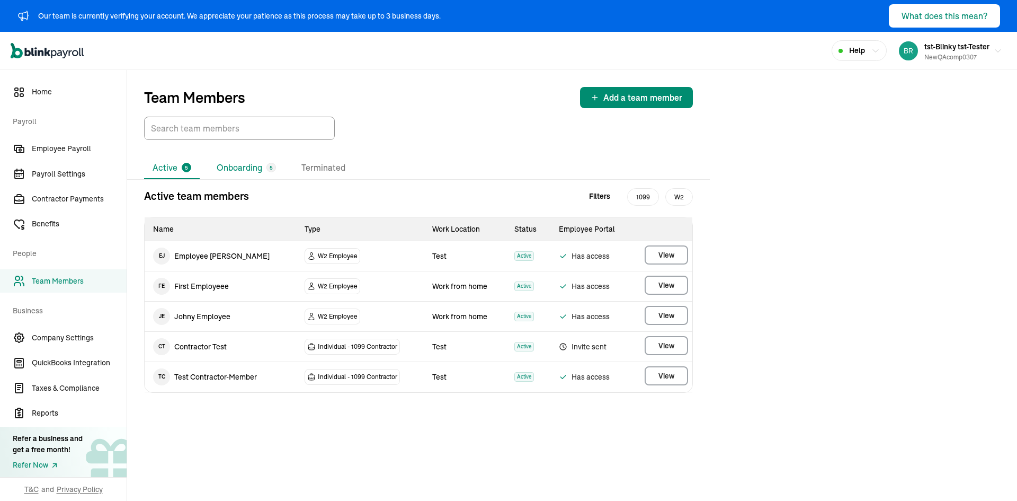
click at [254, 168] on li "Onboarding 5" at bounding box center [246, 168] width 76 height 22
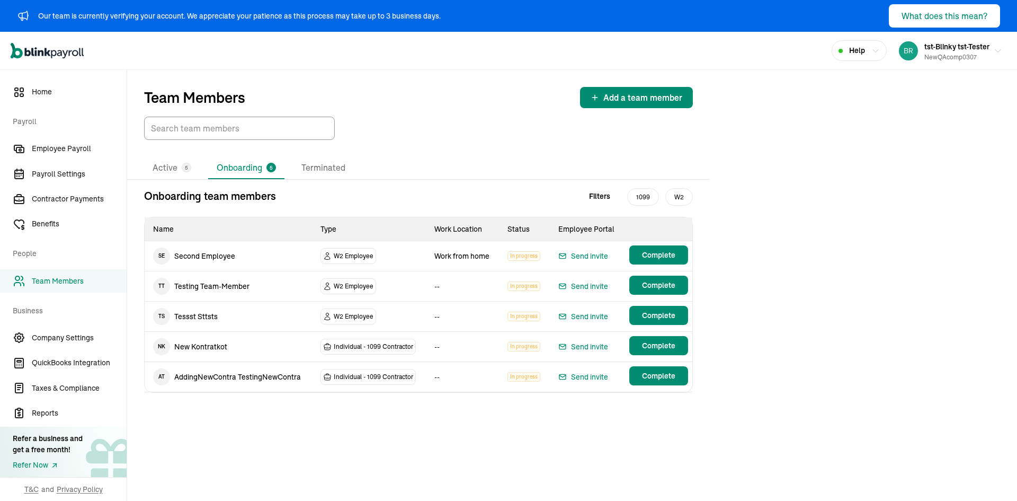
click at [37, 460] on div "Refer Now" at bounding box center [48, 464] width 70 height 11
click at [68, 143] on span "Employee Payroll" at bounding box center [79, 148] width 95 height 11
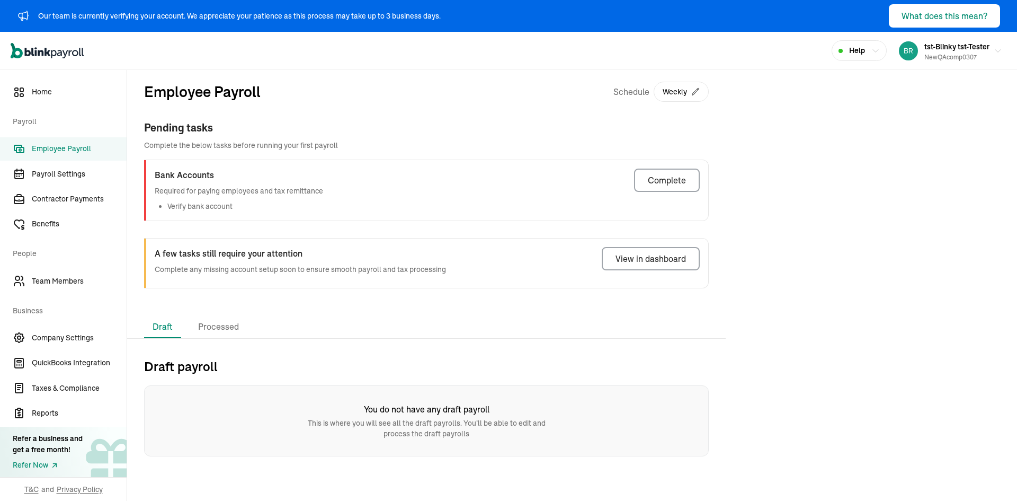
click at [683, 94] on button "Weekly" at bounding box center [681, 92] width 55 height 20
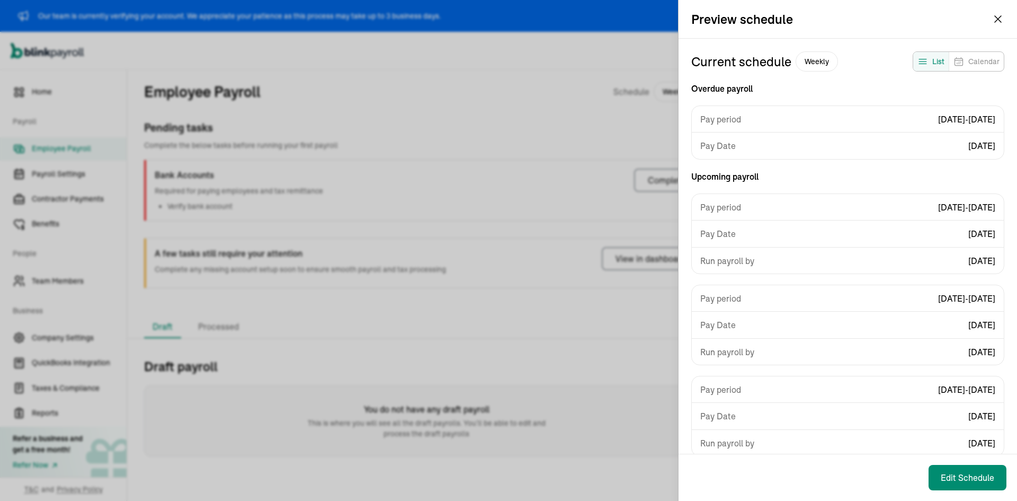
click at [998, 26] on div "Preview schedule" at bounding box center [847, 19] width 338 height 38
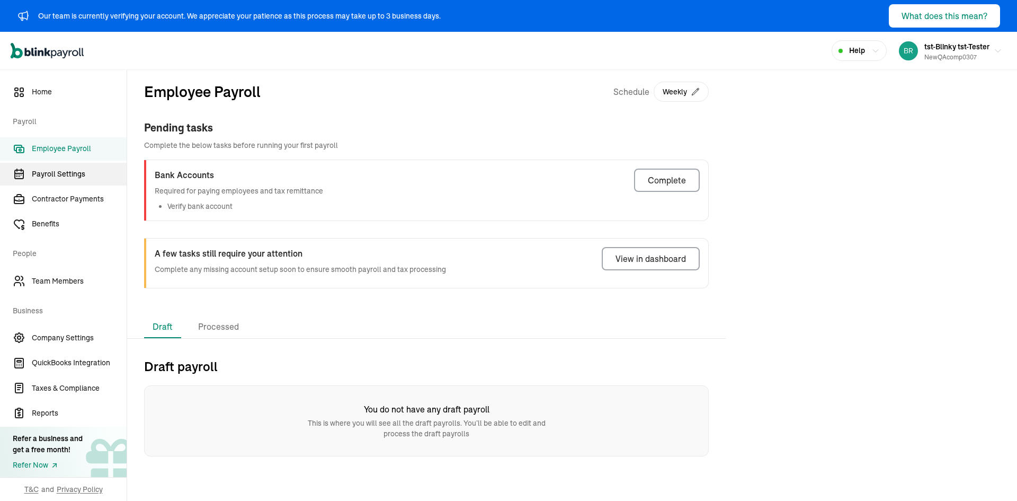
click at [86, 174] on span "Payroll Settings" at bounding box center [79, 173] width 95 height 11
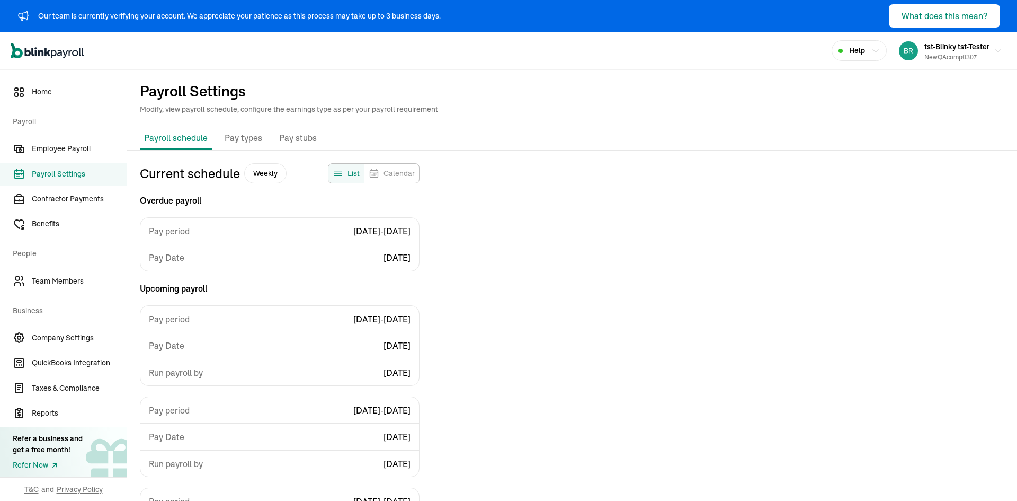
scroll to position [127, 0]
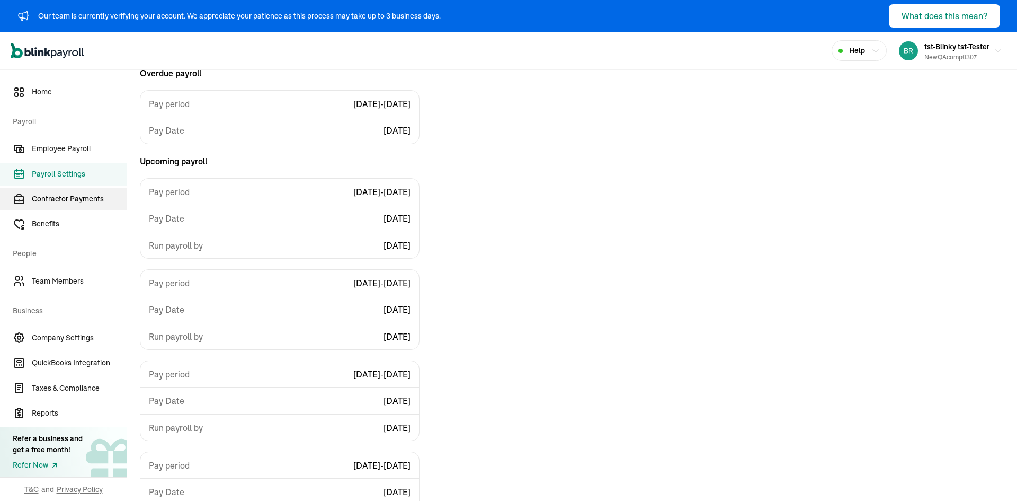
click at [73, 185] on link "Payroll Settings" at bounding box center [63, 174] width 127 height 23
click at [73, 195] on span "Contractor Payments" at bounding box center [79, 198] width 95 height 11
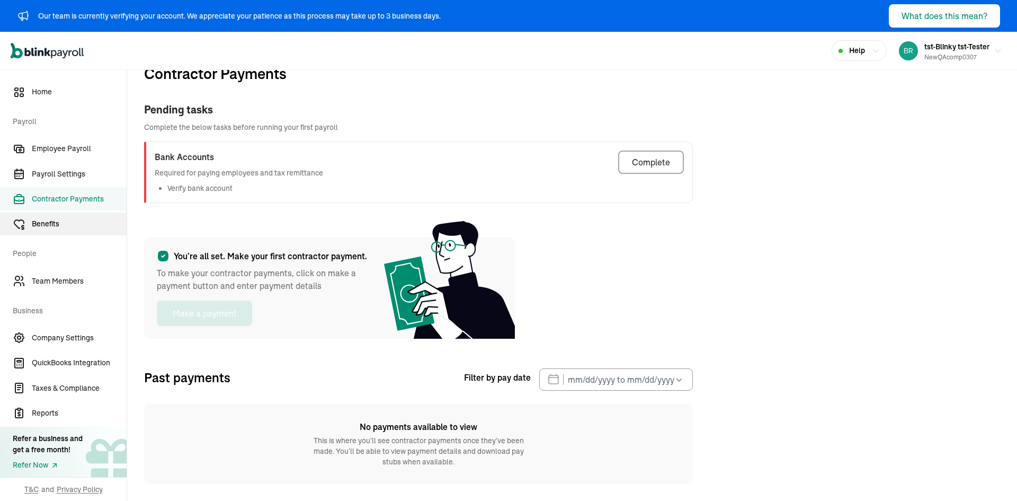
click at [60, 219] on span "Benefits" at bounding box center [79, 223] width 95 height 11
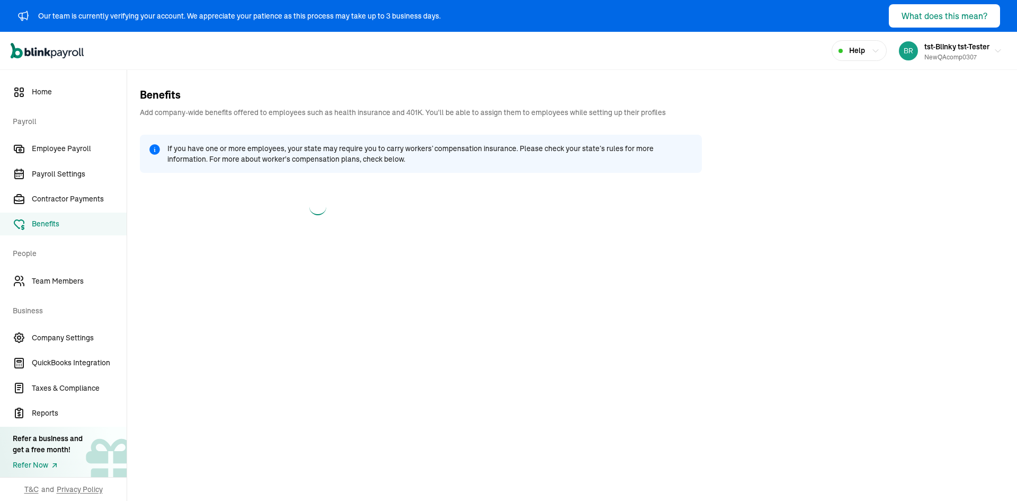
click at [60, 219] on span "Benefits" at bounding box center [79, 223] width 95 height 11
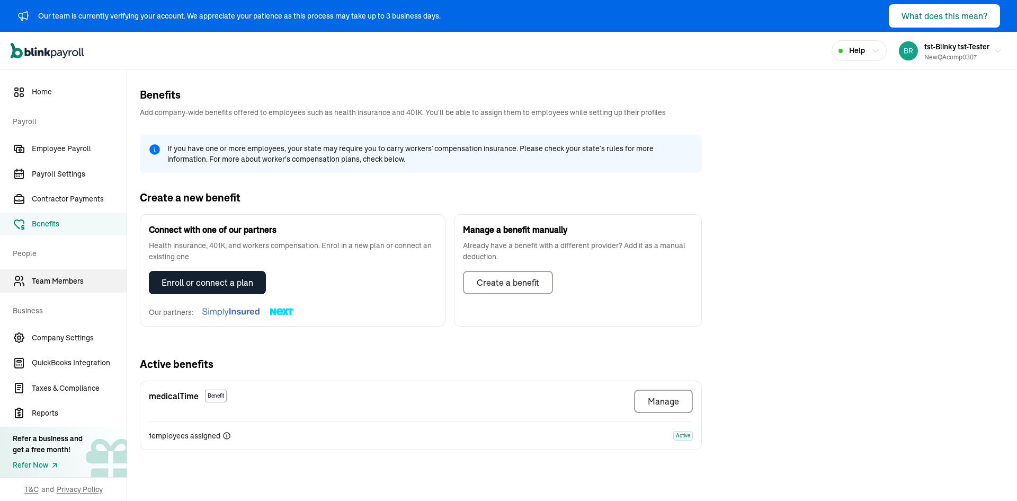
click at [60, 278] on span "Team Members" at bounding box center [79, 280] width 95 height 11
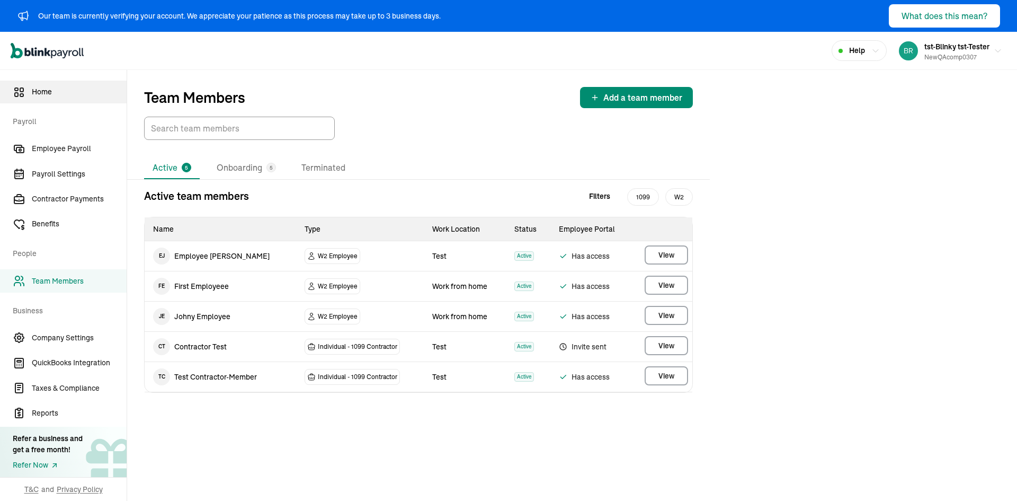
click at [69, 93] on span "Home" at bounding box center [79, 91] width 95 height 11
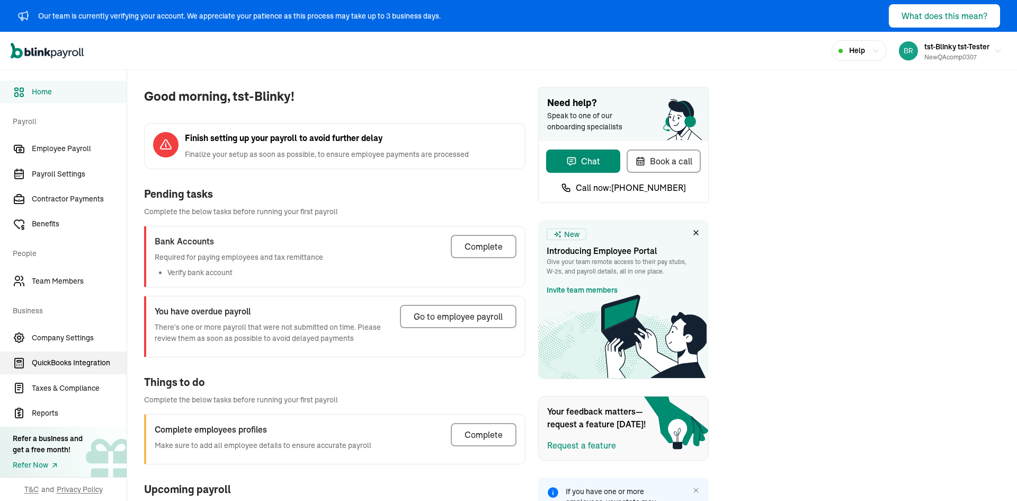
click at [67, 362] on span "QuickBooks Integration" at bounding box center [79, 362] width 95 height 11
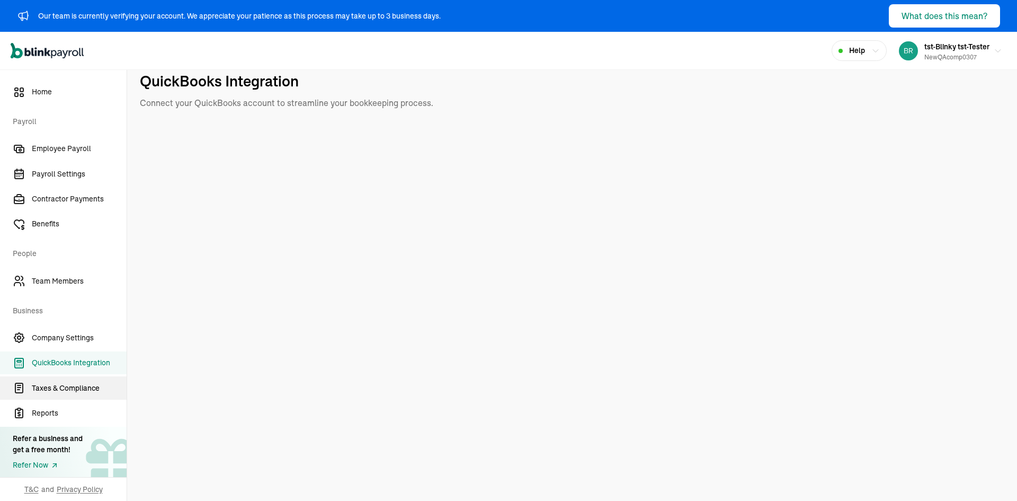
click at [94, 382] on span "Taxes & Compliance" at bounding box center [79, 387] width 95 height 11
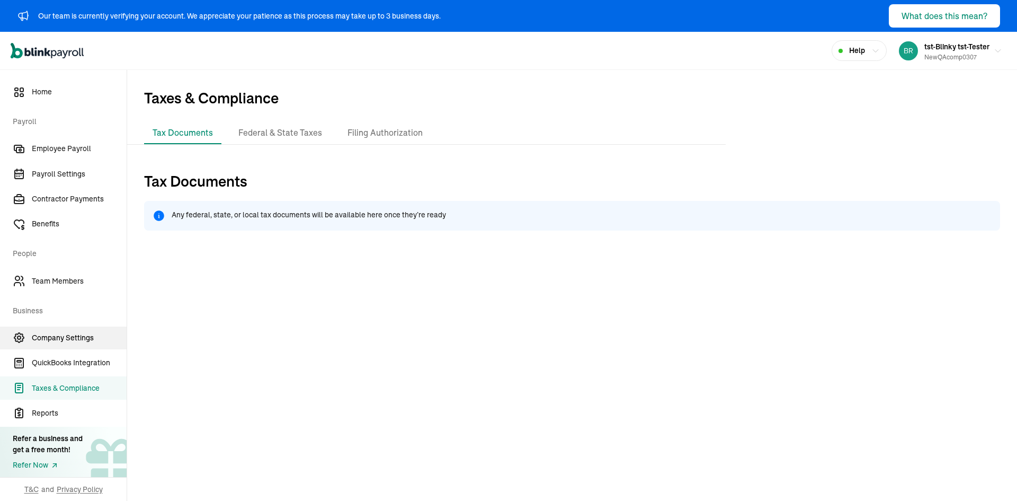
click at [55, 339] on span "Company Settings" at bounding box center [79, 337] width 95 height 11
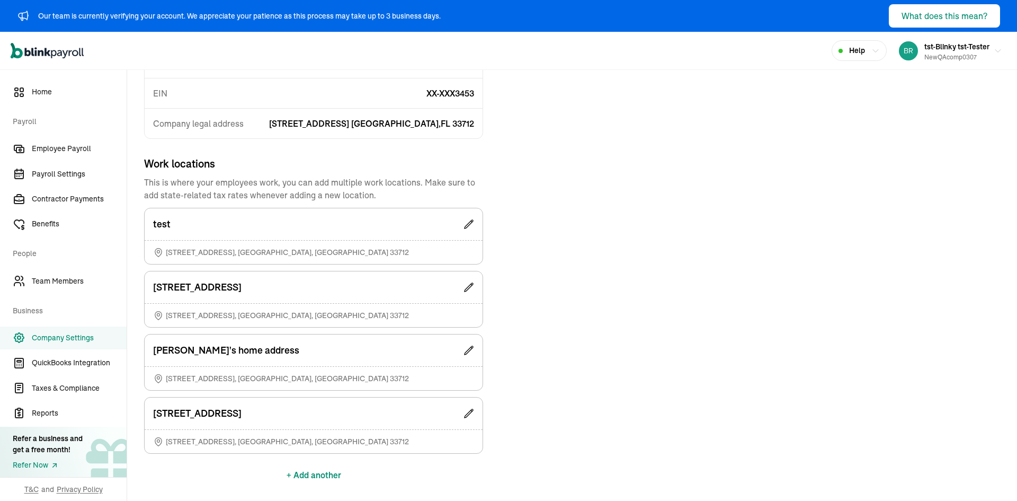
scroll to position [125, 0]
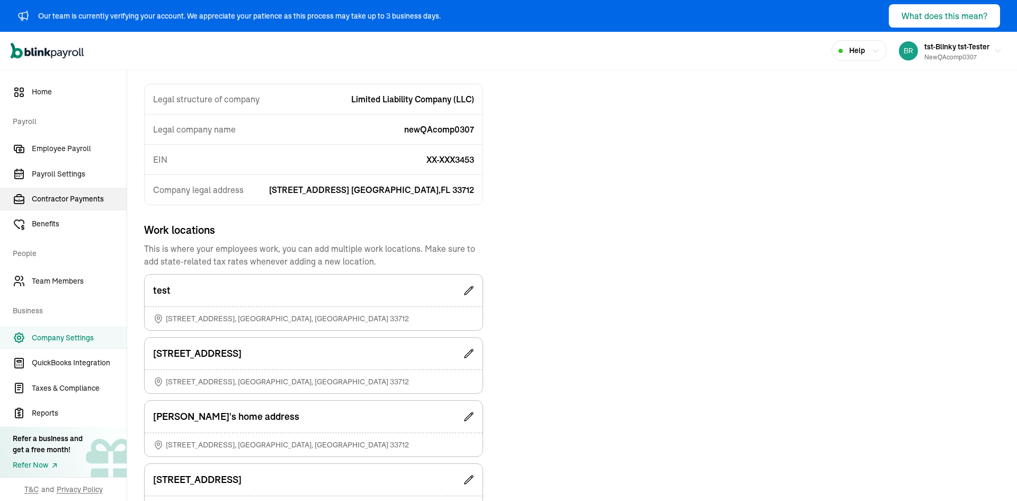
click at [58, 198] on span "Contractor Payments" at bounding box center [79, 198] width 95 height 11
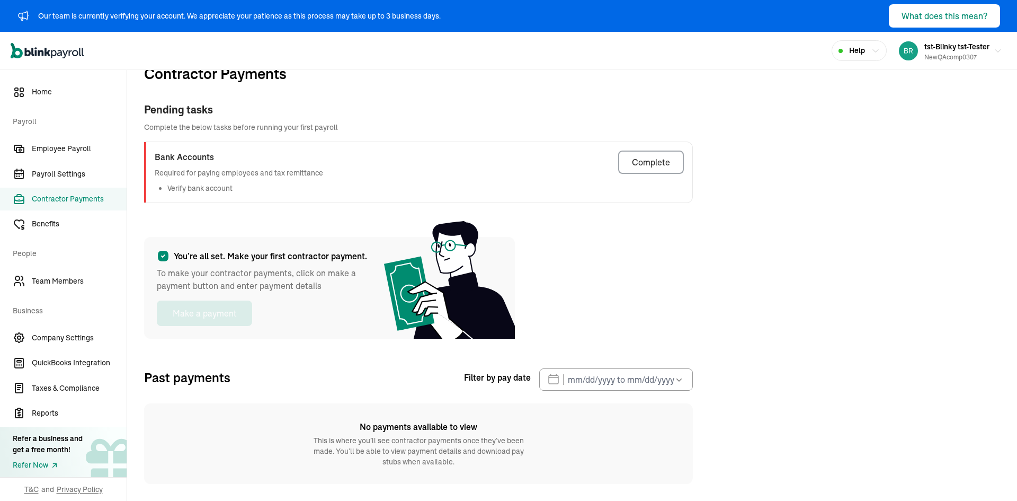
scroll to position [24, 0]
click at [76, 154] on span "Employee Payroll" at bounding box center [79, 148] width 95 height 11
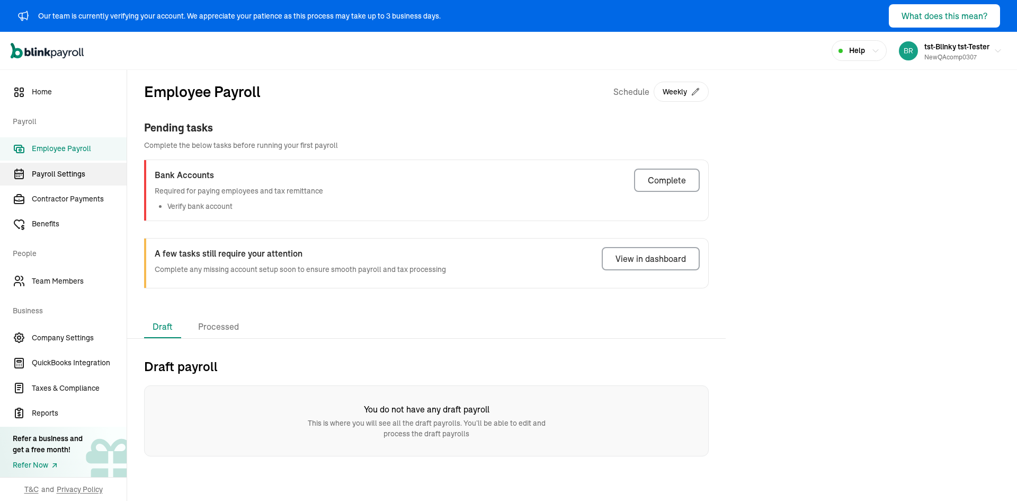
click at [70, 181] on link "Payroll Settings" at bounding box center [63, 174] width 127 height 23
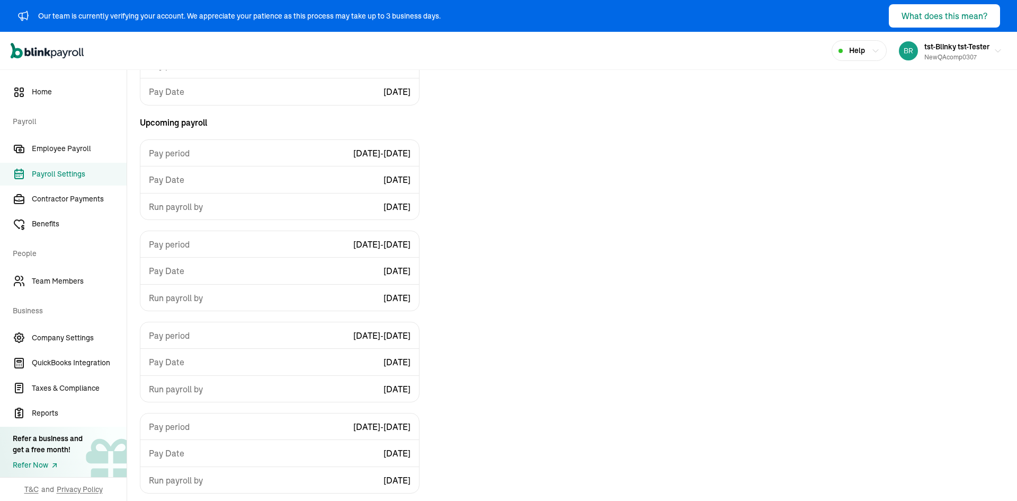
scroll to position [205, 0]
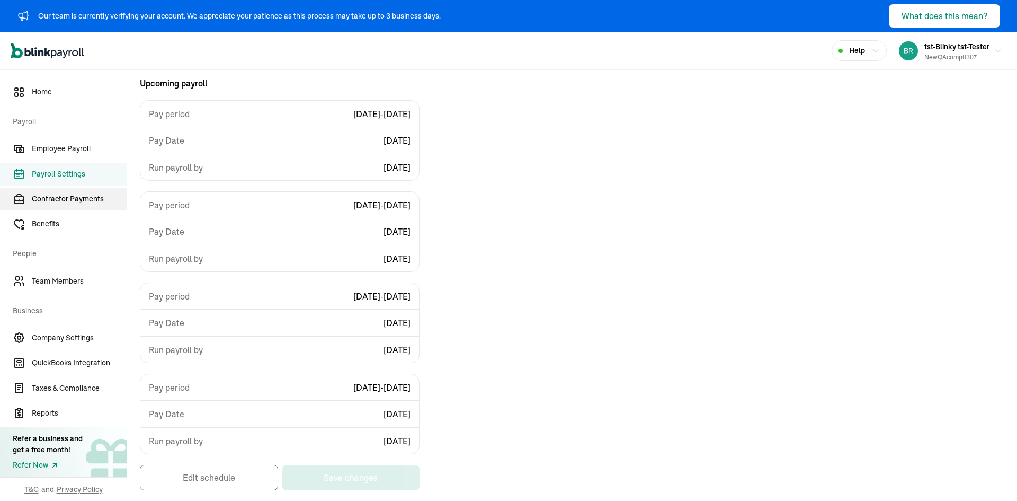
click at [78, 205] on link "Contractor Payments" at bounding box center [63, 198] width 127 height 23
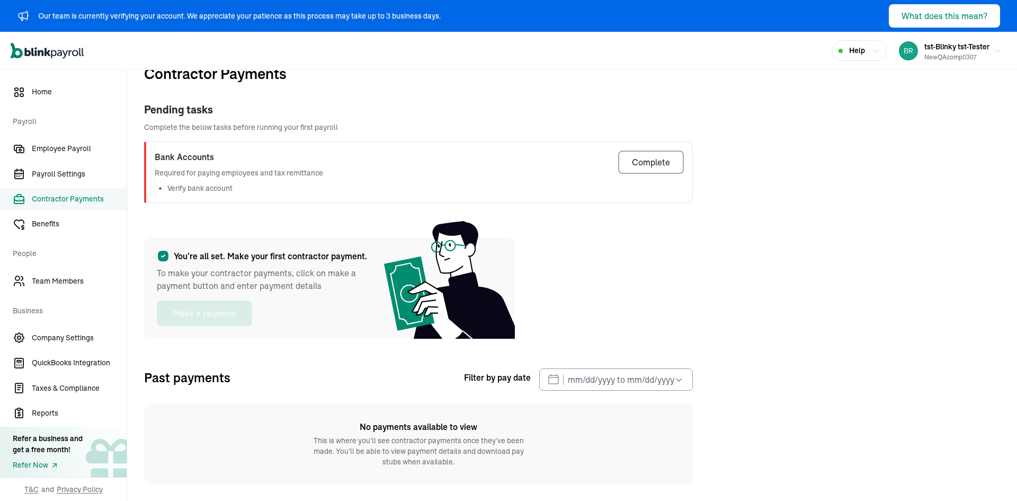
scroll to position [24, 0]
click at [74, 225] on span "Benefits" at bounding box center [79, 223] width 95 height 11
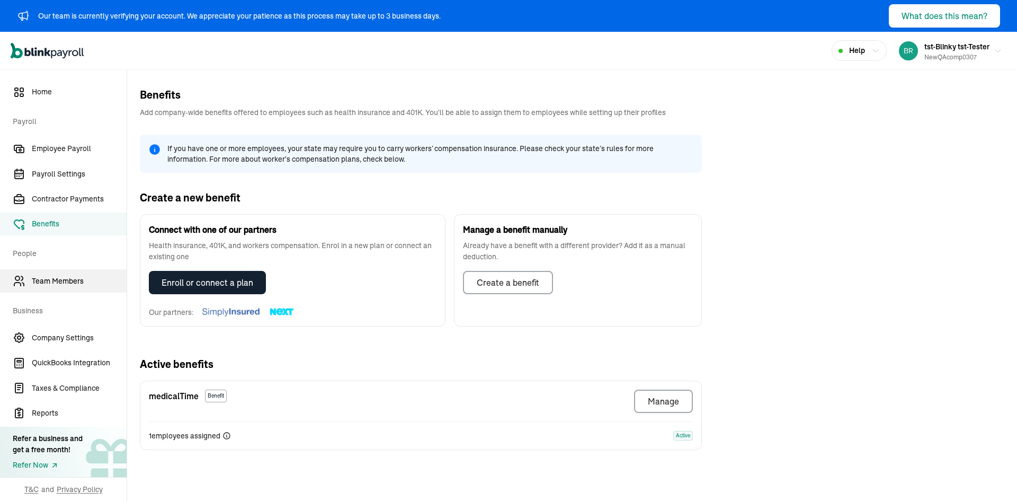
click at [58, 276] on span "Team Members" at bounding box center [79, 280] width 95 height 11
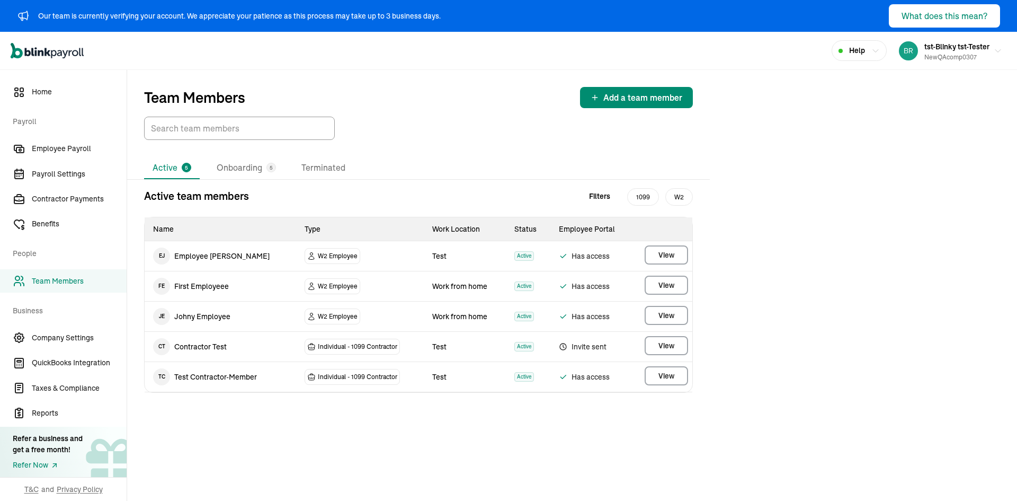
click at [645, 198] on span "1099" at bounding box center [643, 196] width 32 height 17
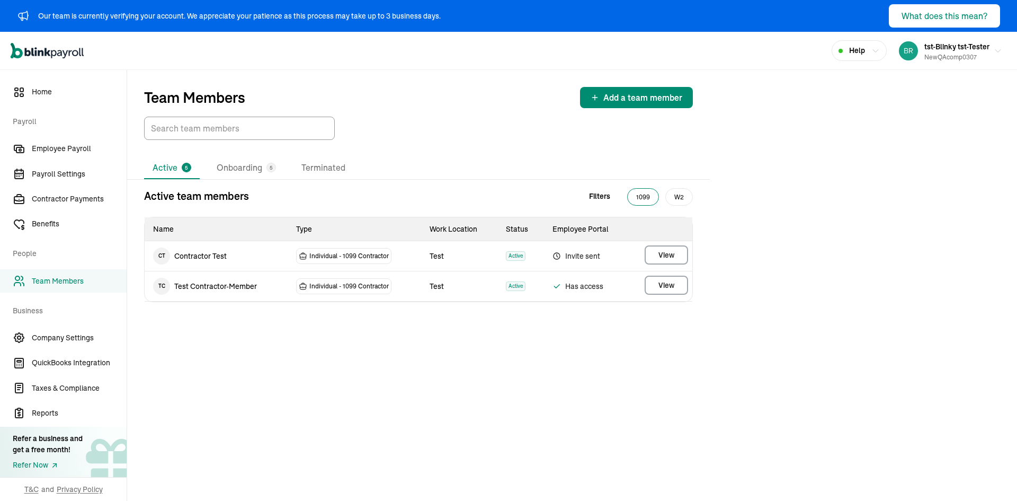
click at [675, 197] on span "W2" at bounding box center [679, 196] width 28 height 17
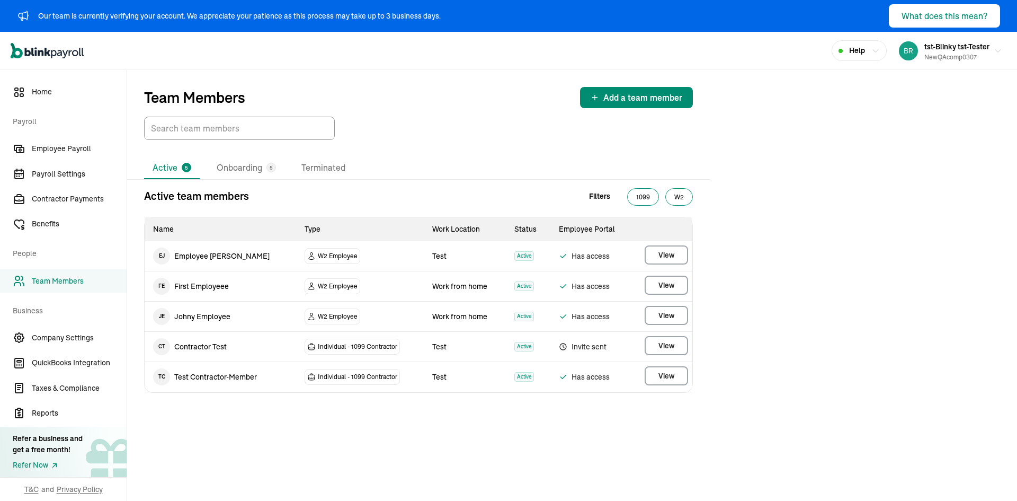
click at [668, 195] on span "W2" at bounding box center [679, 196] width 28 height 17
click at [654, 196] on span "1099" at bounding box center [643, 196] width 32 height 17
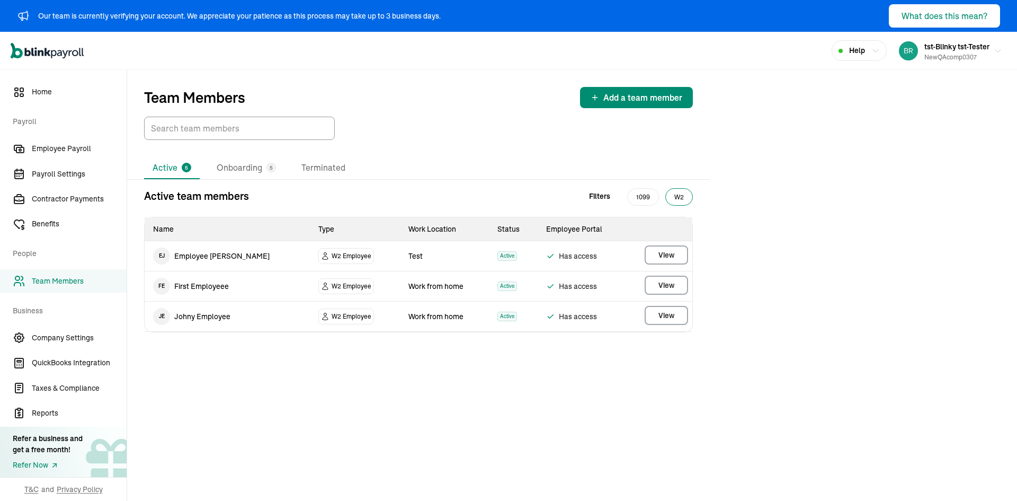
click at [738, 186] on div "Team Members Add a team member Active 5 Onboarding 5 Terminated Active team mem…" at bounding box center [572, 285] width 890 height 431
click at [698, 193] on div "Active team members Filters 1099 W2 Name Type Work Location Status Employee Por…" at bounding box center [418, 260] width 583 height 144
click at [693, 194] on div "Active team members Filters 1099 W2 Name Type Work Location Status Employee Por…" at bounding box center [418, 260] width 583 height 144
click at [682, 195] on span "W2" at bounding box center [679, 196] width 28 height 17
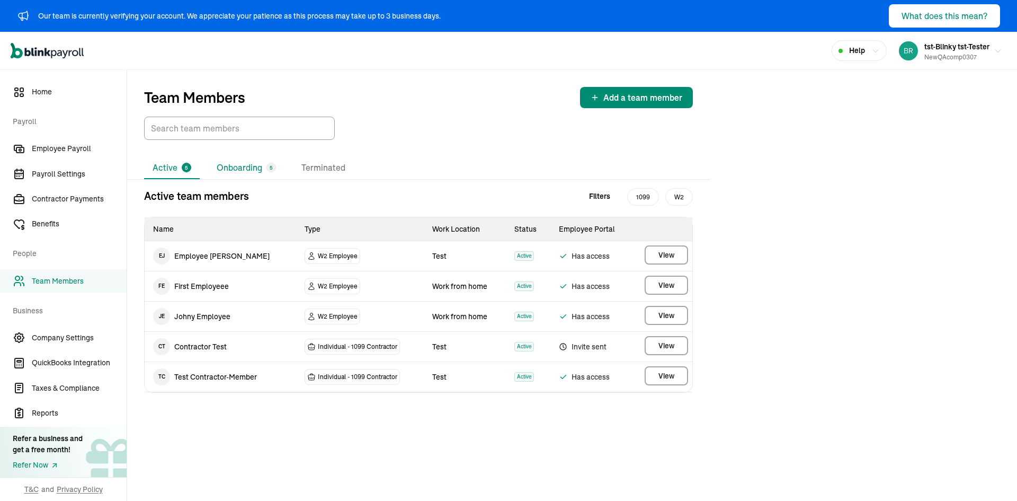
click at [245, 171] on li "Onboarding 5" at bounding box center [246, 168] width 76 height 22
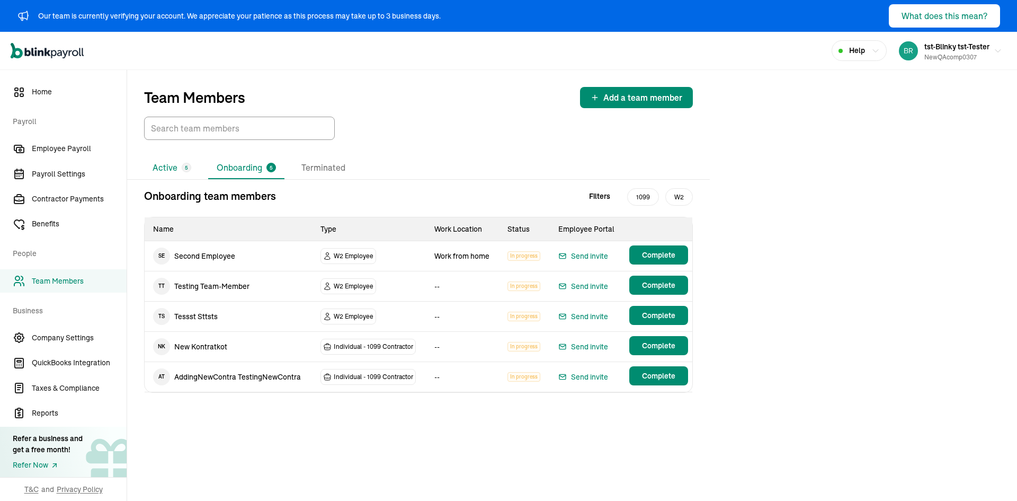
click at [178, 174] on li "Active 5" at bounding box center [172, 168] width 56 height 22
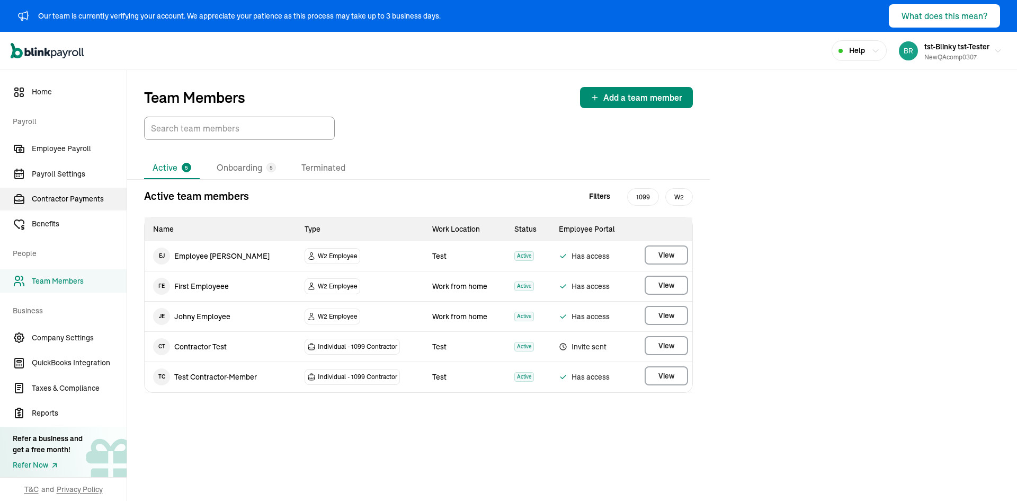
click at [67, 190] on link "Contractor Payments" at bounding box center [63, 198] width 127 height 23
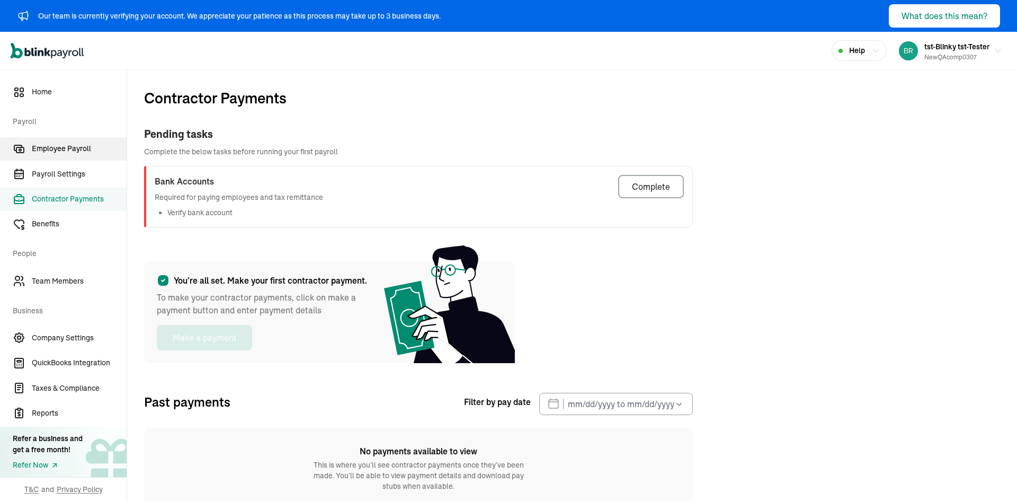
click at [72, 153] on span "Employee Payroll" at bounding box center [79, 148] width 95 height 11
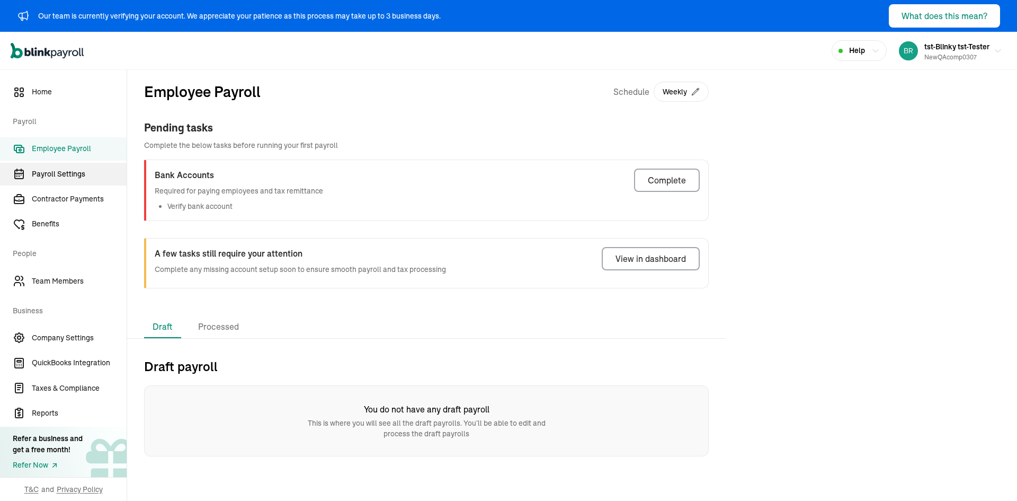
click at [70, 173] on span "Payroll Settings" at bounding box center [79, 173] width 95 height 11
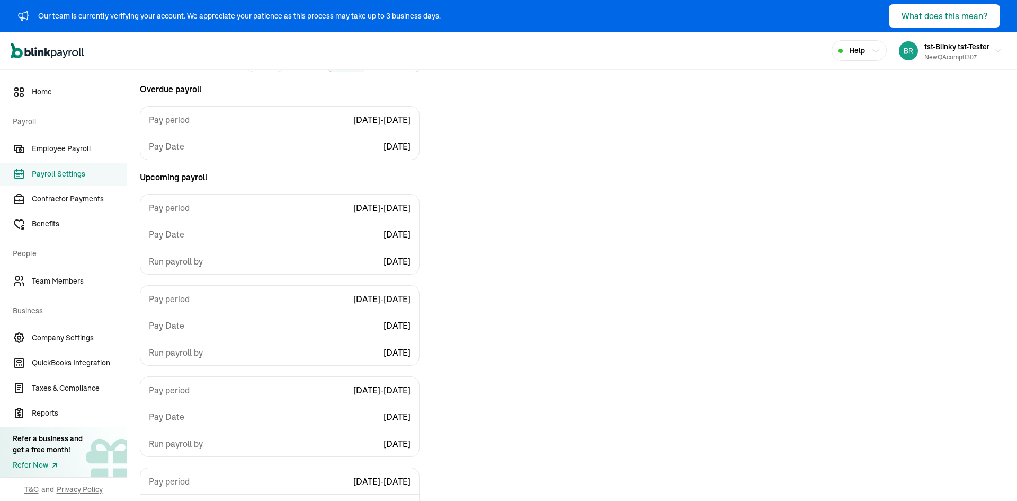
scroll to position [127, 0]
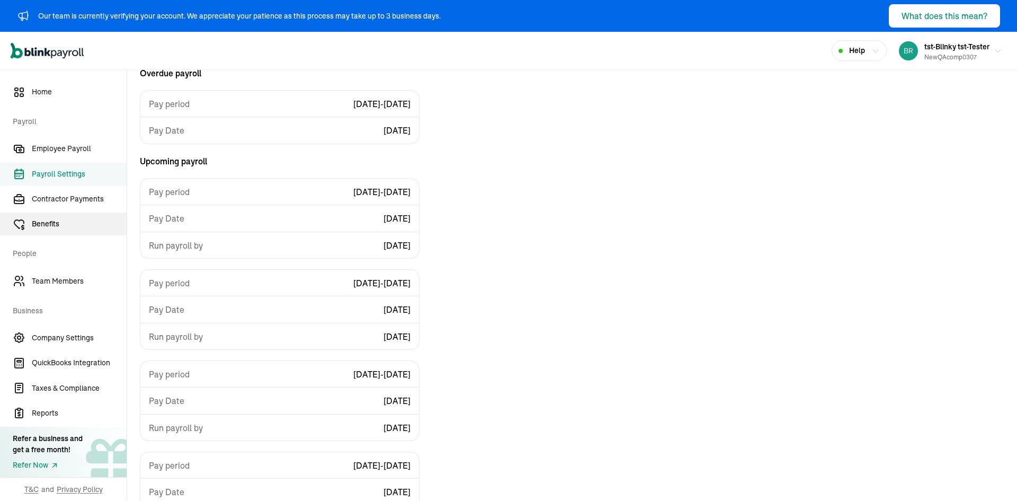
click at [47, 226] on span "Benefits" at bounding box center [79, 223] width 95 height 11
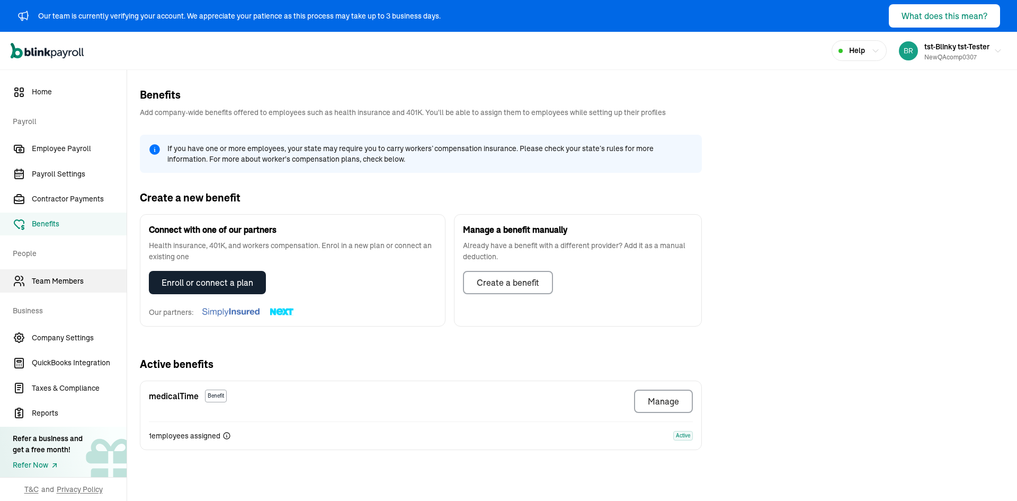
click at [78, 274] on link "Team Members" at bounding box center [63, 280] width 127 height 23
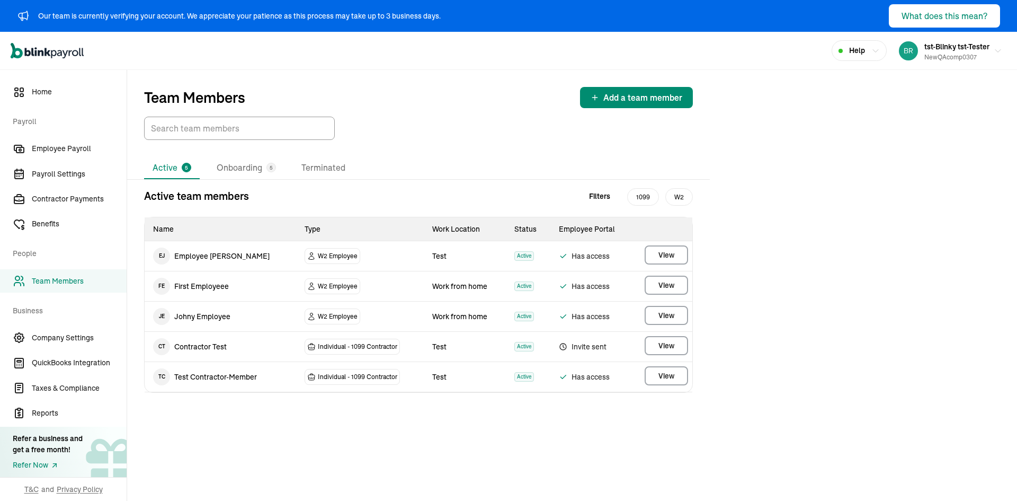
click at [666, 274] on td "View" at bounding box center [662, 285] width 59 height 28
click at [673, 262] on button "View" at bounding box center [666, 254] width 43 height 19
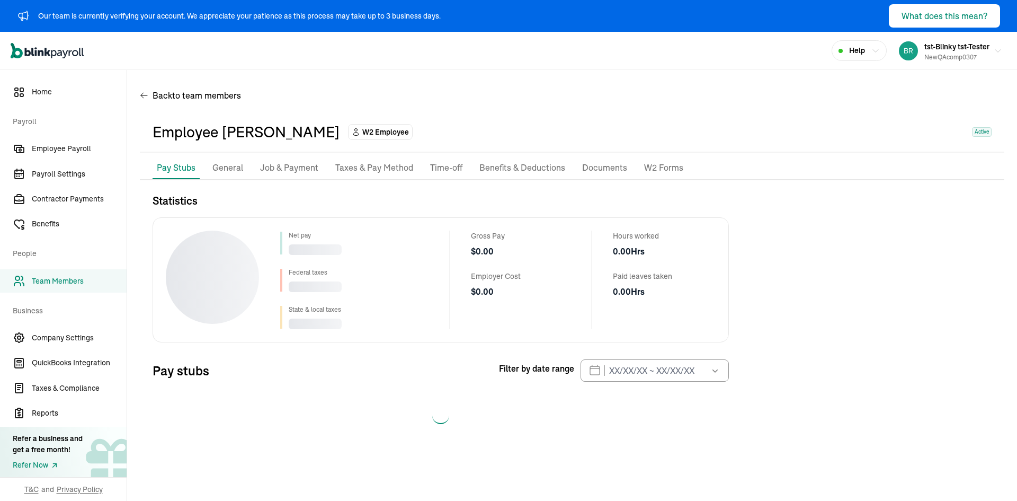
select select "2025"
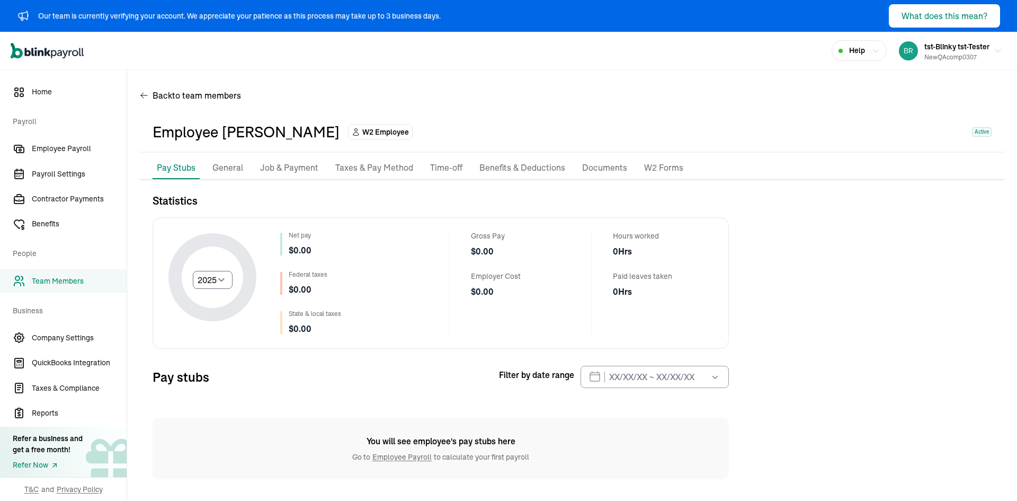
click at [388, 159] on li "Taxes & Pay Method" at bounding box center [374, 168] width 86 height 22
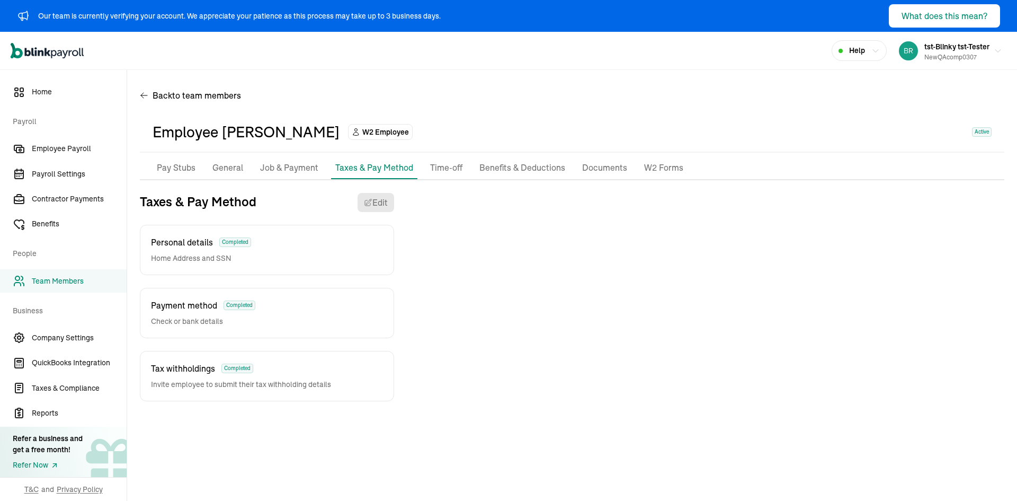
click at [267, 162] on p "Job & Payment" at bounding box center [289, 168] width 58 height 14
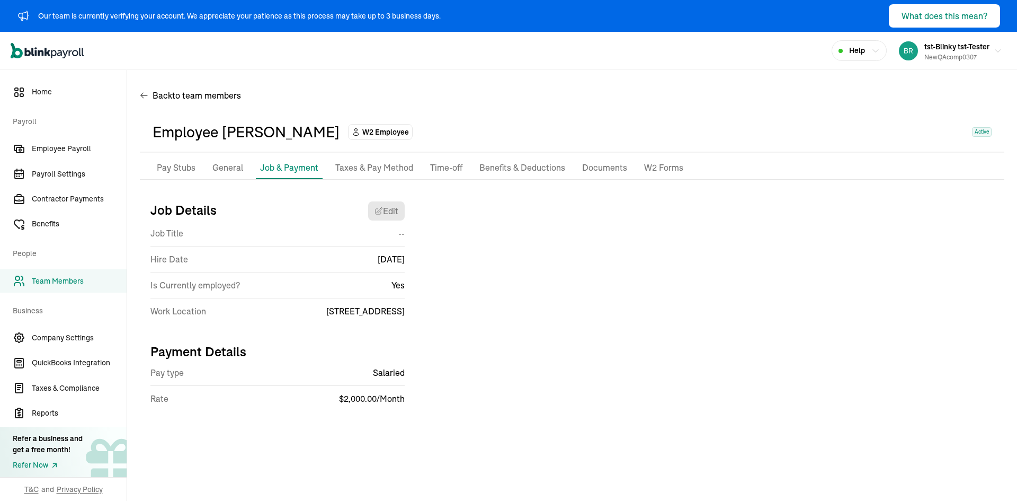
click at [226, 162] on p "General" at bounding box center [227, 168] width 31 height 14
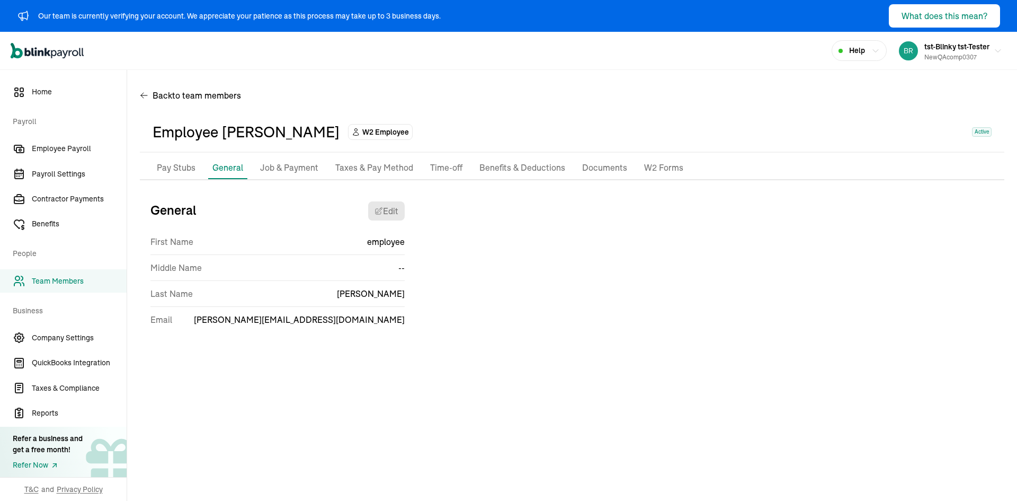
click at [179, 164] on p "Pay Stubs" at bounding box center [176, 168] width 39 height 14
select select "2025"
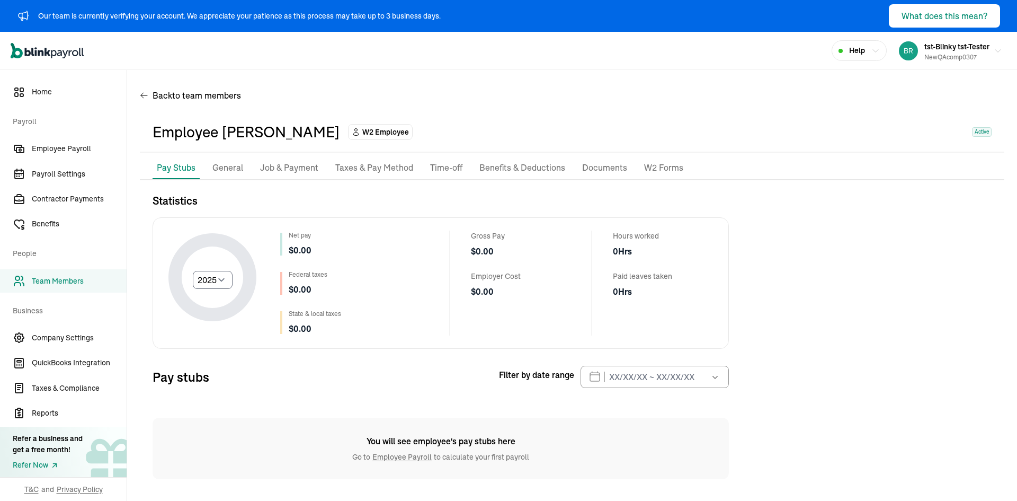
scroll to position [2, 0]
click at [225, 160] on p "General" at bounding box center [227, 166] width 31 height 14
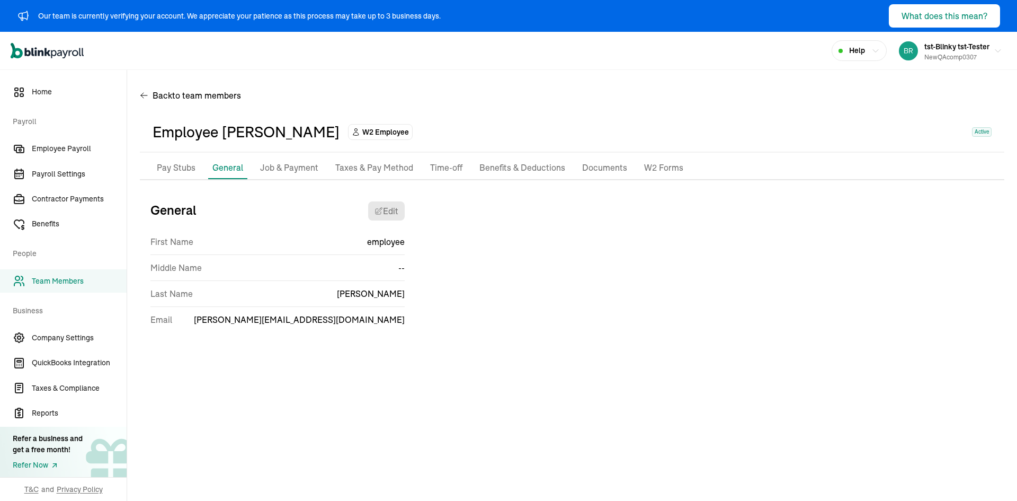
click at [166, 160] on li "Pay Stubs" at bounding box center [176, 168] width 47 height 22
select select "2025"
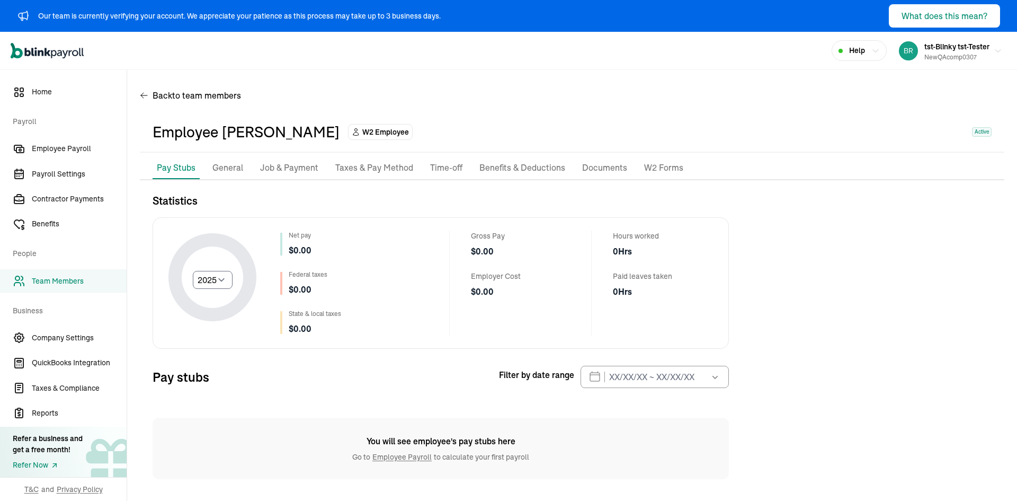
click at [209, 165] on li "General" at bounding box center [227, 168] width 39 height 22
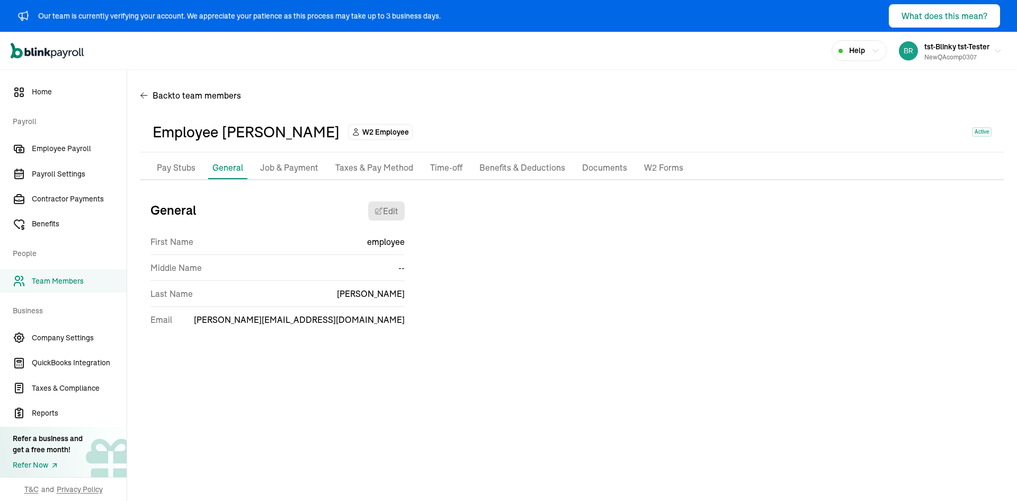
click at [378, 199] on div "General Edit First Name employee Middle Name -- Last Name jackson Email branko+…" at bounding box center [272, 268] width 265 height 150
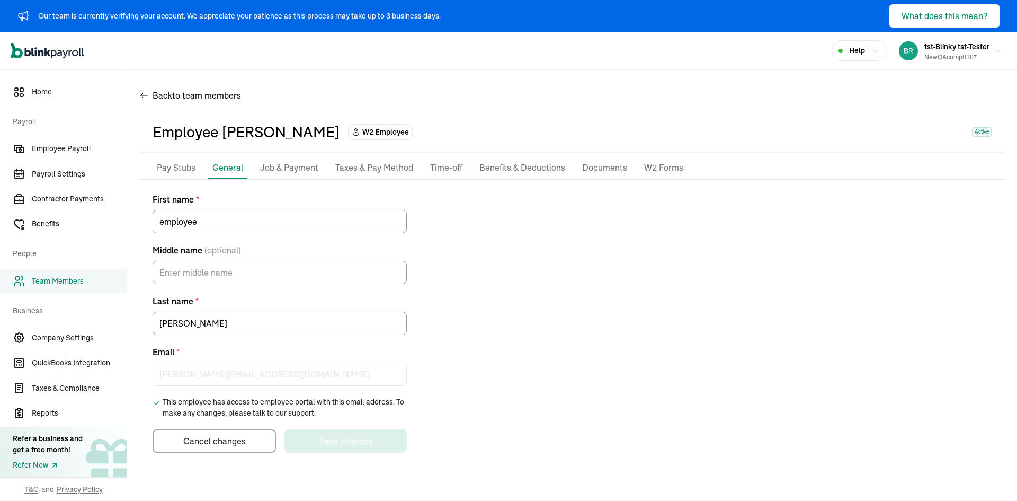
click at [455, 166] on p "Time-off" at bounding box center [446, 168] width 32 height 14
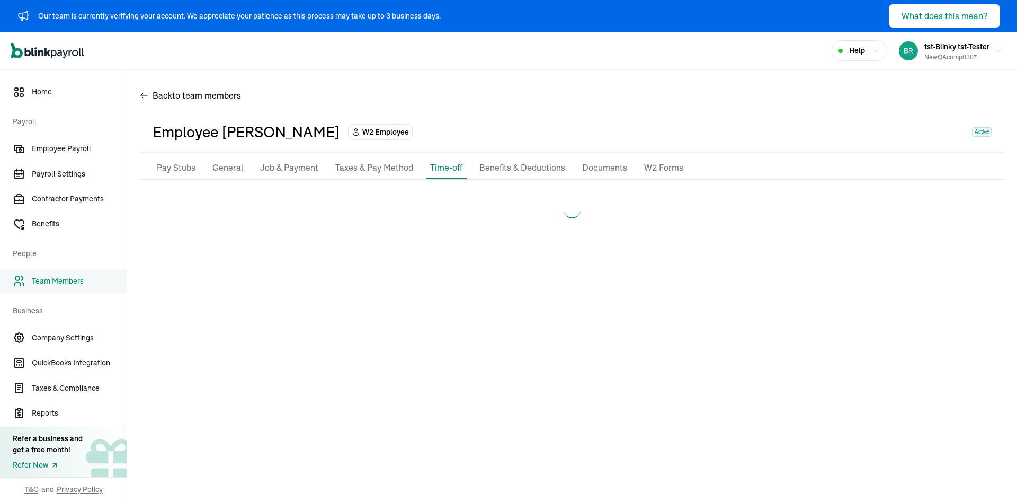
click at [372, 166] on p "Taxes & Pay Method" at bounding box center [374, 168] width 78 height 14
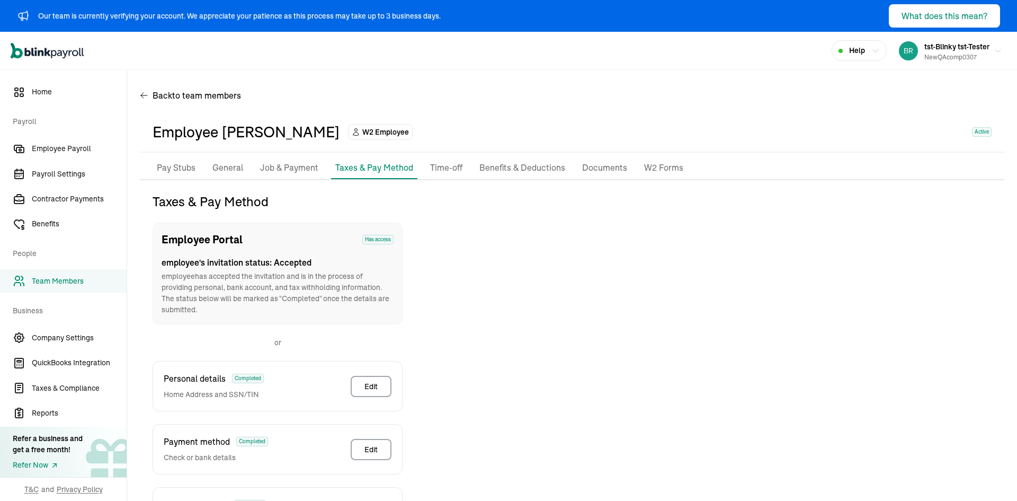
click at [67, 211] on nav "Home Payroll Employee Payroll Payroll Settings Contractor Payments Benefits Peo…" at bounding box center [63, 285] width 127 height 431
click at [67, 221] on span "Benefits" at bounding box center [79, 223] width 95 height 11
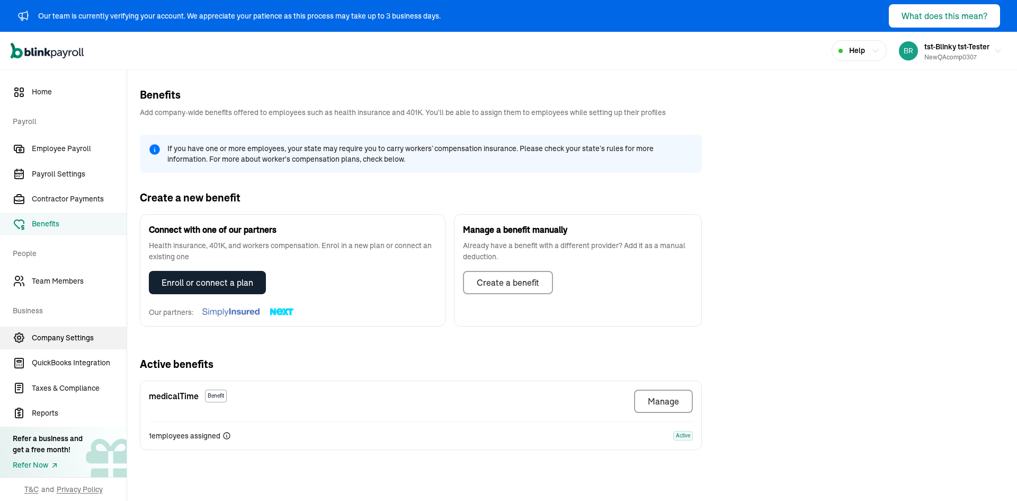
click at [87, 348] on link "Company Settings" at bounding box center [63, 337] width 127 height 23
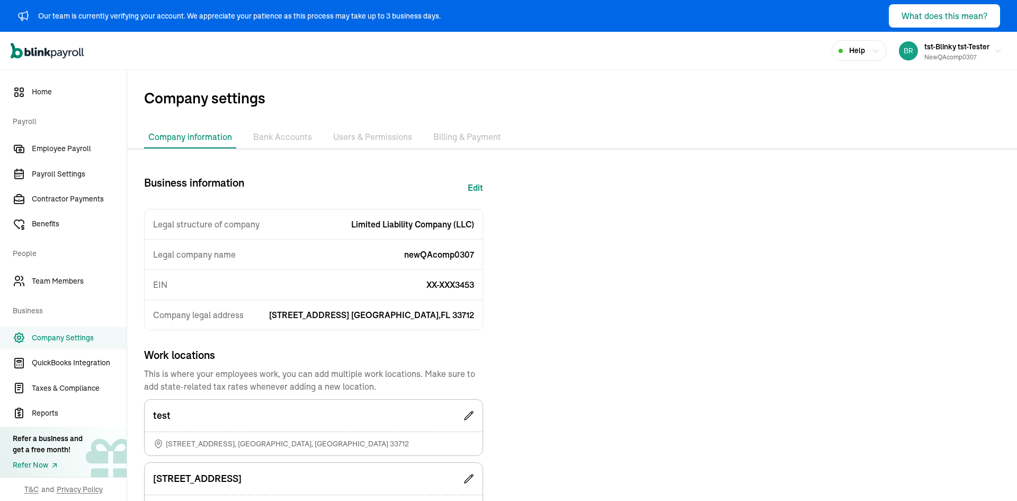
click at [275, 133] on li "Bank Accounts" at bounding box center [282, 137] width 67 height 22
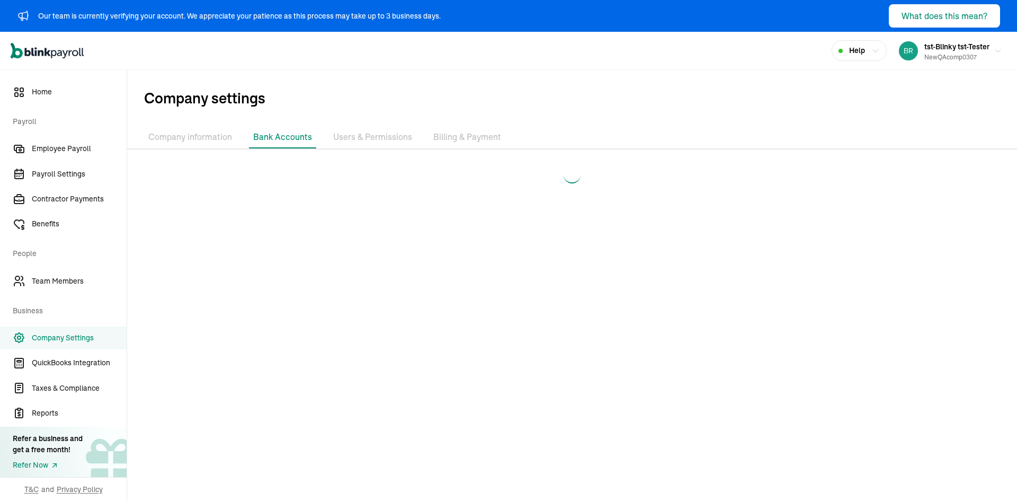
click at [347, 141] on li "Users & Permissions" at bounding box center [372, 137] width 87 height 22
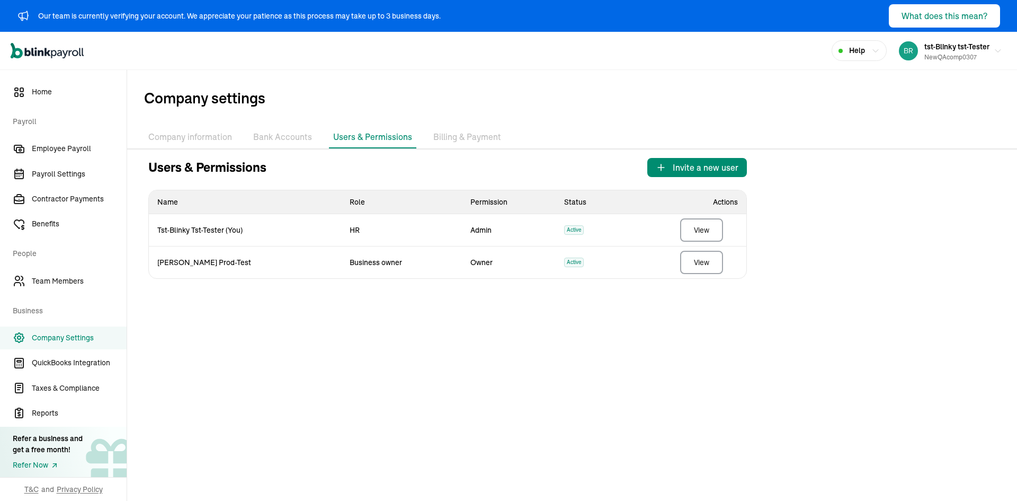
click at [443, 136] on li "Billing & Payment" at bounding box center [467, 137] width 76 height 22
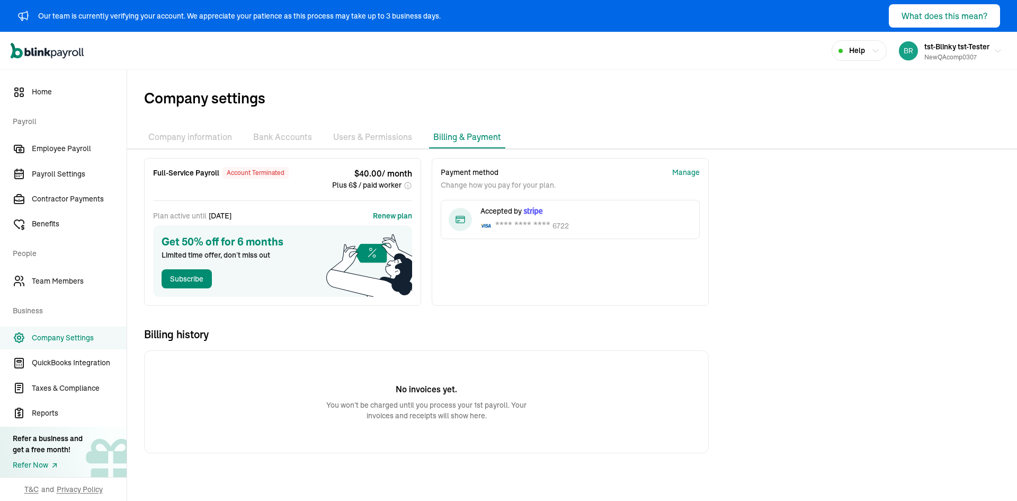
drag, startPoint x: 412, startPoint y: 173, endPoint x: 274, endPoint y: 156, distance: 139.3
click at [274, 156] on div "Company information Bank Accounts Users & Permissions Billing & Payment Full-Se…" at bounding box center [572, 298] width 890 height 344
click at [283, 175] on div "Account terminated" at bounding box center [255, 173] width 66 height 12
click at [689, 173] on div "Manage" at bounding box center [686, 172] width 28 height 11
click at [172, 285] on button "Subscribe" at bounding box center [187, 278] width 50 height 19
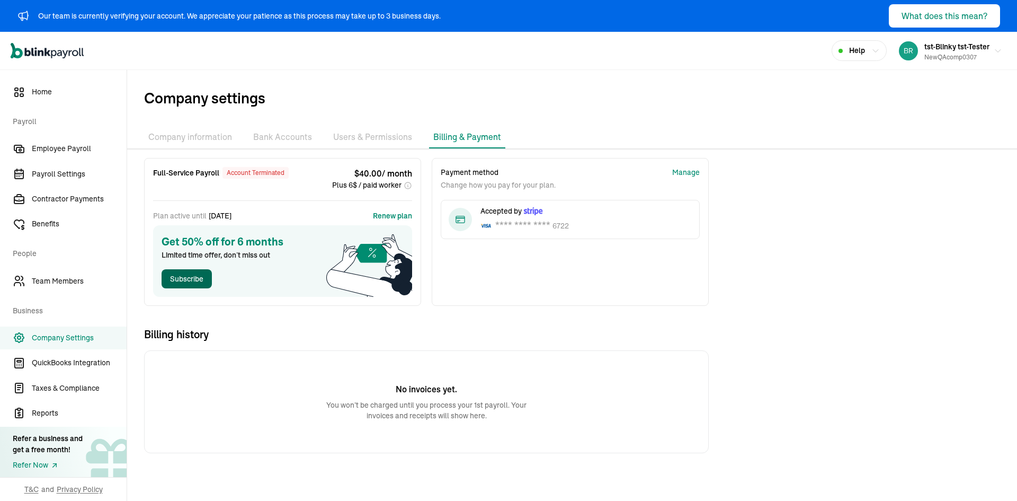
click at [383, 217] on button "Renew plan" at bounding box center [392, 215] width 39 height 11
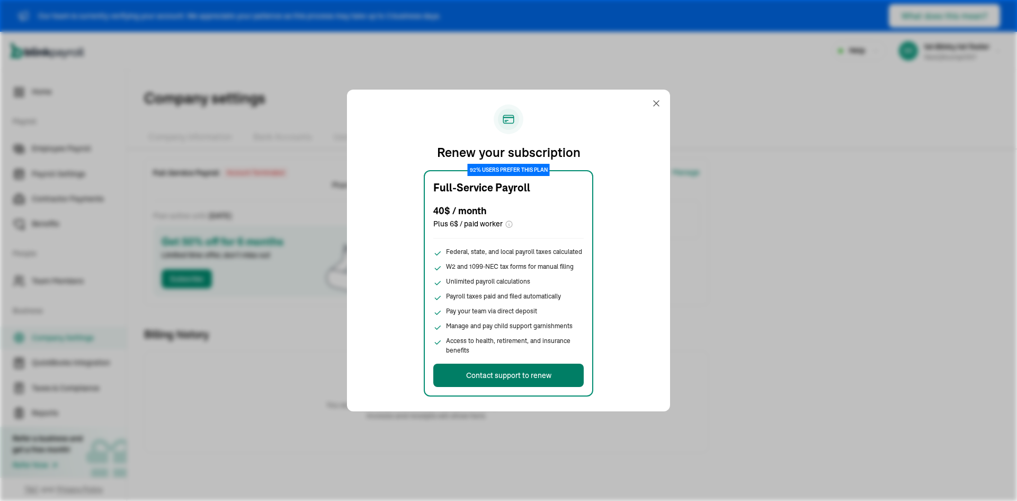
click at [483, 378] on div "Contact support to renew" at bounding box center [508, 375] width 85 height 11
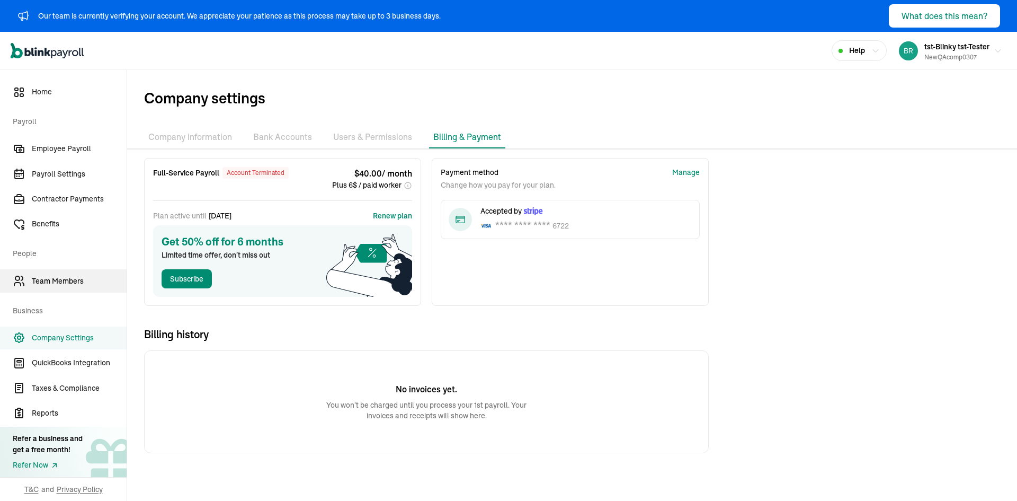
click at [72, 276] on span "Team Members" at bounding box center [79, 280] width 95 height 11
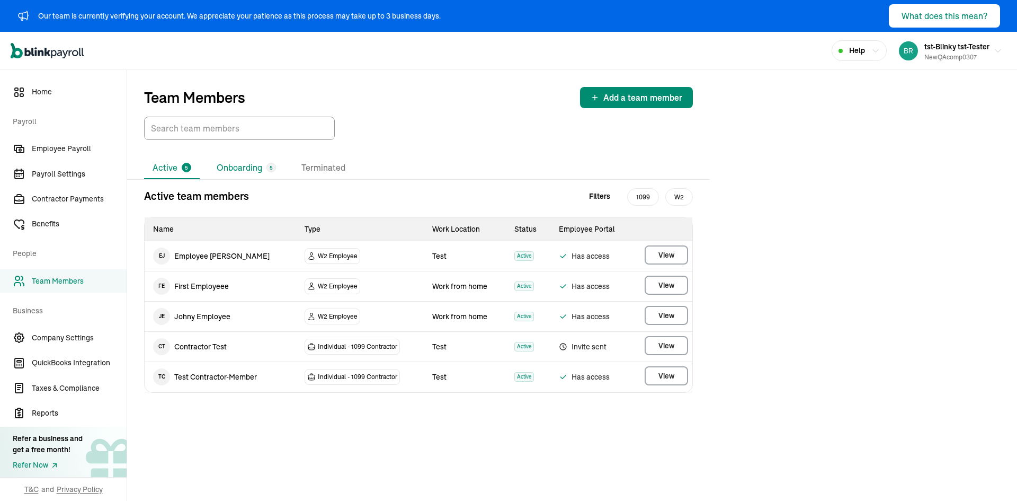
click at [246, 164] on li "Onboarding 5" at bounding box center [246, 168] width 76 height 22
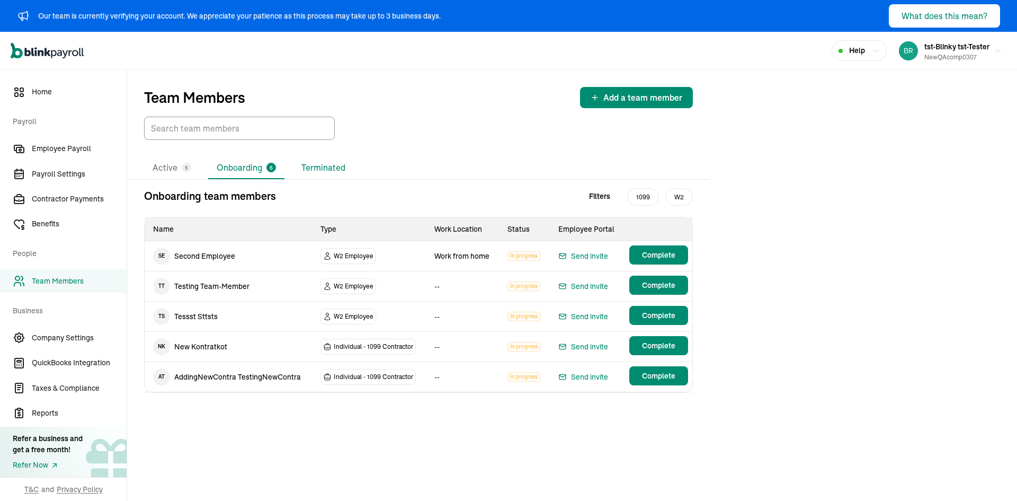
click at [336, 162] on li "Terminated" at bounding box center [323, 168] width 61 height 22
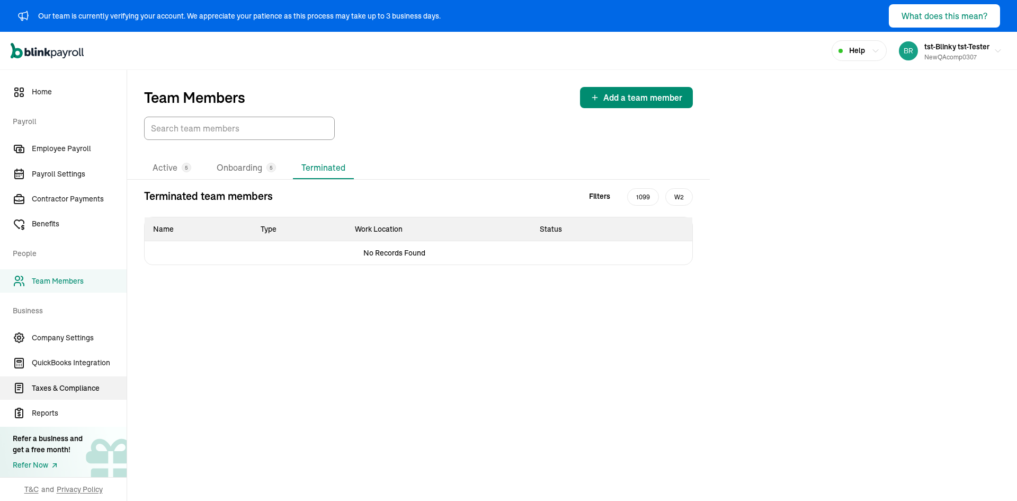
click at [78, 388] on span "Taxes & Compliance" at bounding box center [79, 387] width 95 height 11
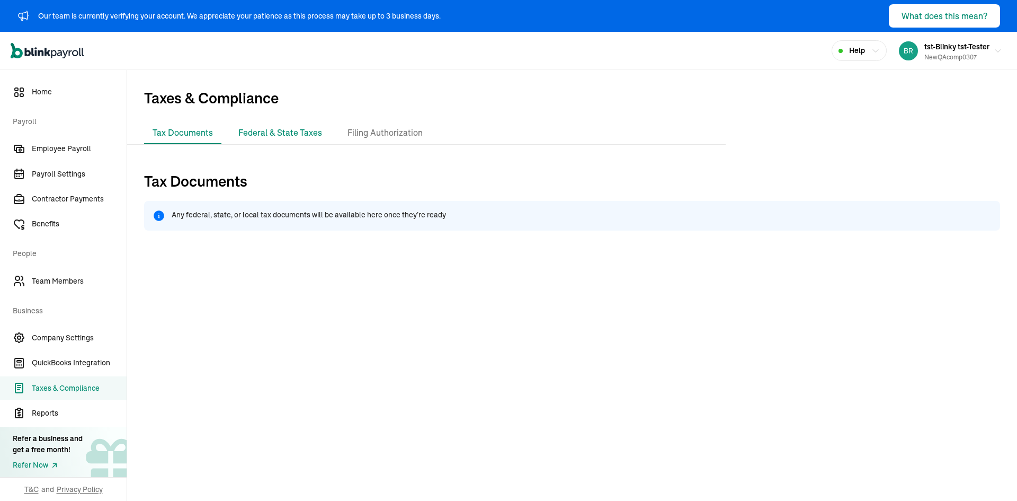
click at [260, 123] on li "Federal & State Taxes" at bounding box center [280, 133] width 101 height 22
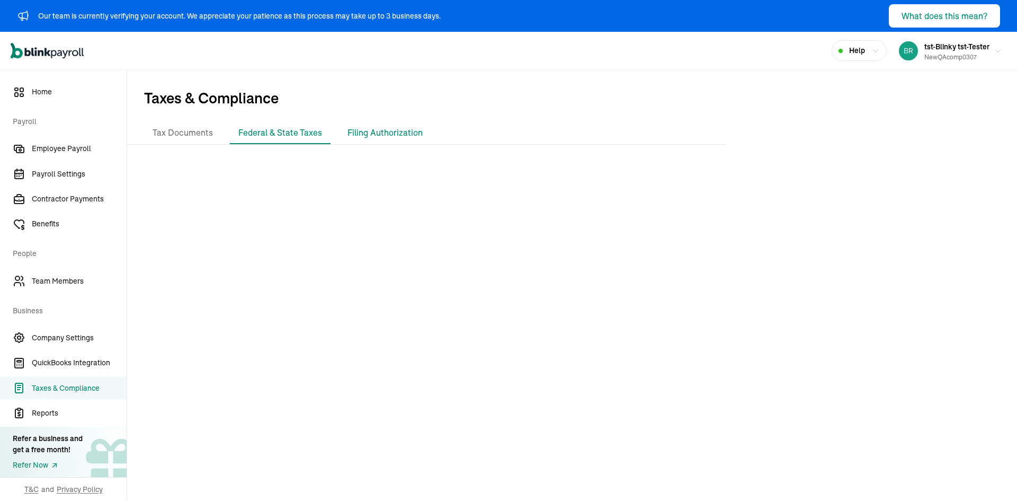
click at [388, 126] on li "Filing Authorization" at bounding box center [385, 133] width 92 height 22
click at [187, 135] on li "Tax Documents" at bounding box center [182, 133] width 77 height 22
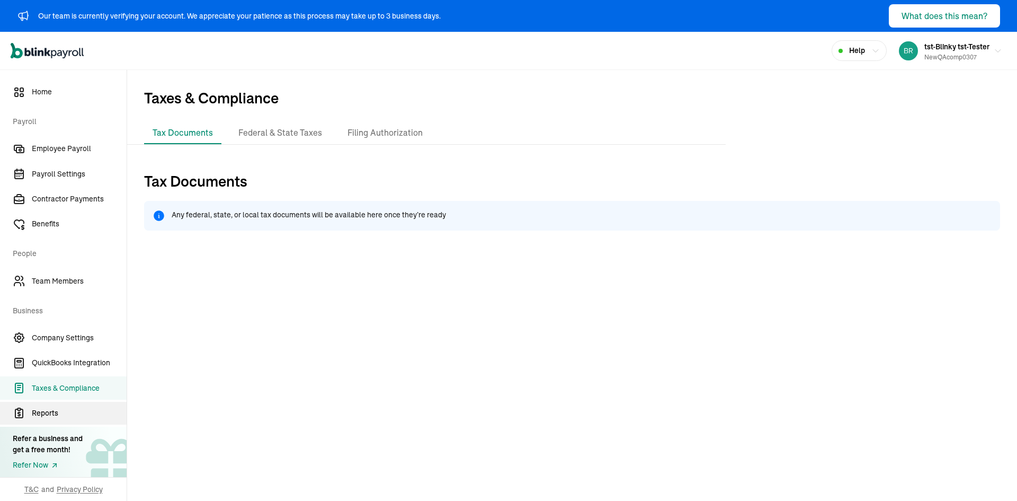
click at [55, 410] on span "Reports" at bounding box center [79, 412] width 95 height 11
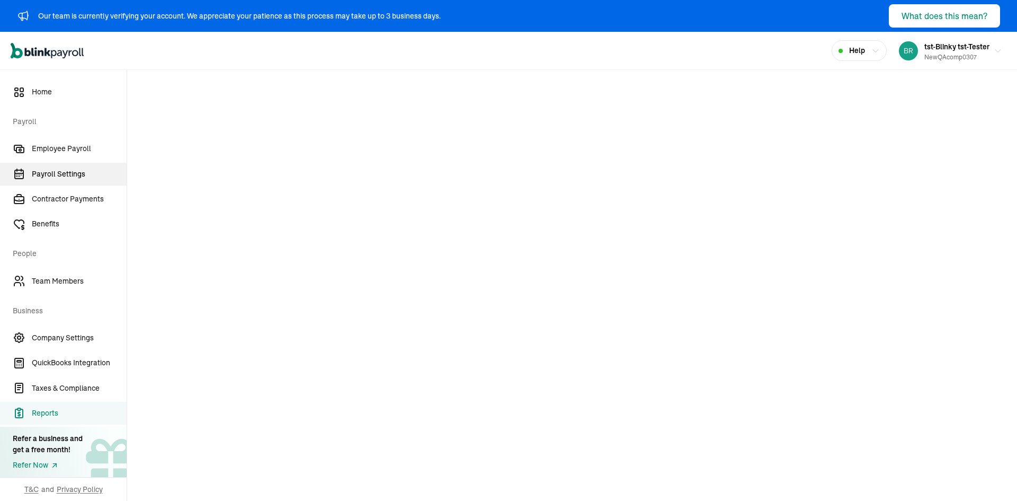
click at [74, 177] on span "Payroll Settings" at bounding box center [79, 173] width 95 height 11
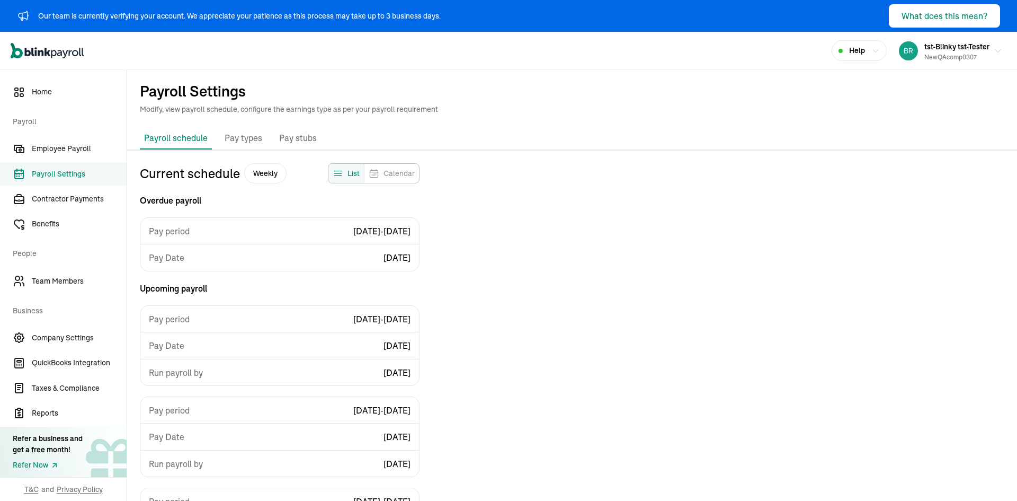
click at [403, 176] on span "Calendar" at bounding box center [398, 173] width 31 height 11
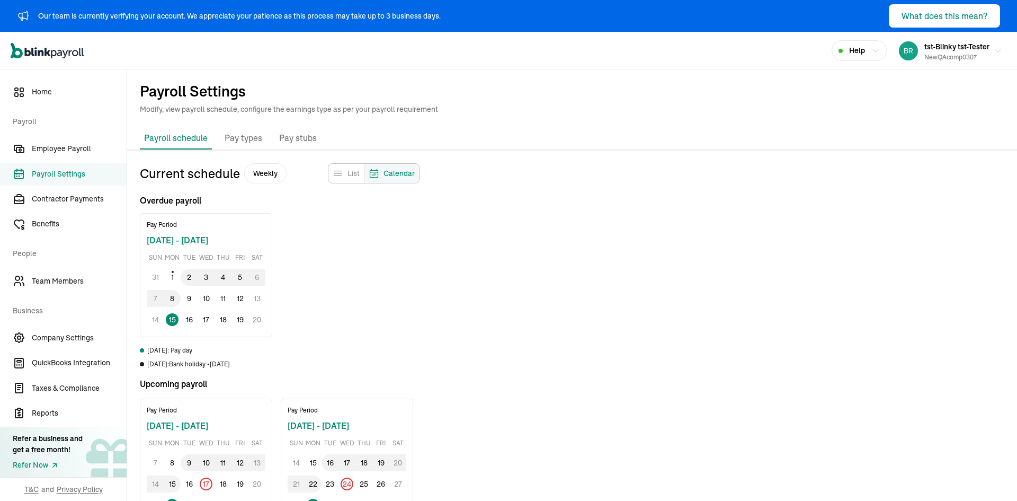
click at [238, 140] on p "Pay types" at bounding box center [244, 138] width 38 height 14
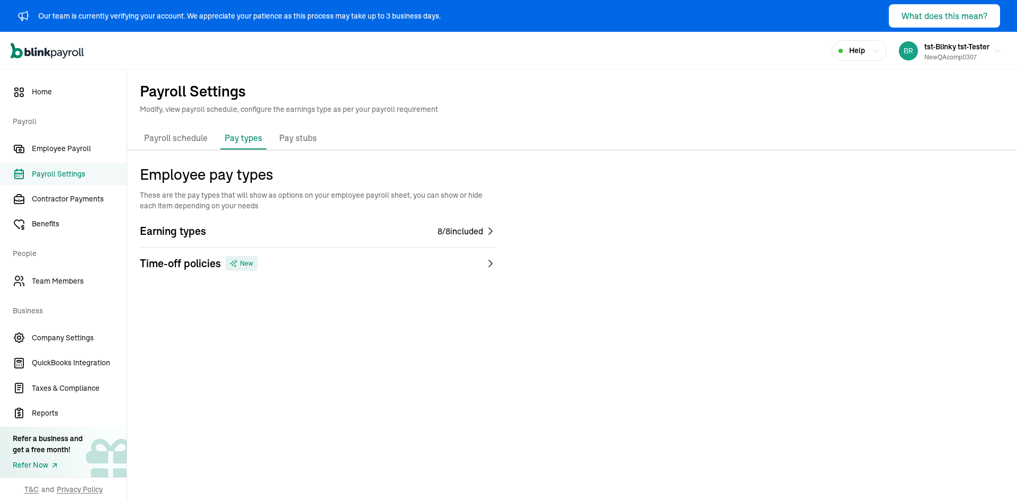
click at [305, 147] on li "Pay stubs" at bounding box center [298, 138] width 46 height 22
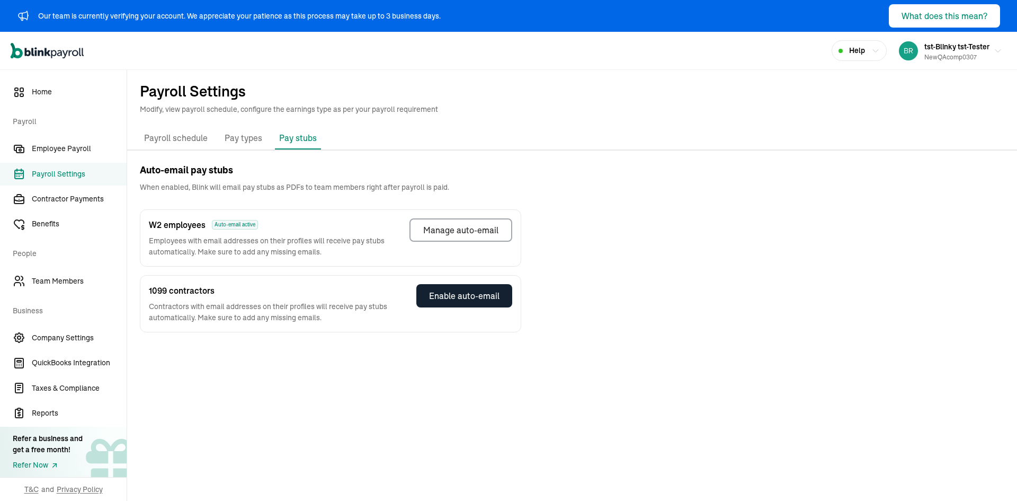
click at [57, 133] on span "Payroll" at bounding box center [67, 120] width 108 height 30
click at [66, 141] on link "Employee Payroll" at bounding box center [63, 148] width 127 height 23
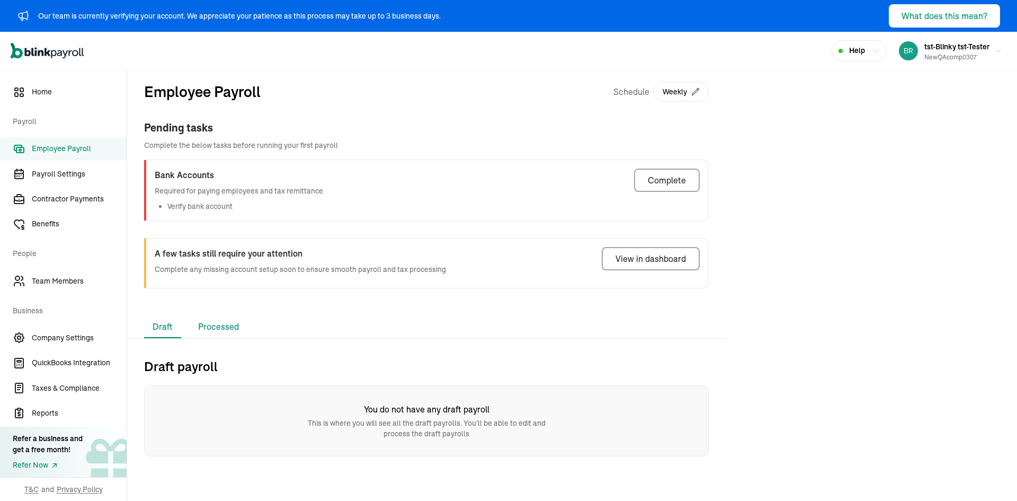
click at [229, 322] on li "Processed" at bounding box center [219, 327] width 58 height 22
click at [168, 328] on li "Draft" at bounding box center [162, 327] width 37 height 22
click at [60, 104] on nav "Home Payroll Employee Payroll Payroll Settings Contractor Payments Benefits Peo…" at bounding box center [63, 285] width 127 height 431
click at [58, 93] on span "Home" at bounding box center [79, 91] width 95 height 11
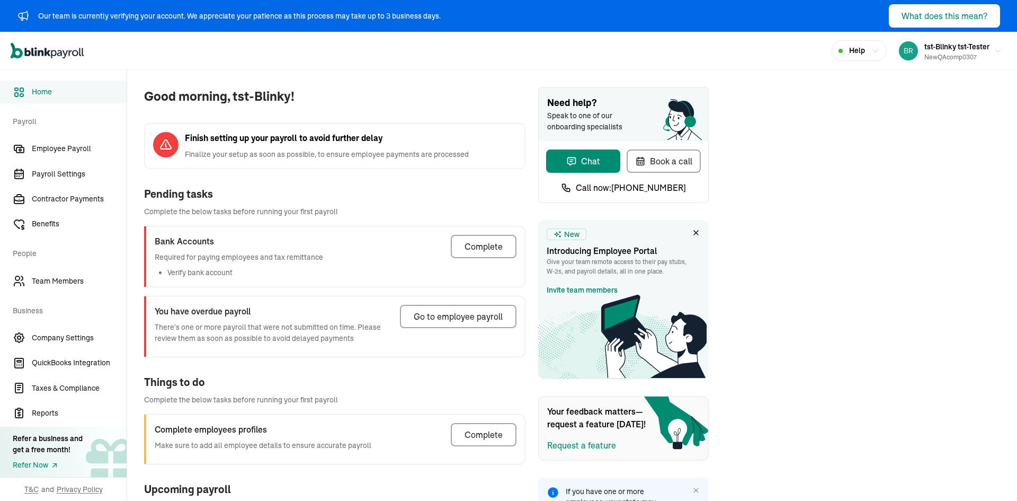
click at [580, 288] on link "Invite team members" at bounding box center [582, 289] width 71 height 11
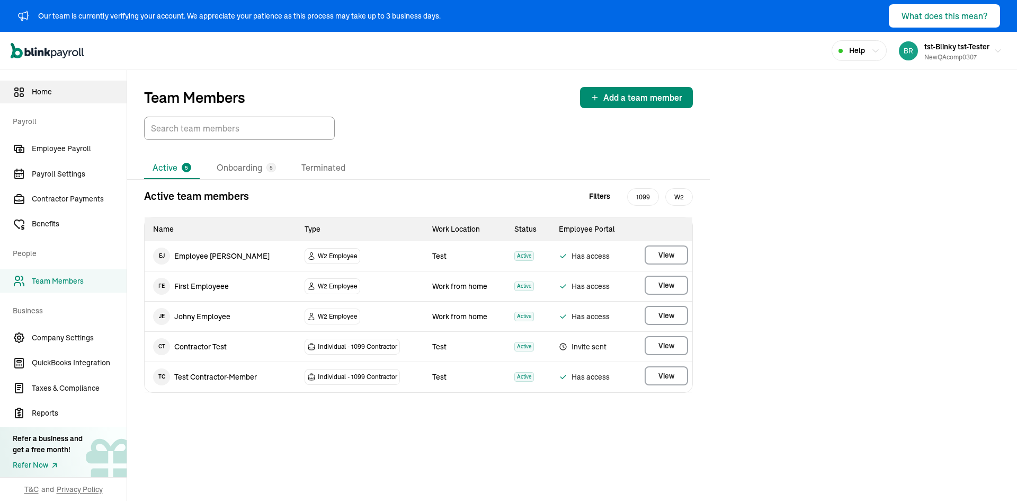
click at [49, 87] on span "Home" at bounding box center [79, 91] width 95 height 11
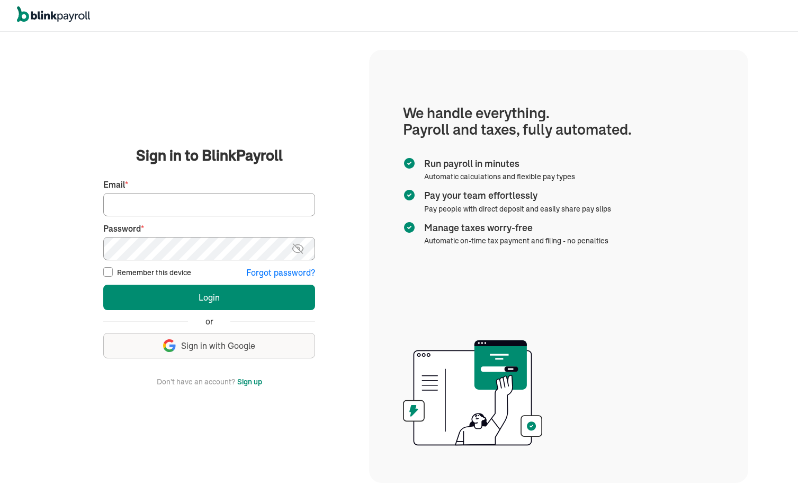
click at [248, 382] on button "Sign up" at bounding box center [249, 381] width 25 height 13
